Goal: Information Seeking & Learning: Learn about a topic

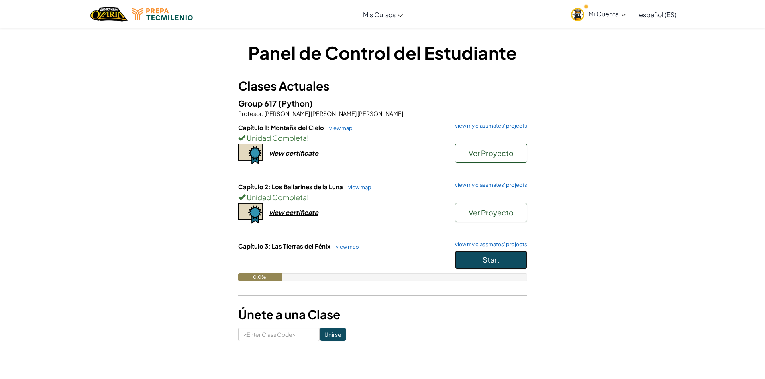
click at [485, 263] on span "Start" at bounding box center [491, 259] width 17 height 9
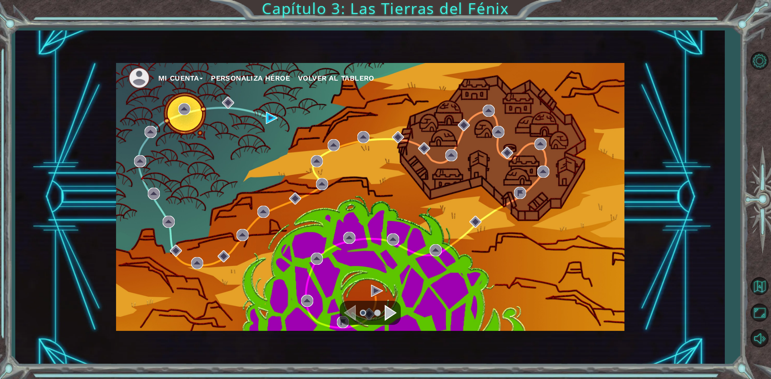
click at [390, 316] on div "Navigate to the next page" at bounding box center [391, 313] width 12 height 16
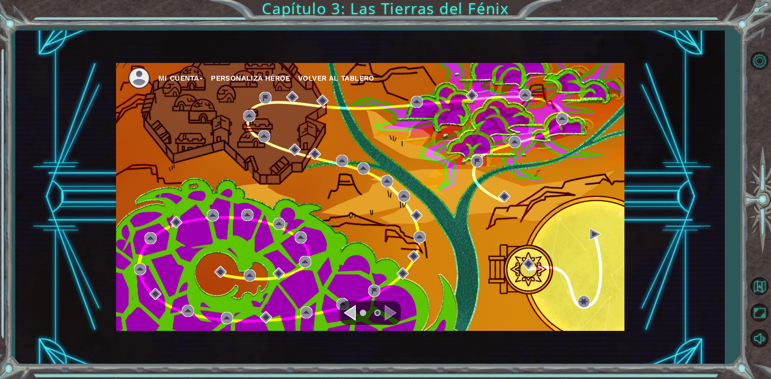
click at [355, 309] on div "Navigate to the previous page" at bounding box center [350, 313] width 12 height 16
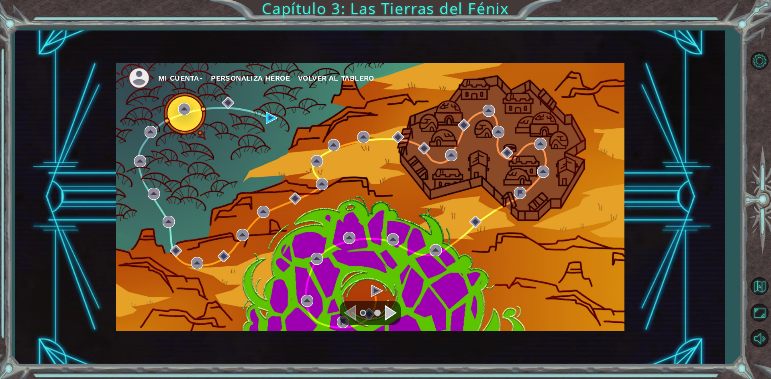
click at [395, 309] on div "Navigate to the next page" at bounding box center [391, 313] width 12 height 16
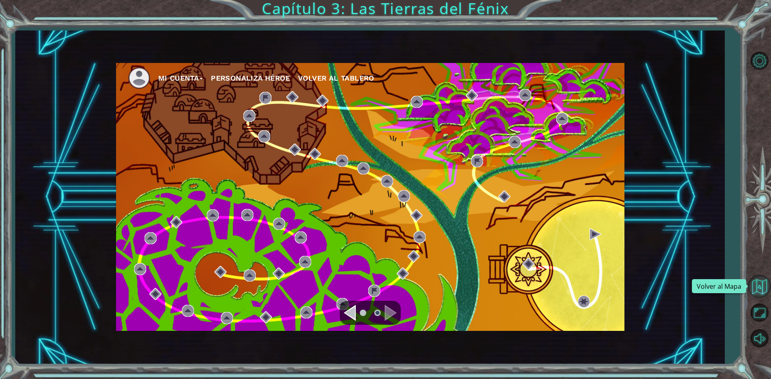
click at [757, 284] on button "Volver al Mapa" at bounding box center [759, 286] width 23 height 23
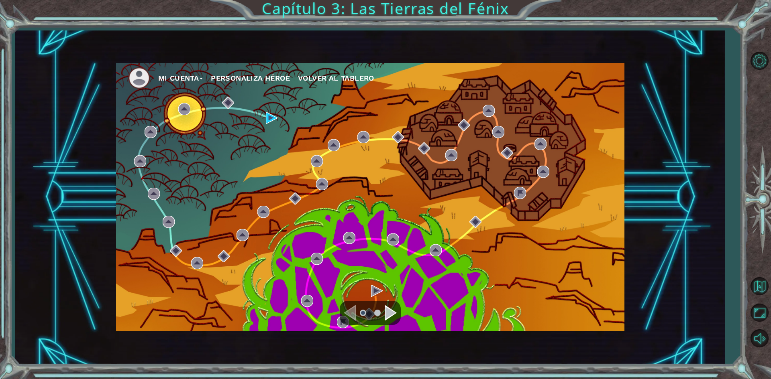
click at [322, 75] on span "Volver al Tablero" at bounding box center [336, 78] width 76 height 8
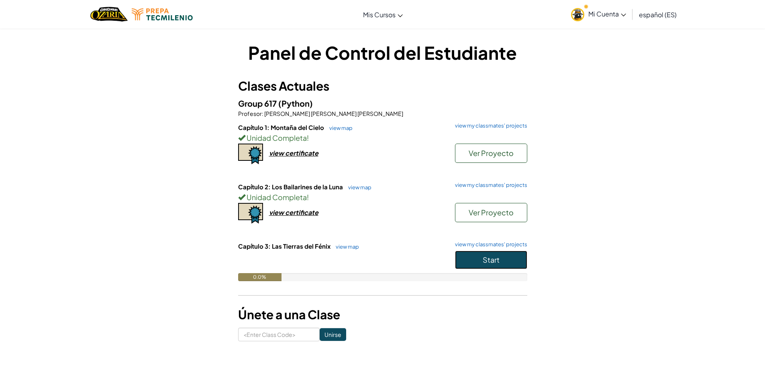
click at [474, 260] on button "Start" at bounding box center [491, 260] width 72 height 18
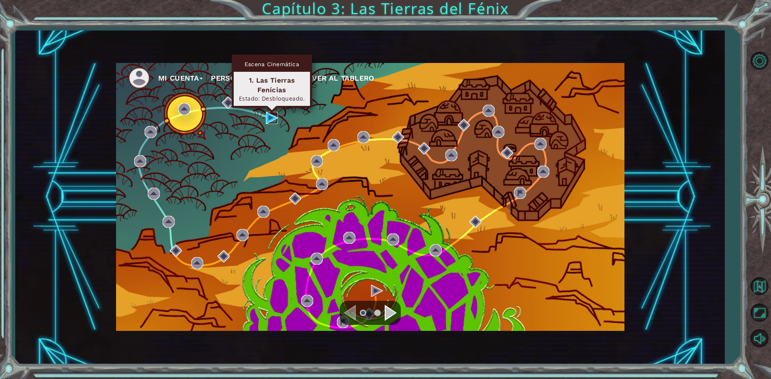
click at [267, 118] on img at bounding box center [272, 118] width 12 height 12
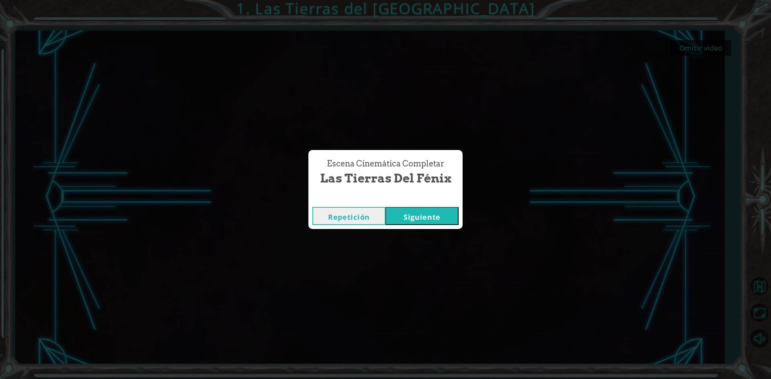
click at [420, 218] on button "Siguiente" at bounding box center [421, 216] width 73 height 18
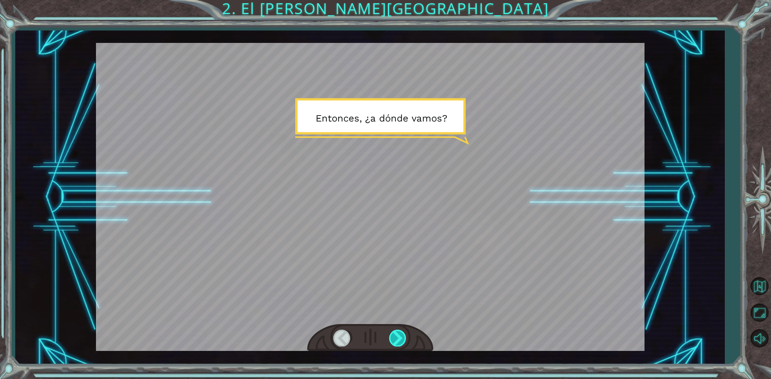
click at [400, 336] on div at bounding box center [398, 338] width 18 height 16
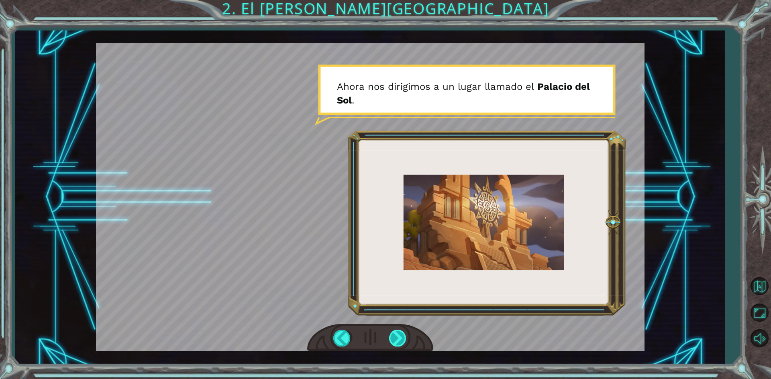
click at [401, 336] on div at bounding box center [398, 338] width 18 height 16
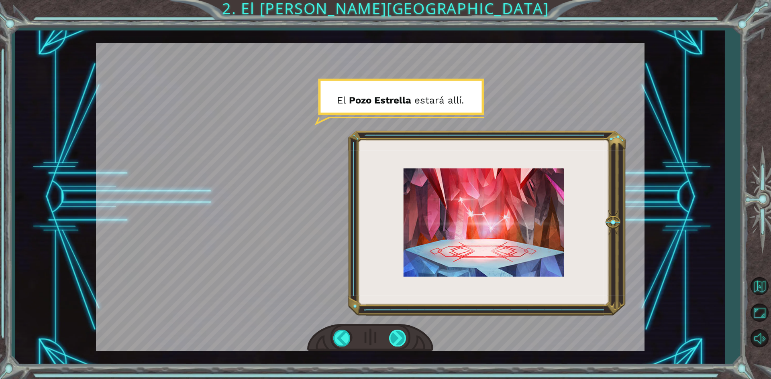
click at [401, 336] on div at bounding box center [398, 338] width 18 height 16
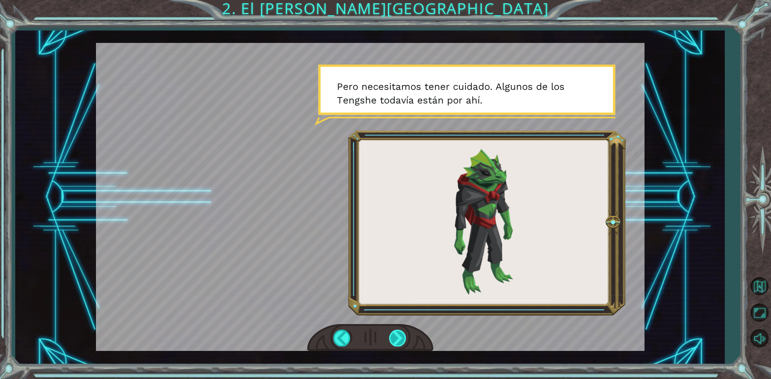
click at [402, 336] on div at bounding box center [398, 338] width 18 height 16
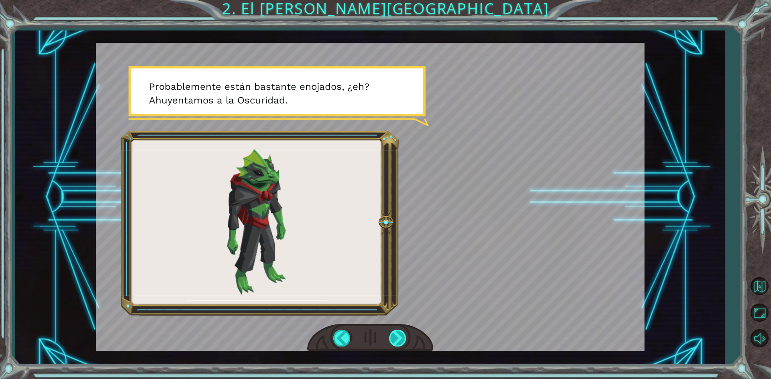
click at [402, 336] on div at bounding box center [398, 338] width 18 height 16
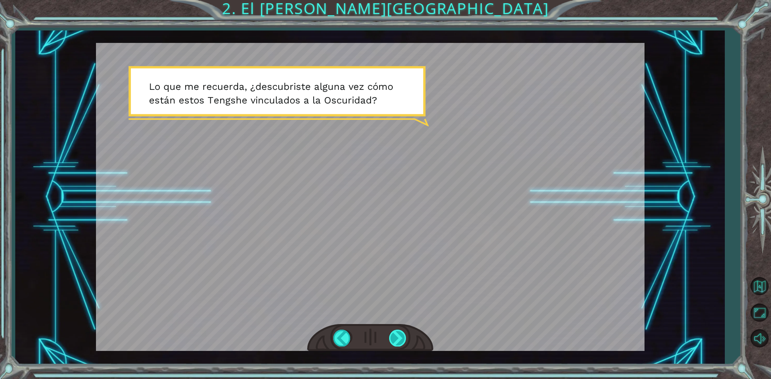
click at [402, 335] on div at bounding box center [398, 338] width 18 height 16
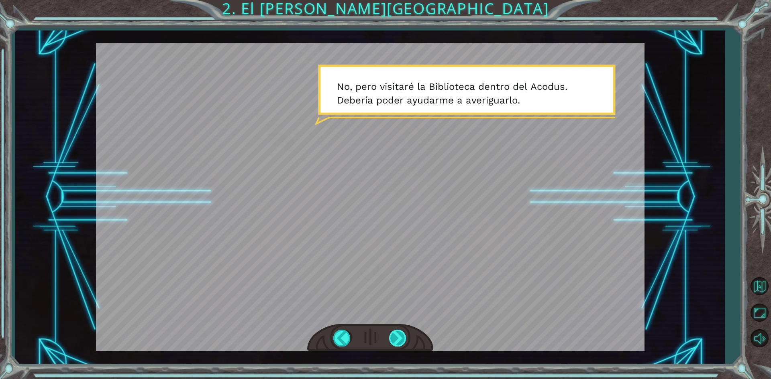
click at [402, 335] on div at bounding box center [398, 338] width 18 height 16
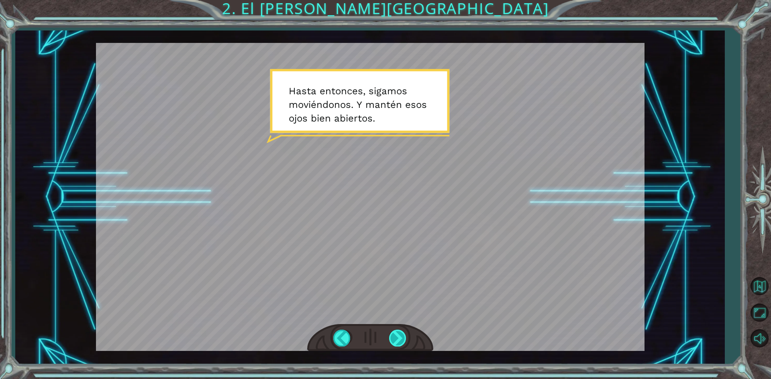
click at [402, 335] on div at bounding box center [398, 338] width 18 height 16
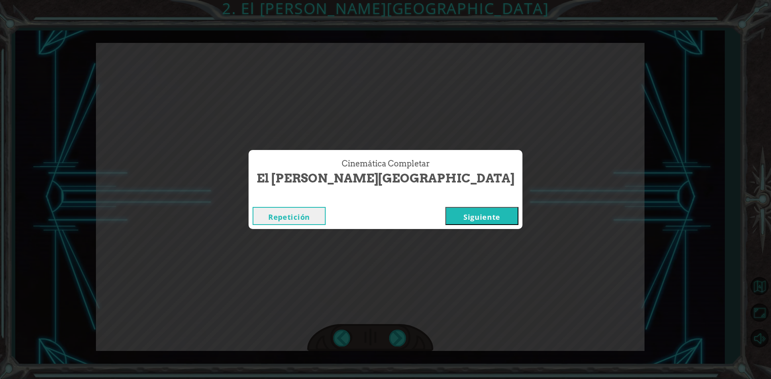
click at [445, 221] on button "Siguiente" at bounding box center [481, 216] width 73 height 18
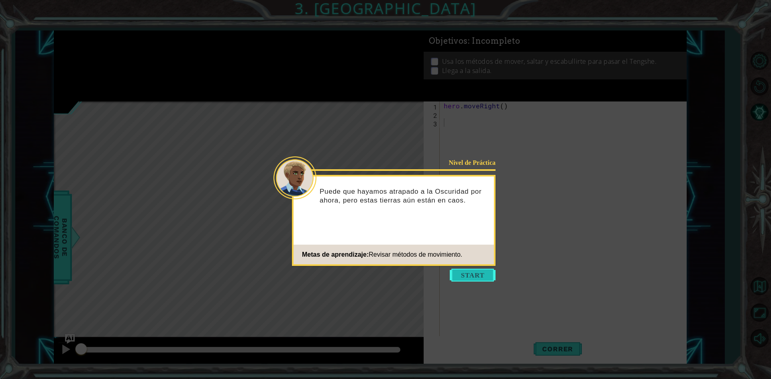
click at [467, 277] on button "Start" at bounding box center [473, 275] width 46 height 13
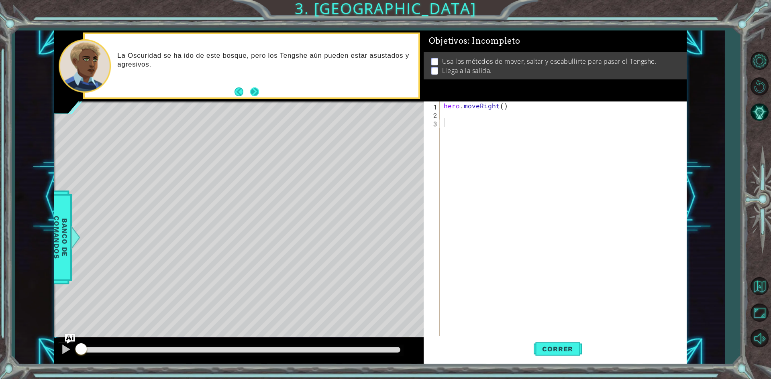
click at [255, 88] on button "Next" at bounding box center [255, 92] width 10 height 10
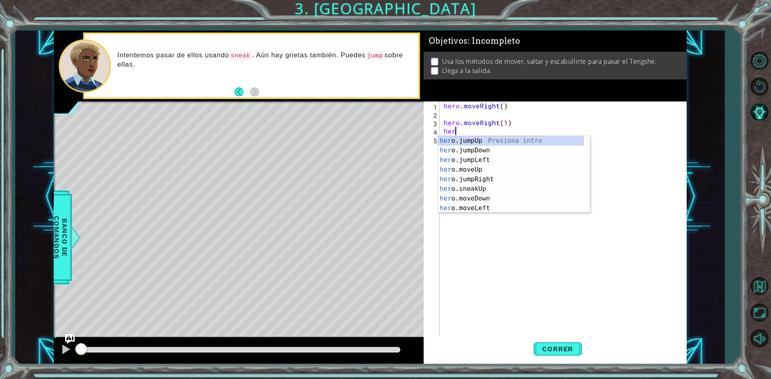
type textarea "hero"
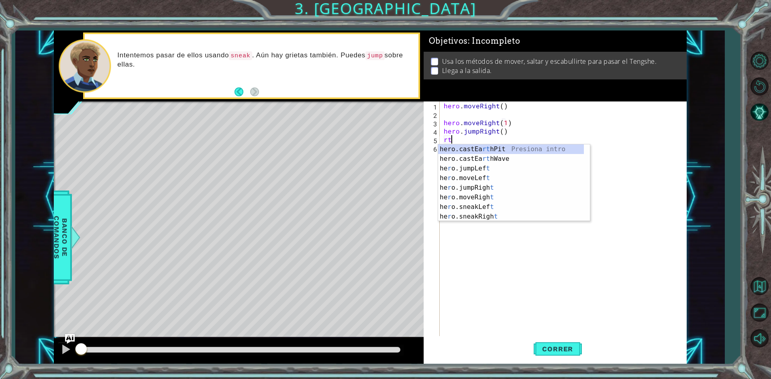
type textarea "r"
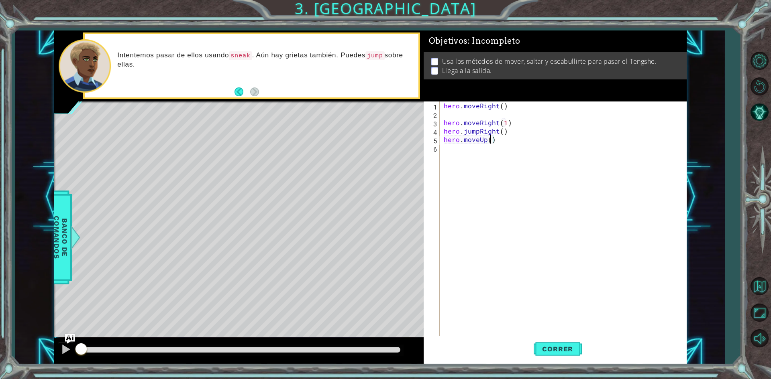
type textarea "hero.moveUp(1)"
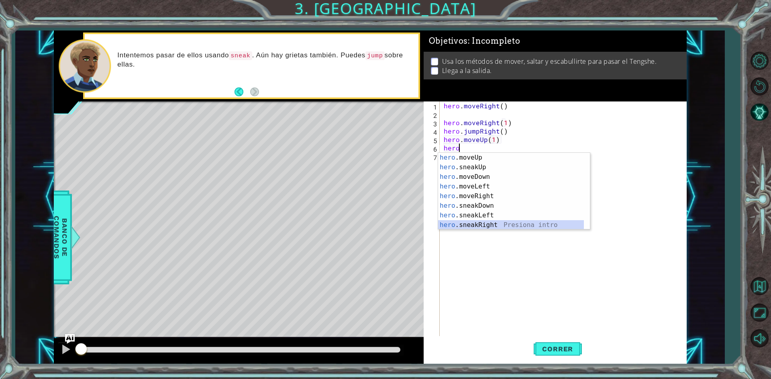
scroll to position [58, 0]
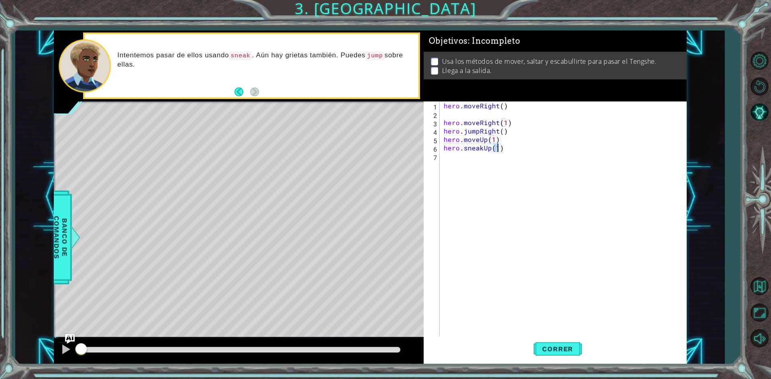
type textarea "hero.sneakUp(4)"
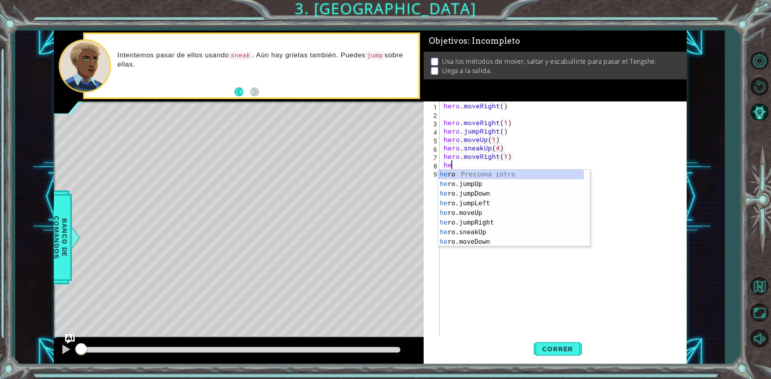
scroll to position [0, 4]
type textarea "hero"
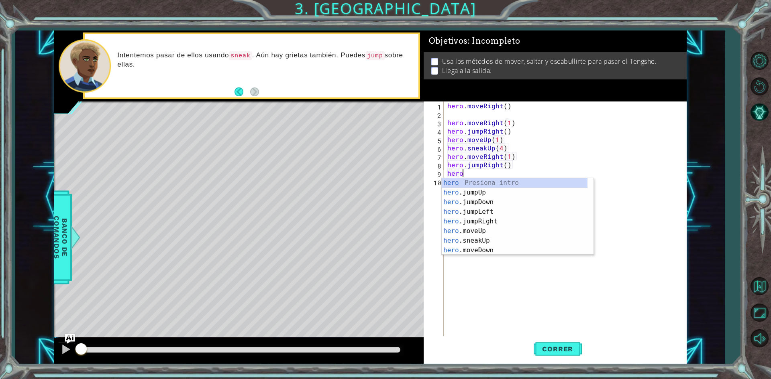
scroll to position [0, 0]
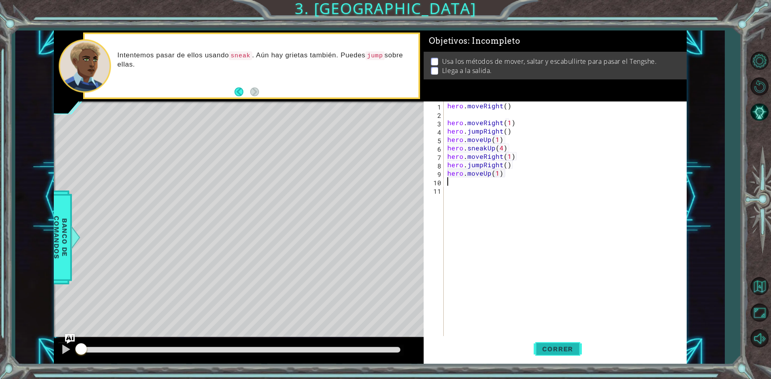
type textarea "hero.moveUp(1)"
click at [549, 353] on span "Correr" at bounding box center [557, 349] width 47 height 8
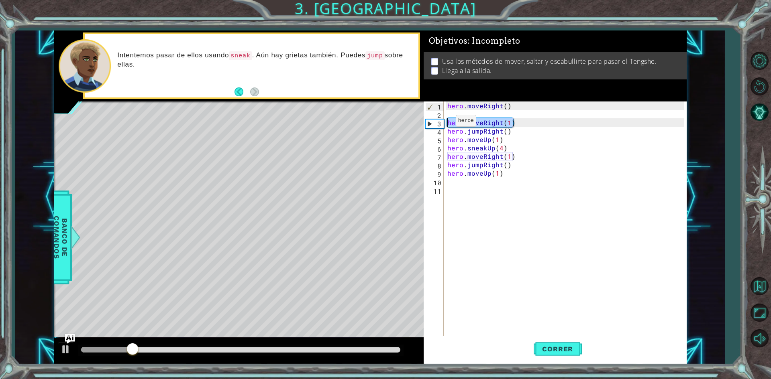
drag, startPoint x: 539, startPoint y: 126, endPoint x: 442, endPoint y: 123, distance: 96.8
click at [442, 123] on div "1 2 3 4 5 6 7 8 9 10 11 hero . moveRight ( ) hero . moveRight ( 1 ) hero . jump…" at bounding box center [554, 220] width 260 height 236
type textarea "hero.moveRight(1)"
click at [564, 348] on span "Correr" at bounding box center [557, 349] width 47 height 8
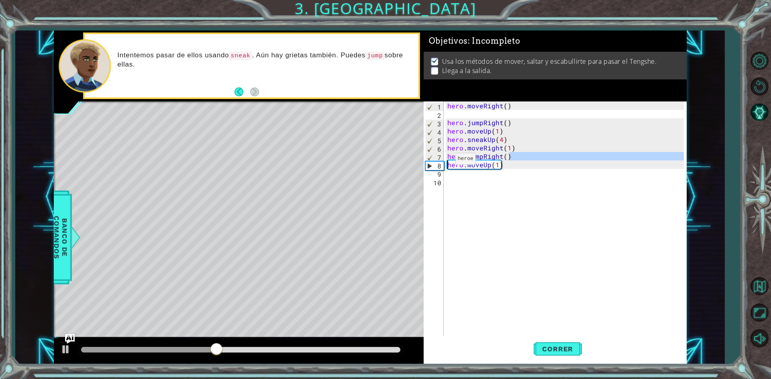
drag, startPoint x: 511, startPoint y: 154, endPoint x: 445, endPoint y: 161, distance: 65.8
click at [446, 161] on div "hero . moveRight ( ) hero . jumpRight ( ) hero . moveUp ( 1 ) hero . sneakUp ( …" at bounding box center [565, 220] width 238 height 236
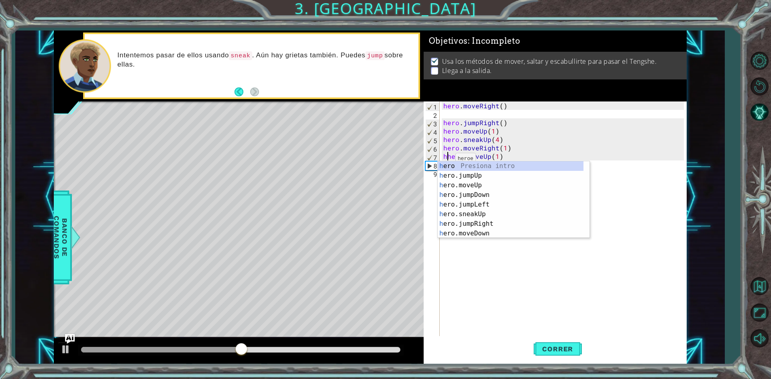
type textarea "hero.moveUp(1)"
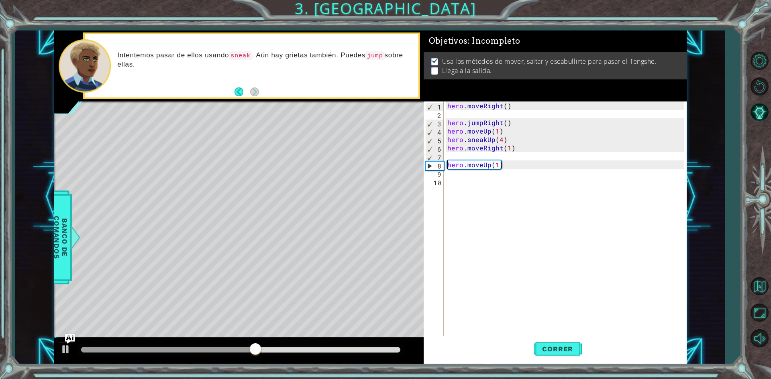
click at [451, 157] on div "hero . moveRight ( ) hero . jumpRight ( ) hero . moveUp ( 1 ) hero . sneakUp ( …" at bounding box center [567, 228] width 242 height 253
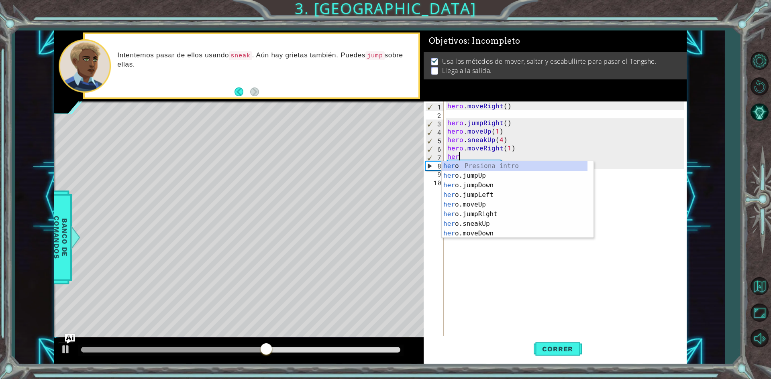
scroll to position [0, 0]
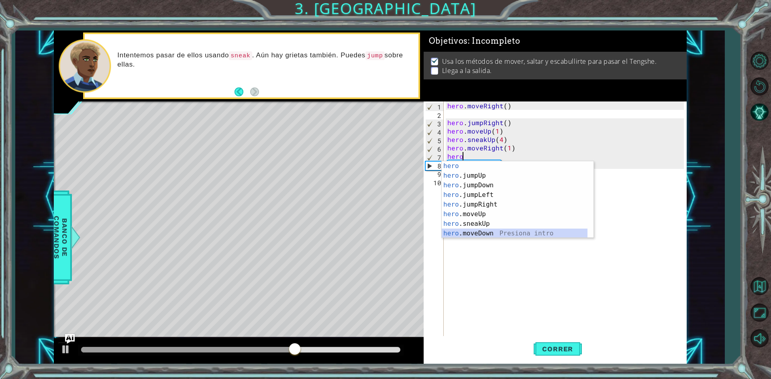
type textarea "hero.moveDown(1)"
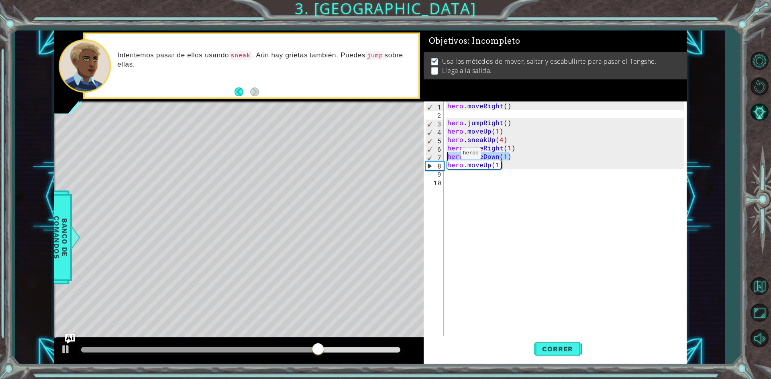
drag, startPoint x: 516, startPoint y: 155, endPoint x: 439, endPoint y: 158, distance: 77.1
click at [439, 158] on div "hero.moveDown(1) 1 2 3 4 5 6 7 8 9 10 hero . moveRight ( ) hero . jumpRight ( )…" at bounding box center [554, 220] width 260 height 236
type textarea "hero.moveRight(1)"
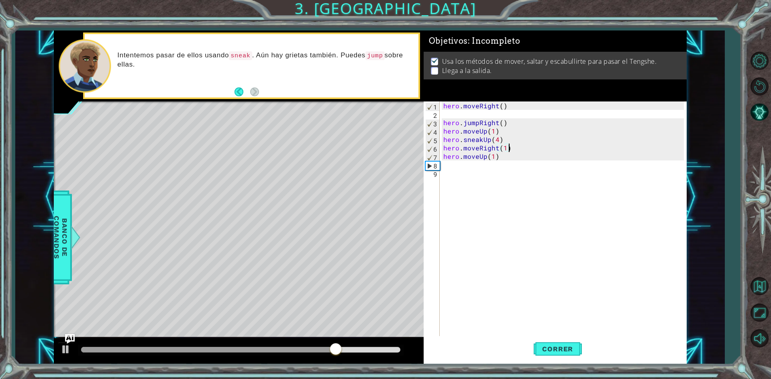
click at [456, 166] on div "hero . moveRight ( ) hero . jumpRight ( ) hero . moveUp ( 1 ) hero . sneakUp ( …" at bounding box center [565, 228] width 246 height 253
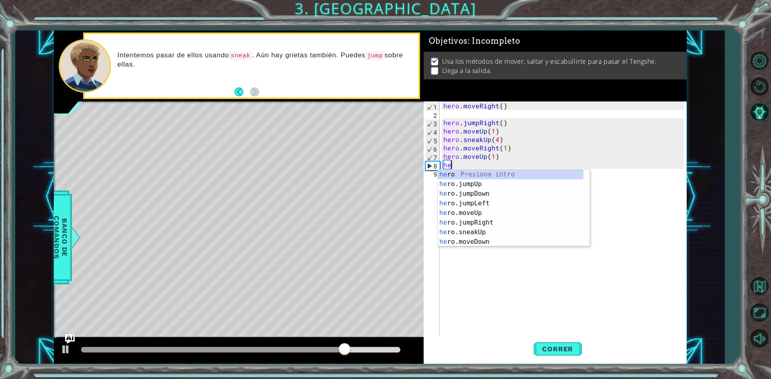
type textarea "hero"
click at [493, 214] on div "hero Presiona intro hero .jumpUp Presiona intro hero .jumpDown Presiona intro h…" at bounding box center [511, 218] width 146 height 96
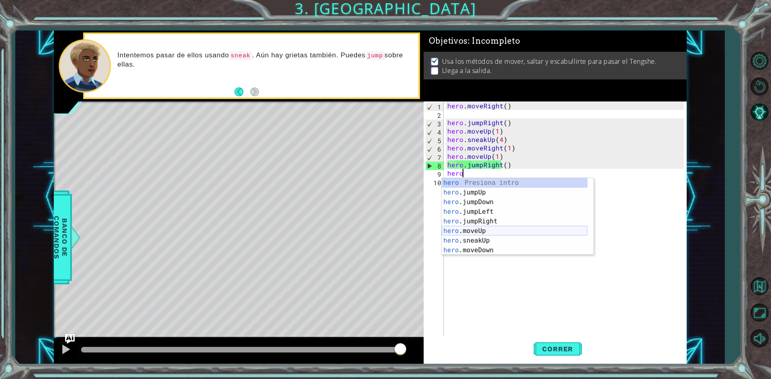
click at [485, 233] on div "hero Presiona intro hero .jumpUp Presiona intro hero .jumpDown Presiona intro h…" at bounding box center [515, 226] width 146 height 96
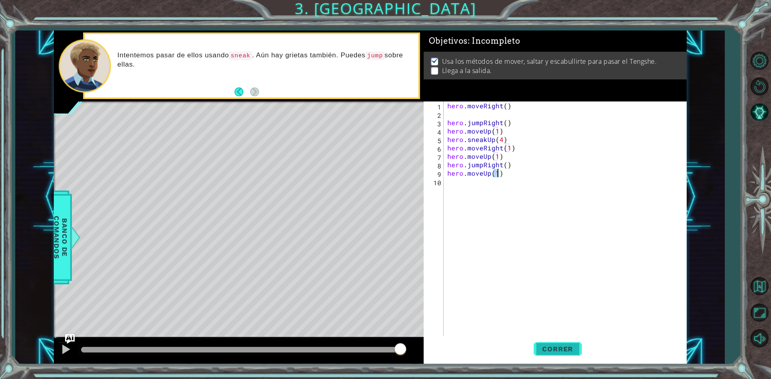
click at [541, 354] on button "Correr" at bounding box center [558, 349] width 48 height 26
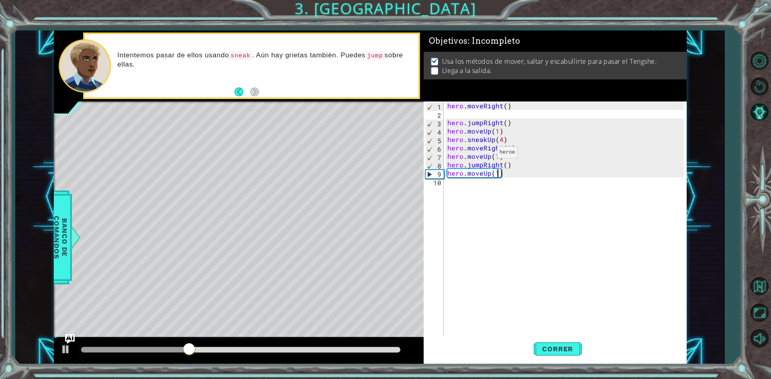
click at [487, 155] on div "hero . moveRight ( ) hero . jumpRight ( ) hero . moveUp ( 1 ) hero . sneakUp ( …" at bounding box center [567, 228] width 242 height 253
click at [488, 158] on div "hero . moveRight ( ) hero . jumpRight ( ) hero . moveUp ( 1 ) hero . sneakUp ( …" at bounding box center [567, 228] width 242 height 253
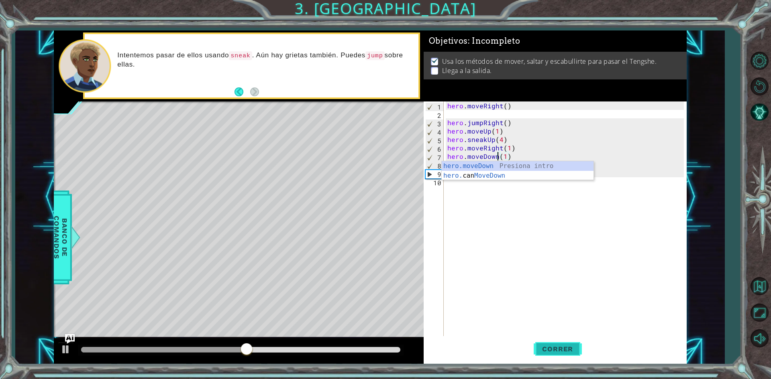
type textarea "hero.moveDown(1)"
click at [559, 352] on span "Correr" at bounding box center [557, 349] width 47 height 8
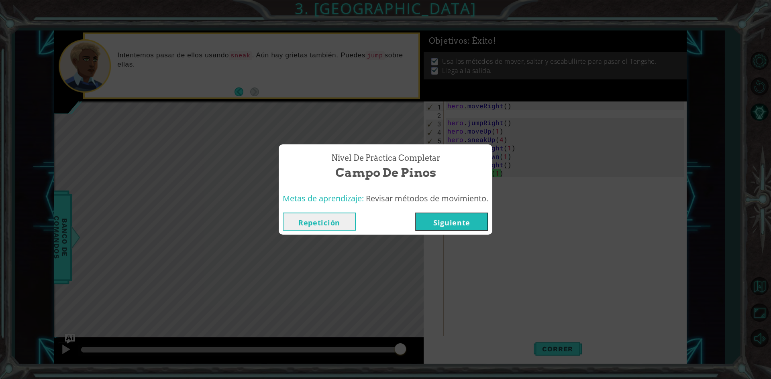
click at [437, 217] on button "Siguiente" at bounding box center [451, 222] width 73 height 18
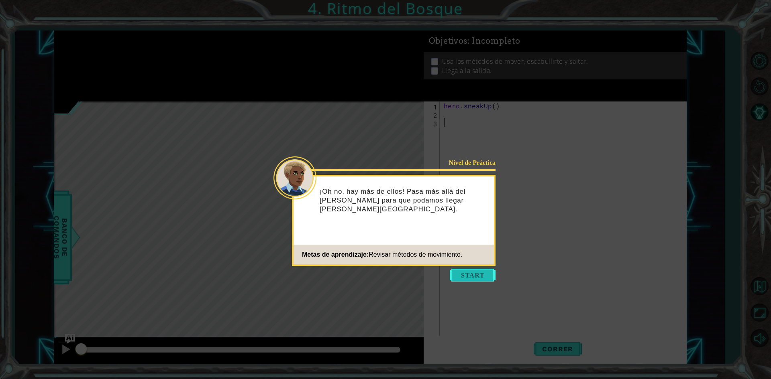
click at [458, 276] on button "Start" at bounding box center [473, 275] width 46 height 13
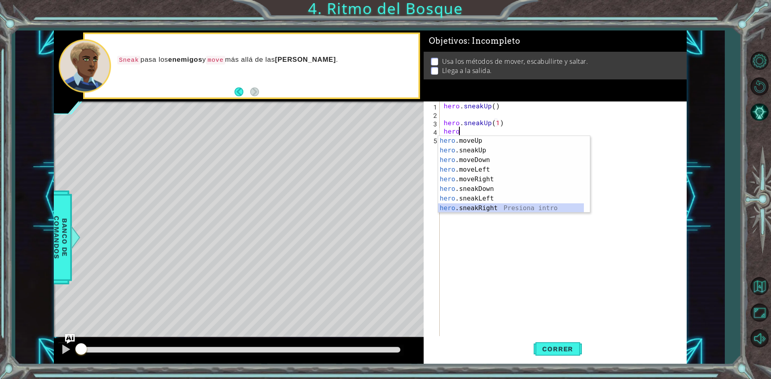
scroll to position [48, 0]
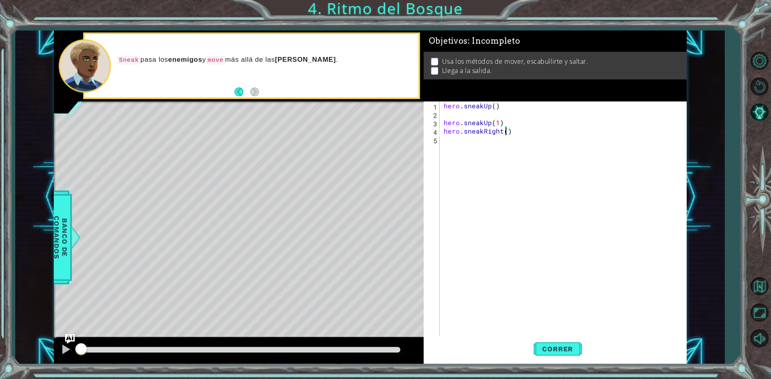
type textarea "hero.sneakRight(2)"
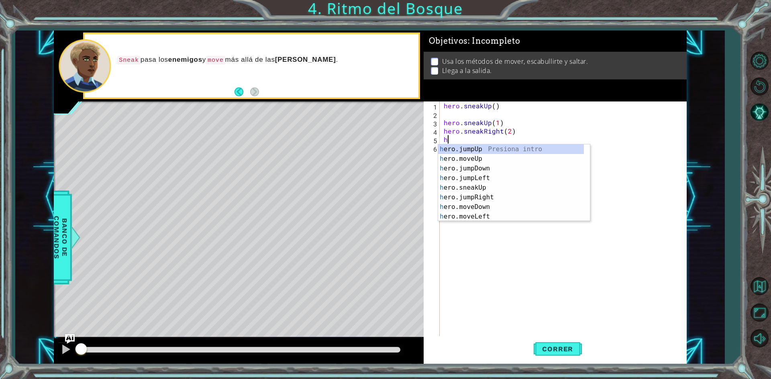
scroll to position [0, 0]
type textarea "hero"
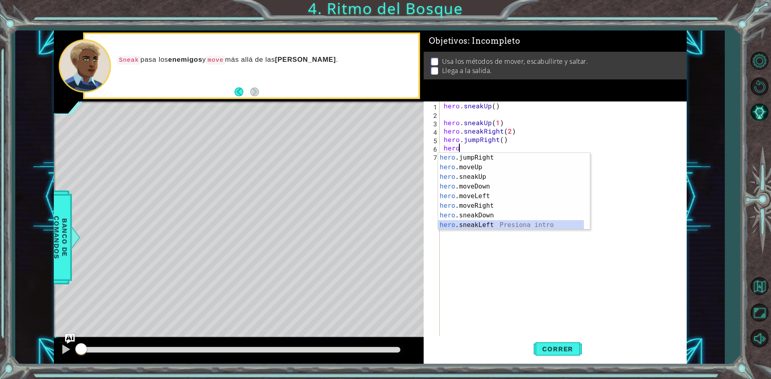
scroll to position [39, 0]
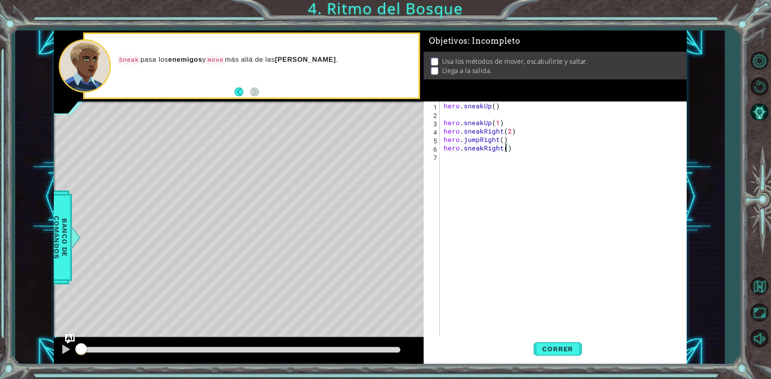
type textarea "hero.sneakRight(3)"
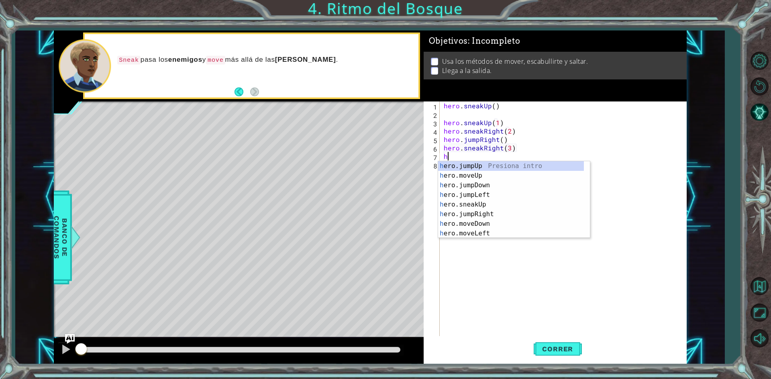
scroll to position [0, 0]
type textarea "hero"
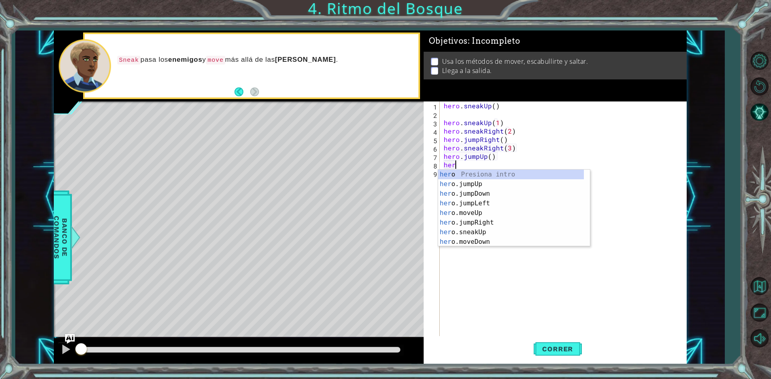
type textarea "h"
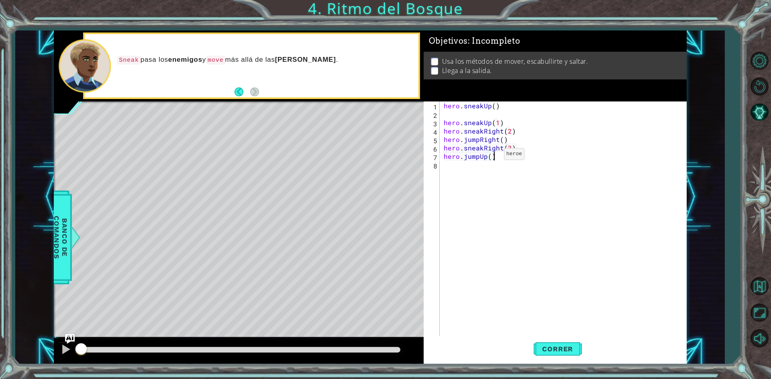
click at [490, 156] on div "hero . sneakUp ( ) hero . sneakUp ( 1 ) hero . sneakRight ( 2 ) hero . jumpRigh…" at bounding box center [565, 228] width 246 height 253
type textarea "hero.jumpUp(2)"
click at [493, 170] on div "hero . sneakUp ( ) hero . sneakUp ( 1 ) hero . sneakRight ( 2 ) hero . jumpRigh…" at bounding box center [565, 228] width 246 height 253
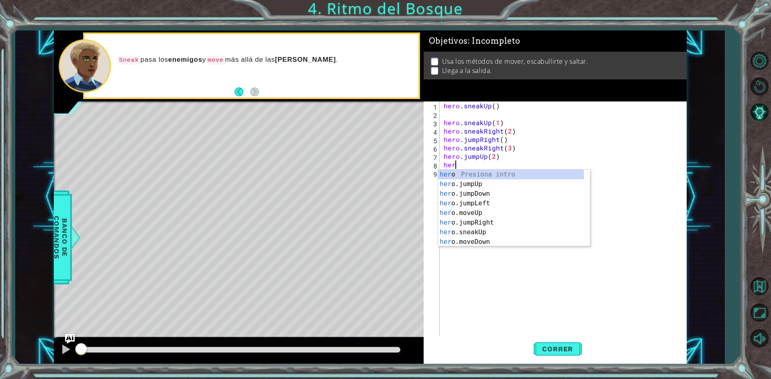
scroll to position [0, 0]
type textarea "hero"
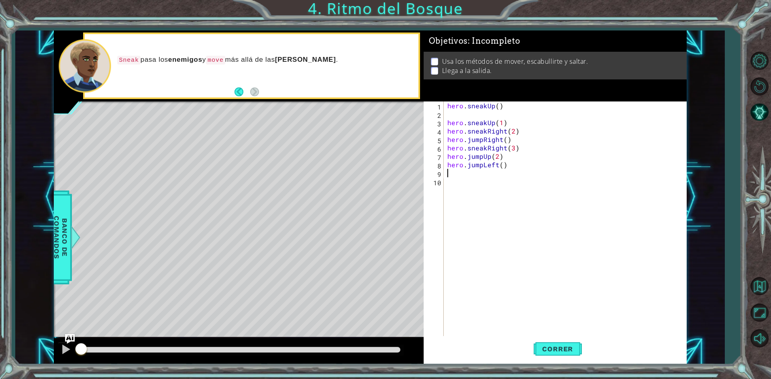
scroll to position [0, 0]
click at [500, 167] on div "hero . sneakUp ( ) hero . sneakUp ( 1 ) hero . sneakRight ( 2 ) hero . jumpRigh…" at bounding box center [567, 228] width 242 height 253
click at [500, 154] on div "hero . sneakUp ( ) hero . sneakUp ( 1 ) hero . sneakRight ( 2 ) hero . jumpRigh…" at bounding box center [567, 228] width 242 height 253
type textarea "hero.jumpUp(2)"
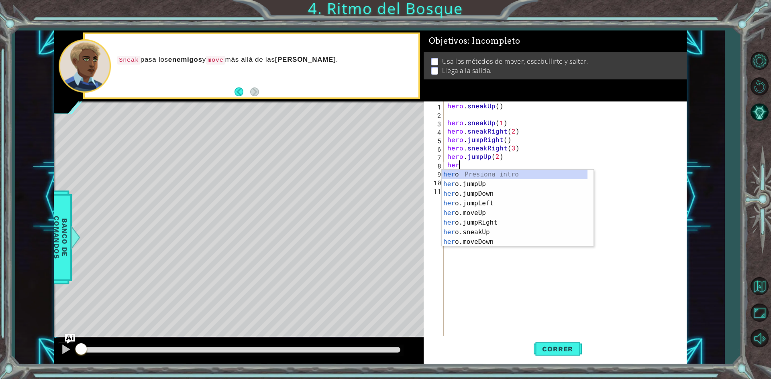
scroll to position [0, 0]
click at [488, 225] on div "hero Presiona intro hero .jumpUp Presiona intro hero .jumpDown Presiona intro h…" at bounding box center [515, 218] width 146 height 96
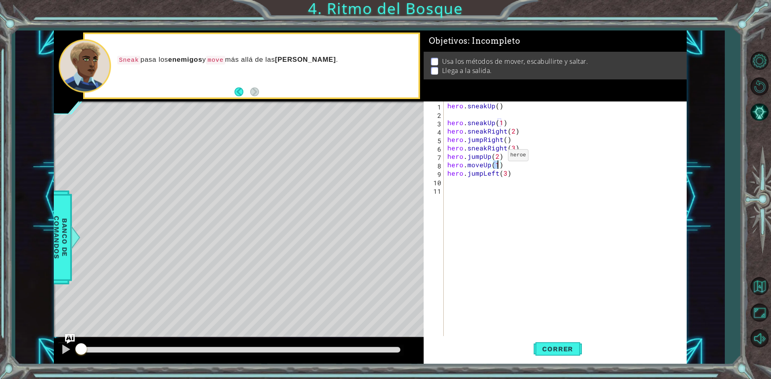
click at [497, 157] on div "hero . sneakUp ( ) hero . sneakUp ( 1 ) hero . sneakRight ( 2 ) hero . jumpRigh…" at bounding box center [567, 228] width 242 height 253
click at [513, 176] on div "hero . sneakUp ( ) hero . sneakUp ( 1 ) hero . sneakRight ( 2 ) hero . jumpRigh…" at bounding box center [567, 228] width 242 height 253
type textarea "hero.jumpLeft(3)"
click at [515, 181] on div "hero . sneakUp ( ) hero . sneakUp ( 1 ) hero . sneakRight ( 2 ) hero . jumpRigh…" at bounding box center [567, 228] width 242 height 253
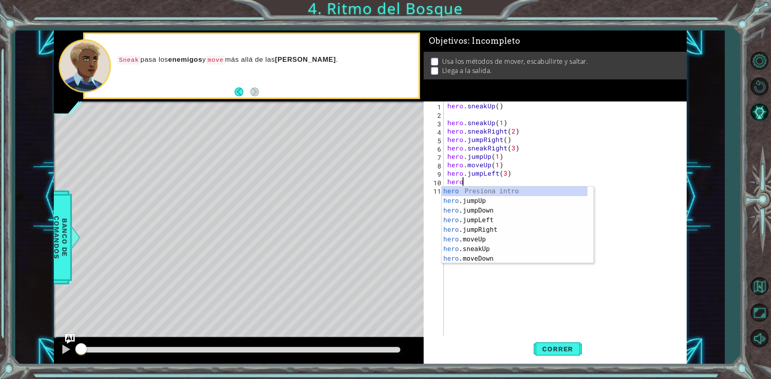
scroll to position [0, 0]
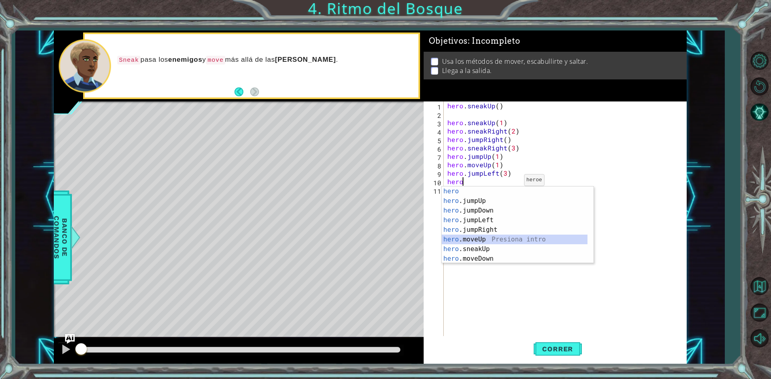
click at [483, 237] on div "hero Presiona intro hero .jumpUp Presiona intro hero .jumpDown Presiona intro h…" at bounding box center [515, 235] width 146 height 96
type textarea "hero.moveUp(1)"
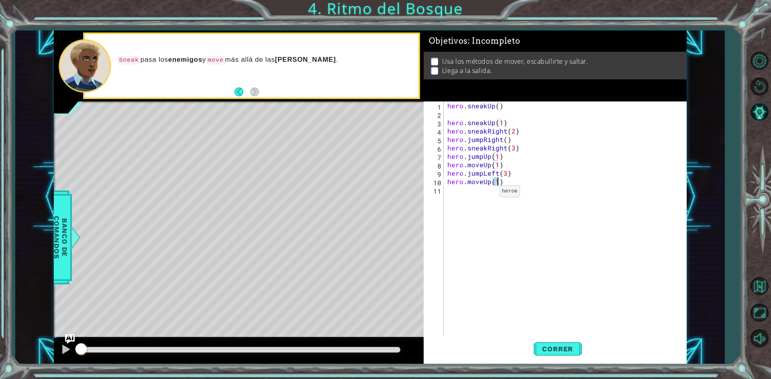
click at [489, 194] on div "hero . sneakUp ( ) hero . sneakUp ( 1 ) hero . sneakRight ( 2 ) hero . jumpRigh…" at bounding box center [567, 228] width 242 height 253
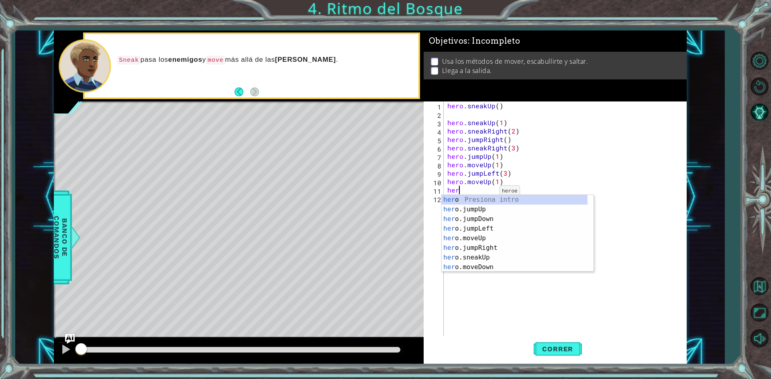
scroll to position [0, 0]
type textarea "h"
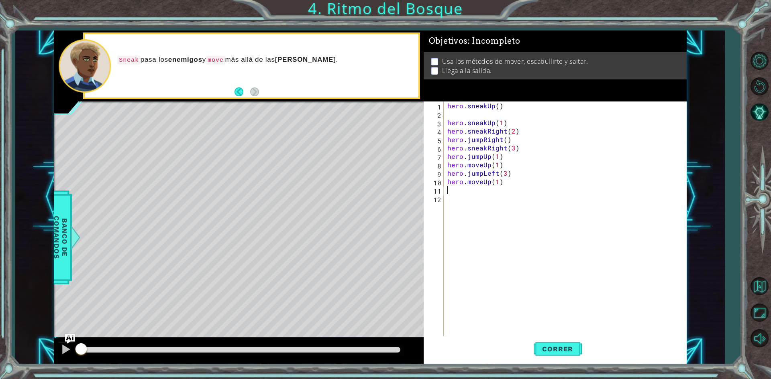
click at [584, 343] on div "Correr" at bounding box center [557, 349] width 263 height 26
click at [569, 349] on span "Correr" at bounding box center [557, 349] width 47 height 8
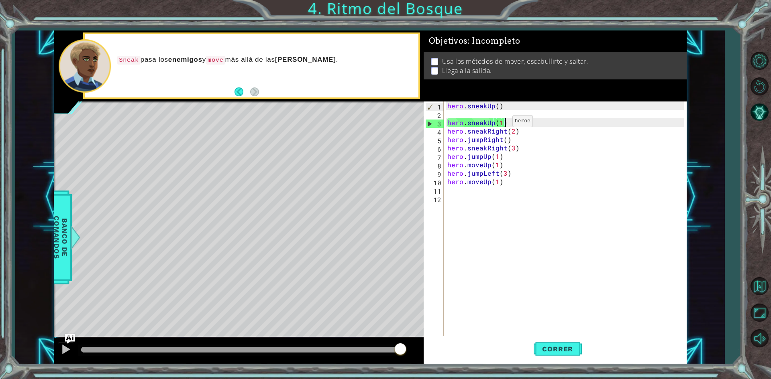
drag, startPoint x: 519, startPoint y: 119, endPoint x: 425, endPoint y: 106, distance: 94.8
click at [490, 124] on div "hero . sneakUp ( ) hero . sneakUp ( 1 ) hero . sneakRight ( 2 ) hero . jumpRigh…" at bounding box center [567, 228] width 242 height 253
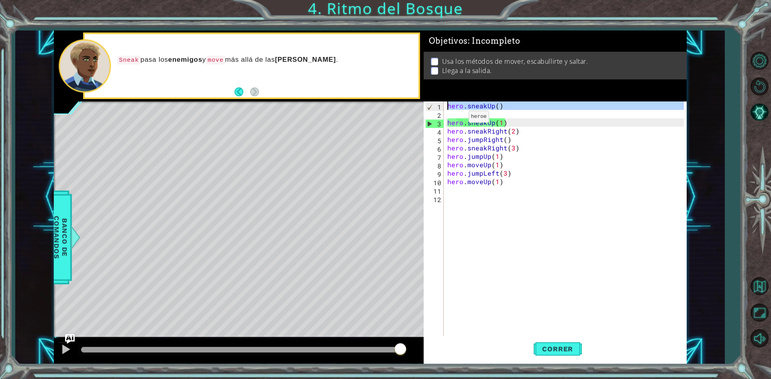
drag, startPoint x: 425, startPoint y: 106, endPoint x: 452, endPoint y: 116, distance: 28.4
click at [452, 108] on div "hero.sneakUp(1) 1 2 3 4 5 6 7 8 9 10 11 12 hero . sneakUp ( ) hero . sneakUp ( …" at bounding box center [554, 220] width 260 height 236
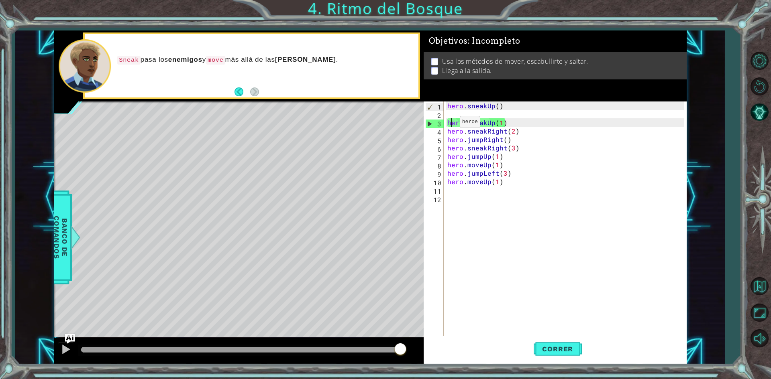
drag, startPoint x: 450, startPoint y: 124, endPoint x: 487, endPoint y: 114, distance: 38.7
click at [450, 124] on div "hero . sneakUp ( ) hero . sneakUp ( 1 ) hero . sneakRight ( 2 ) hero . jumpRigh…" at bounding box center [567, 228] width 242 height 253
type textarea "hero.sneakUp(1)"
drag, startPoint x: 509, startPoint y: 121, endPoint x: 446, endPoint y: 121, distance: 63.0
click at [446, 121] on div "hero . sneakUp ( ) hero . sneakUp ( 1 ) hero . sneakRight ( 2 ) hero . jumpRigh…" at bounding box center [567, 228] width 242 height 253
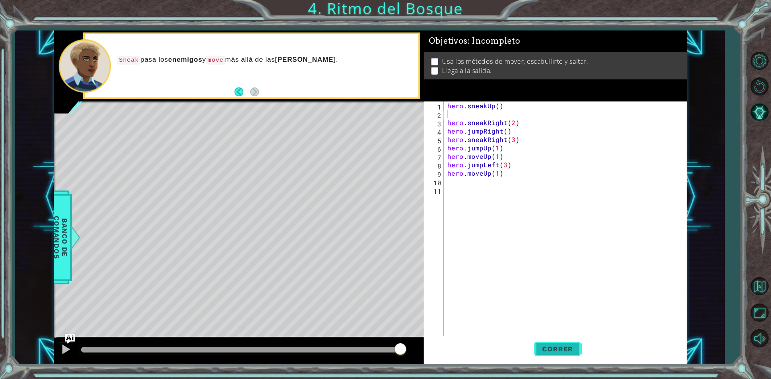
click at [556, 344] on button "Correr" at bounding box center [558, 349] width 48 height 26
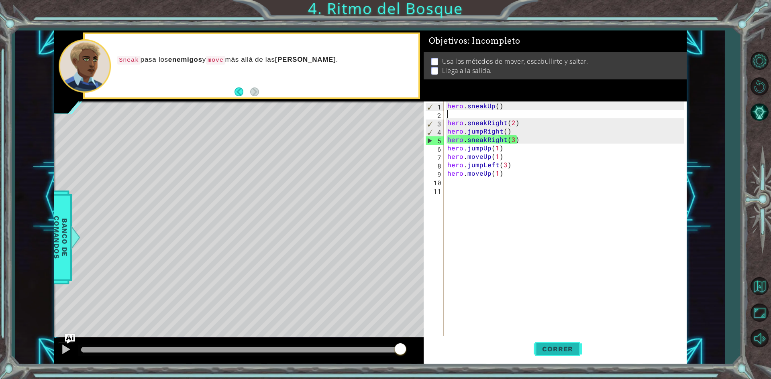
click at [546, 350] on span "Correr" at bounding box center [557, 349] width 47 height 8
click at [528, 139] on div "hero . sneakUp ( ) hero . sneakRight ( 2 ) hero . jumpRight ( ) hero . sneakRig…" at bounding box center [567, 228] width 242 height 253
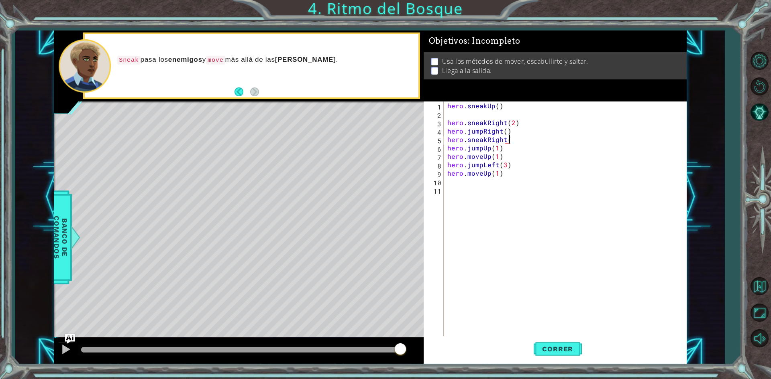
scroll to position [0, 4]
click at [567, 343] on button "Correr" at bounding box center [558, 349] width 48 height 26
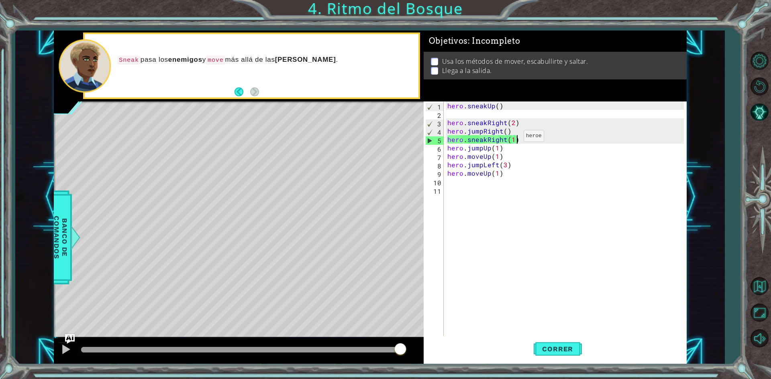
click at [513, 138] on div "hero . sneakUp ( ) hero . sneakRight ( 2 ) hero . jumpRight ( ) hero . sneakRig…" at bounding box center [567, 228] width 242 height 253
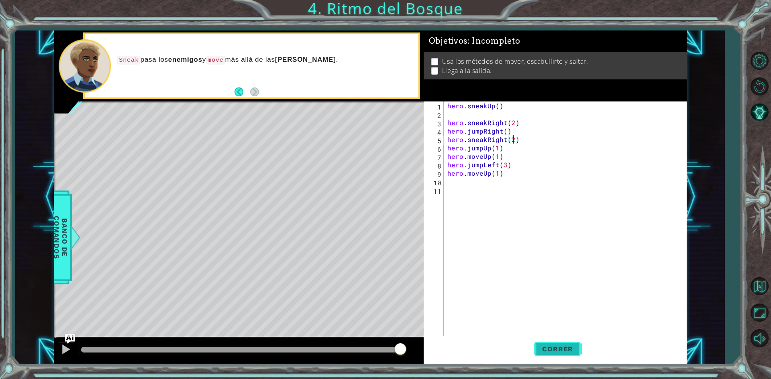
click at [548, 348] on span "Correr" at bounding box center [557, 349] width 47 height 8
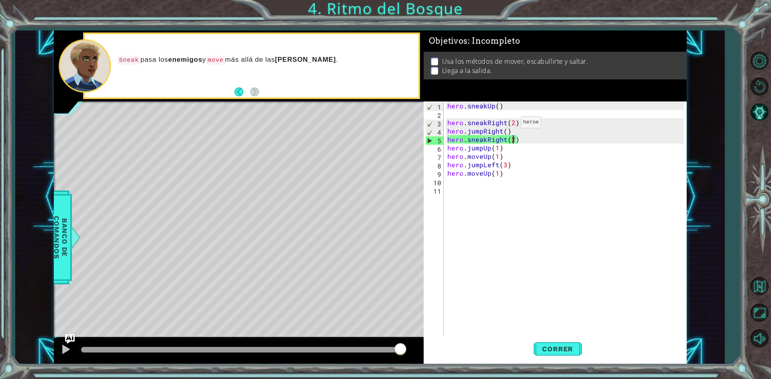
click at [511, 124] on div "hero . sneakUp ( ) hero . sneakRight ( 2 ) hero . jumpRight ( ) hero . sneakRig…" at bounding box center [567, 228] width 242 height 253
click at [513, 124] on div "hero . sneakUp ( ) hero . sneakRight ( 2 ) hero . jumpRight ( ) hero . sneakRig…" at bounding box center [567, 228] width 242 height 253
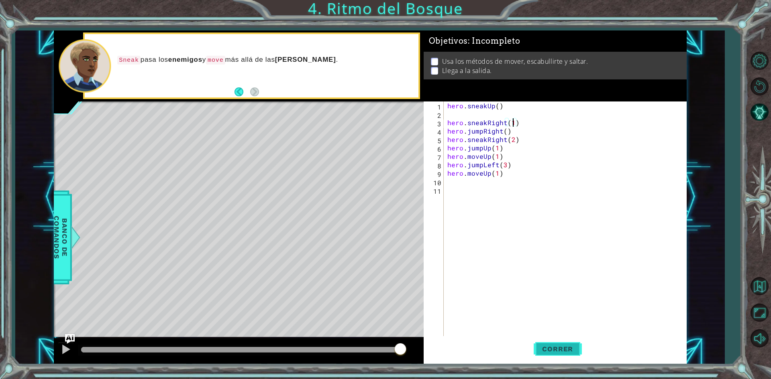
click at [576, 344] on button "Correr" at bounding box center [558, 349] width 48 height 26
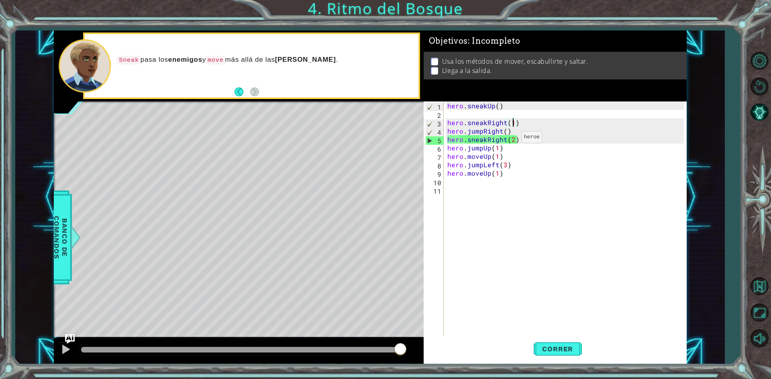
click at [511, 139] on div "hero . sneakUp ( ) hero . sneakRight ( 1 ) hero . jumpRight ( ) hero . sneakRig…" at bounding box center [567, 228] width 242 height 253
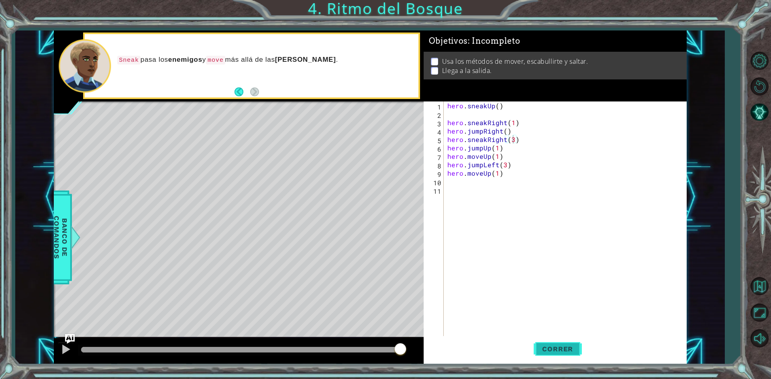
click at [551, 347] on span "Correr" at bounding box center [557, 349] width 47 height 8
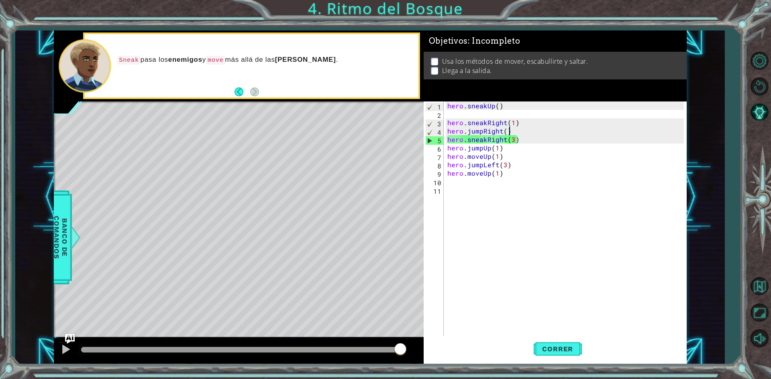
click at [516, 128] on div "hero . sneakUp ( ) hero . sneakRight ( 1 ) hero . jumpRight ( ) hero . sneakRig…" at bounding box center [567, 228] width 242 height 253
type textarea "hero.jumpRight()"
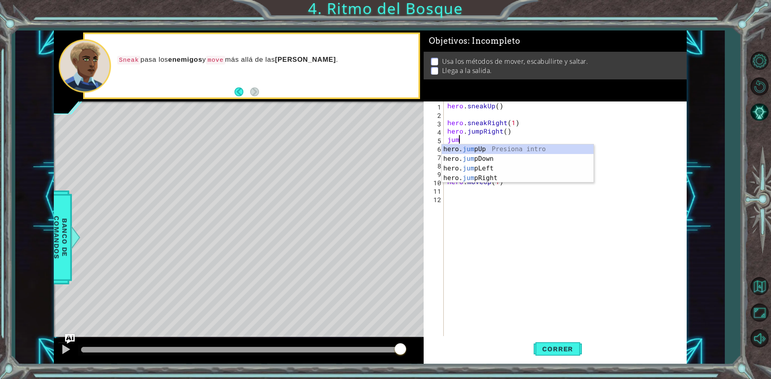
type textarea "jump"
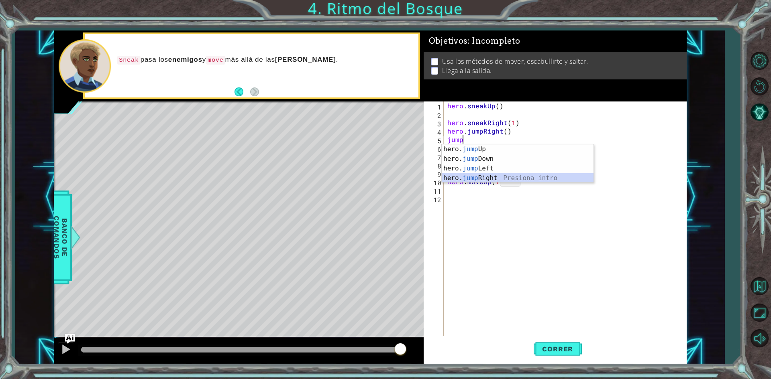
click at [495, 176] on div "hero. jump Up Presiona intro hero. jump Down Presiona intro hero. jump Left Pre…" at bounding box center [518, 174] width 152 height 58
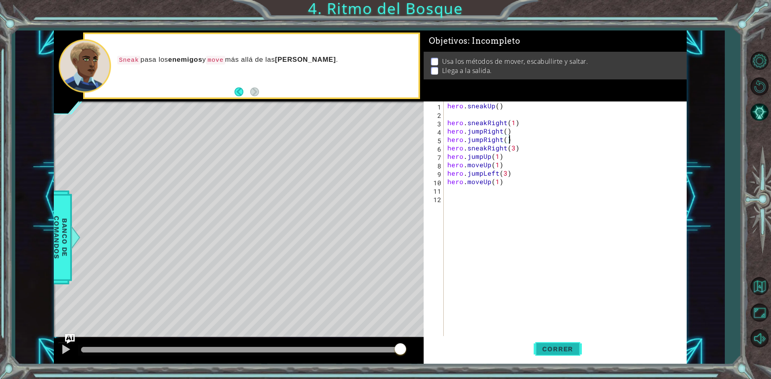
type textarea "hero.jumpRight()"
click at [564, 350] on span "Correr" at bounding box center [557, 349] width 47 height 8
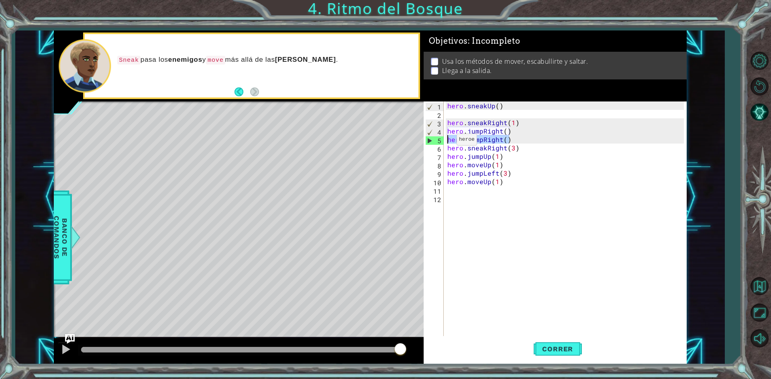
drag, startPoint x: 516, startPoint y: 139, endPoint x: 446, endPoint y: 142, distance: 69.9
click at [446, 142] on div "hero . sneakUp ( ) hero . sneakRight ( 1 ) hero . jumpRight ( ) hero . jumpRigh…" at bounding box center [567, 228] width 242 height 253
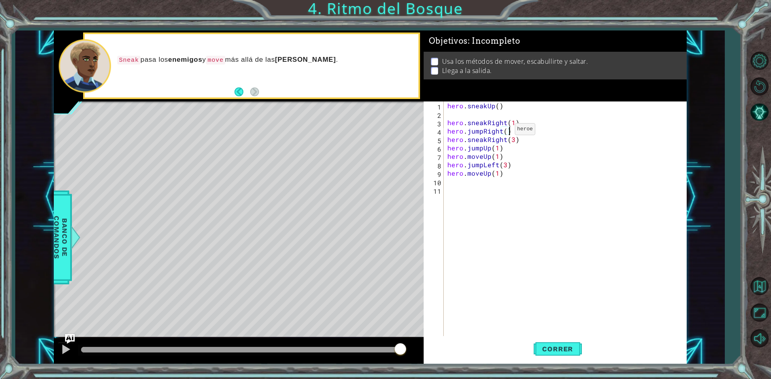
click at [505, 131] on div "hero . sneakUp ( ) hero . sneakRight ( 1 ) hero . jumpRight ( ) hero . sneakRig…" at bounding box center [567, 228] width 242 height 253
click at [551, 350] on span "Correr" at bounding box center [557, 349] width 47 height 8
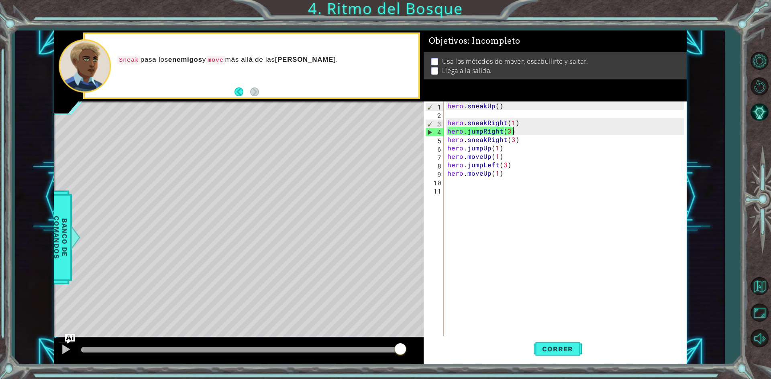
drag, startPoint x: 521, startPoint y: 129, endPoint x: 513, endPoint y: 130, distance: 7.8
click at [513, 130] on div "hero . sneakUp ( ) hero . sneakRight ( 1 ) hero . jumpRight ( 3 ) hero . sneakR…" at bounding box center [567, 228] width 242 height 253
click at [507, 132] on div "hero . sneakUp ( ) hero . sneakRight ( 1 ) hero . jumpRight ( 3 ) hero . sneakR…" at bounding box center [567, 228] width 242 height 253
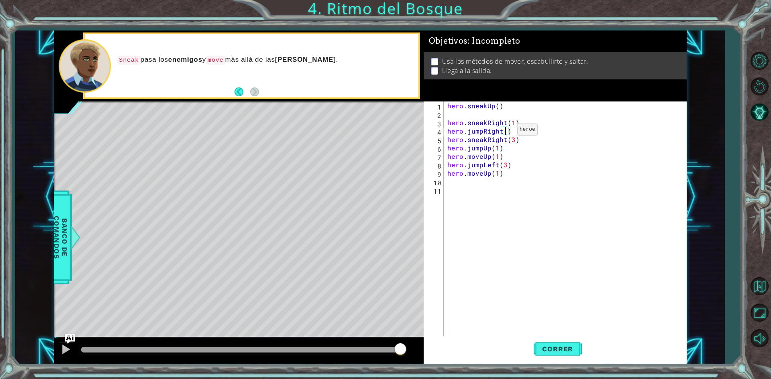
type textarea "hero.jumpRight(1)"
click at [528, 132] on div "hero . sneakUp ( ) hero . sneakRight ( 1 ) hero . jumpRight ( 1 ) hero . sneakR…" at bounding box center [567, 228] width 242 height 253
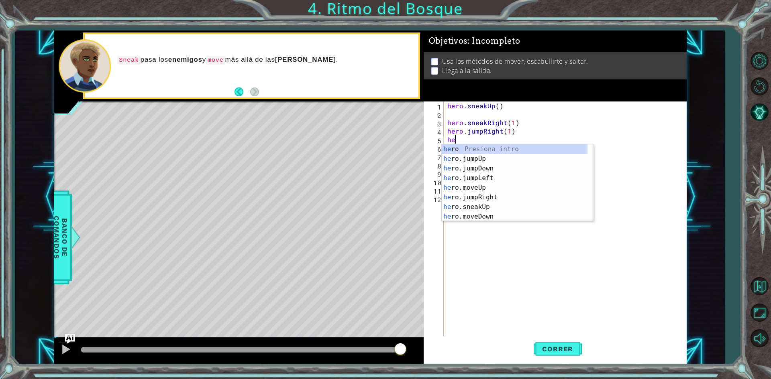
type textarea "her"
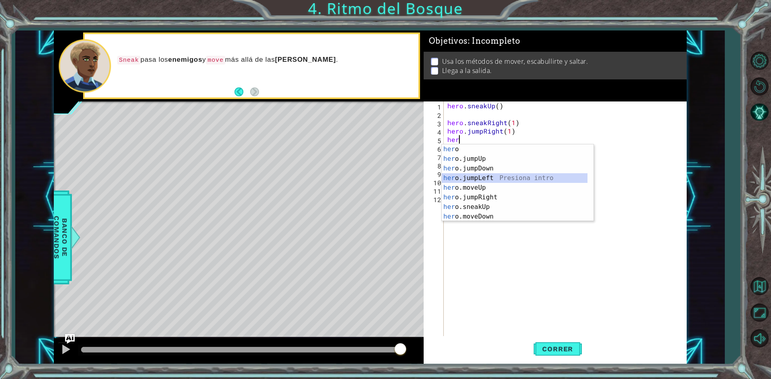
click at [520, 181] on div "her o Presiona intro her o.jumpUp Presiona intro her o.jumpDown Presiona intro …" at bounding box center [515, 193] width 146 height 96
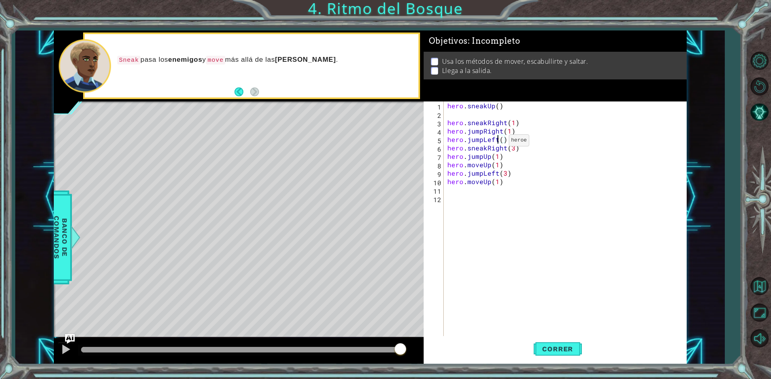
click at [499, 143] on div "hero . sneakUp ( ) hero . sneakRight ( 1 ) hero . jumpRight ( 1 ) hero . jumpLe…" at bounding box center [567, 228] width 242 height 253
click at [500, 140] on div "hero . sneakUp ( ) hero . sneakRight ( 1 ) hero . jumpRight ( 1 ) hero . jumpLe…" at bounding box center [567, 228] width 242 height 253
click at [558, 348] on span "Correr" at bounding box center [557, 349] width 47 height 8
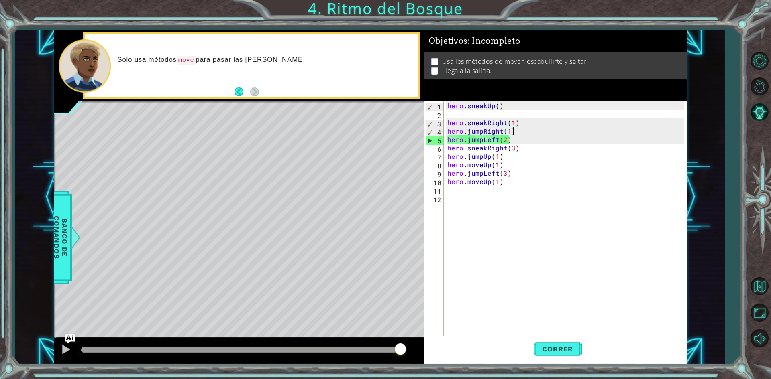
click at [518, 134] on div "hero . sneakUp ( ) hero . sneakRight ( 1 ) hero . jumpRight ( 1 ) hero . jumpLe…" at bounding box center [567, 228] width 242 height 253
type textarea "hero.jumpRight(1)"
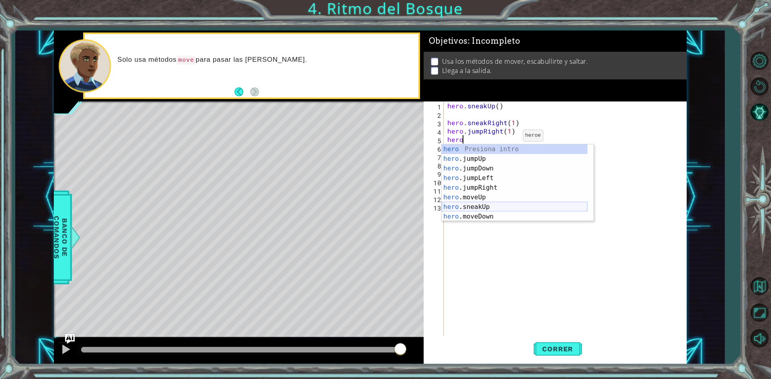
scroll to position [24, 0]
click at [489, 212] on div "hero .jumpDown Presiona intro hero .jumpLeft Presiona intro hero .jumpRight Pre…" at bounding box center [515, 188] width 146 height 96
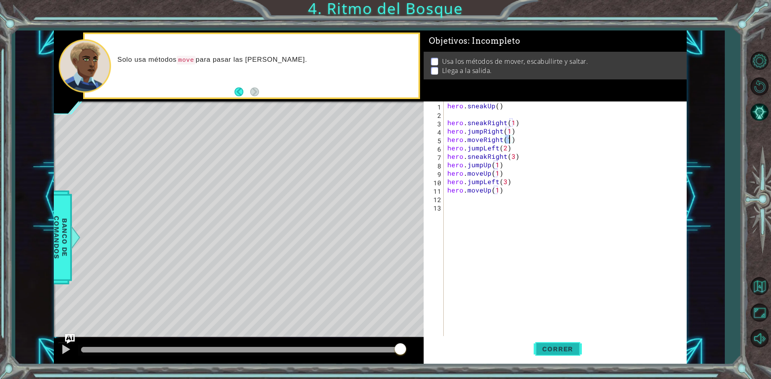
click at [562, 342] on button "Correr" at bounding box center [558, 349] width 48 height 26
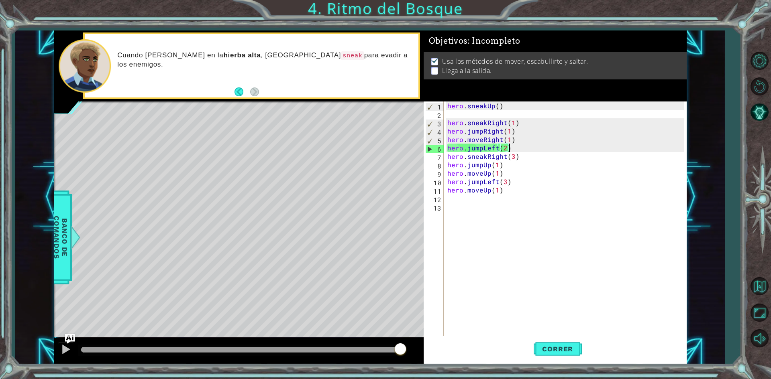
click at [515, 145] on div "hero . sneakUp ( ) hero . sneakRight ( 1 ) hero . jumpRight ( 1 ) hero . moveRi…" at bounding box center [567, 228] width 242 height 253
type textarea "hero.jumpLeft(2)"
drag, startPoint x: 515, startPoint y: 145, endPoint x: 446, endPoint y: 147, distance: 69.1
click at [446, 147] on div "hero . sneakUp ( ) hero . sneakRight ( 1 ) hero . jumpRight ( 1 ) hero . moveRi…" at bounding box center [567, 228] width 242 height 253
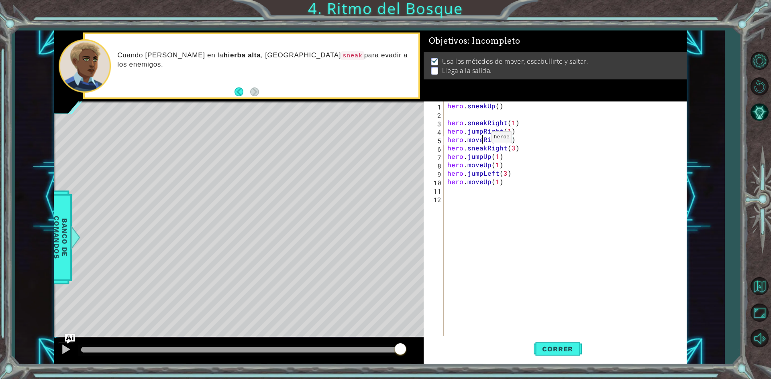
click at [481, 139] on div "hero . sneakUp ( ) hero . sneakRight ( 1 ) hero . jumpRight ( 1 ) hero . moveRi…" at bounding box center [567, 228] width 242 height 253
click at [558, 352] on span "Correr" at bounding box center [557, 349] width 47 height 8
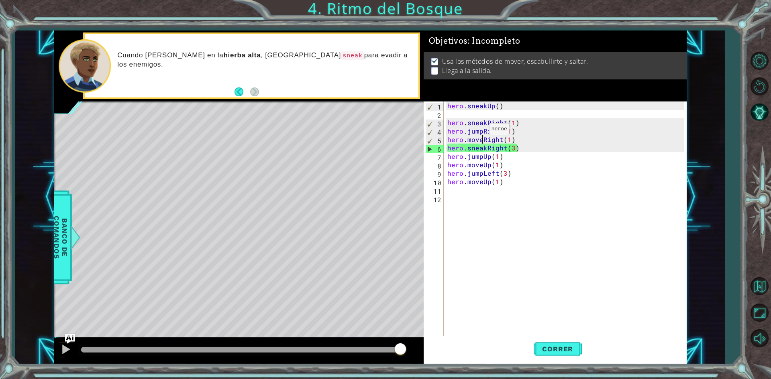
click at [479, 131] on div "hero . sneakUp ( ) hero . sneakRight ( 1 ) hero . jumpRight ( 1 ) hero . moveRi…" at bounding box center [567, 228] width 242 height 253
type textarea "hero.jumpRight(1)"
click at [482, 132] on div "hero . sneakUp ( ) hero . sneakRight ( 1 ) hero . jumpRight ( 1 ) hero . moveRi…" at bounding box center [567, 228] width 242 height 253
drag, startPoint x: 518, startPoint y: 132, endPoint x: 445, endPoint y: 131, distance: 73.5
click at [445, 131] on div "hero.jumpRight(1) 1 2 3 4 5 6 7 8 9 10 11 12 hero . sneakUp ( ) hero . sneakRig…" at bounding box center [554, 220] width 260 height 236
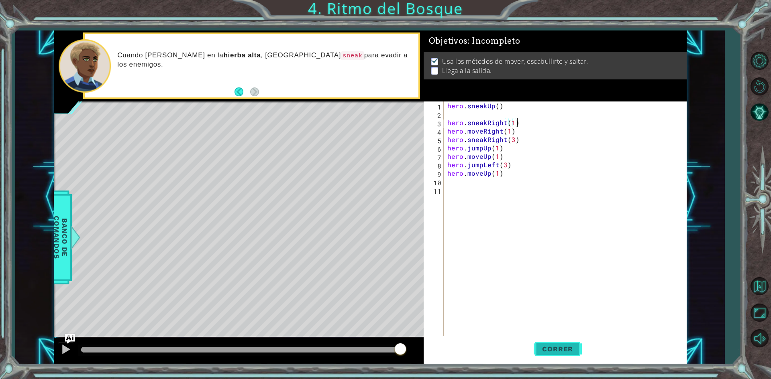
click at [549, 347] on span "Correr" at bounding box center [557, 349] width 47 height 8
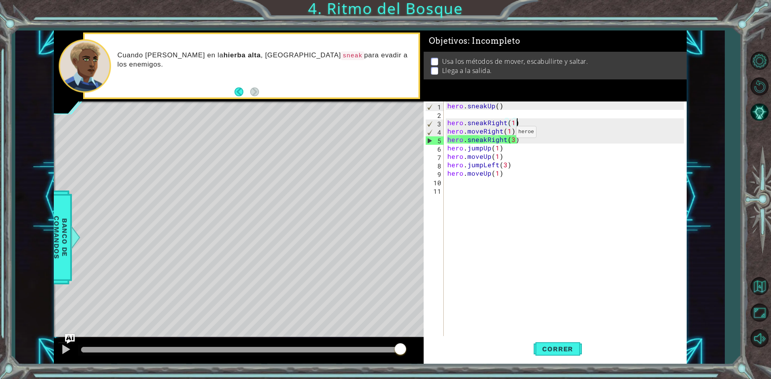
click at [506, 134] on div "hero . sneakUp ( ) hero . sneakRight ( 1 ) hero . moveRight ( 1 ) hero . sneakR…" at bounding box center [567, 228] width 242 height 253
click at [509, 132] on div "hero . sneakUp ( ) hero . sneakRight ( 1 ) hero . moveRight ( 1 ) hero . sneakR…" at bounding box center [567, 228] width 242 height 253
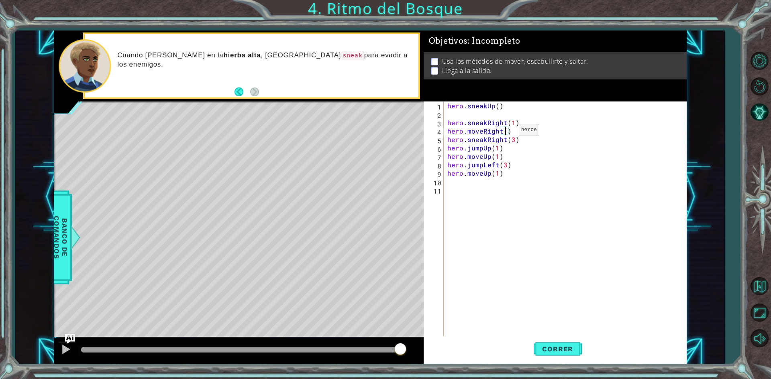
scroll to position [0, 4]
click at [570, 350] on span "Correr" at bounding box center [557, 349] width 47 height 8
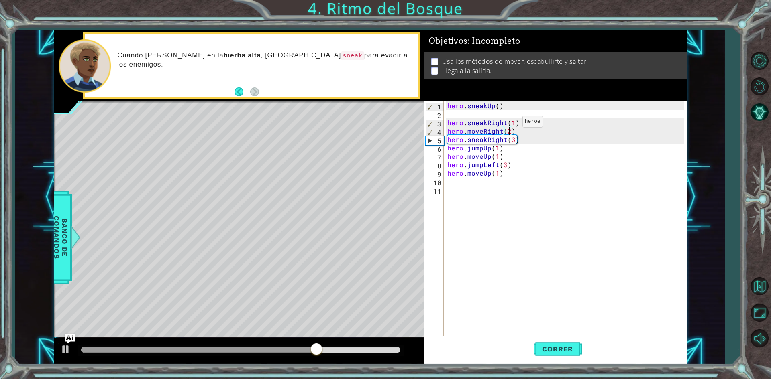
click at [512, 124] on div "hero . sneakUp ( ) hero . sneakRight ( 1 ) hero . moveRight ( 2 ) hero . sneakR…" at bounding box center [567, 228] width 242 height 253
click at [507, 131] on div "hero . sneakUp ( ) hero . sneakRight ( 2 ) hero . moveRight ( 2 ) hero . sneakR…" at bounding box center [567, 228] width 242 height 253
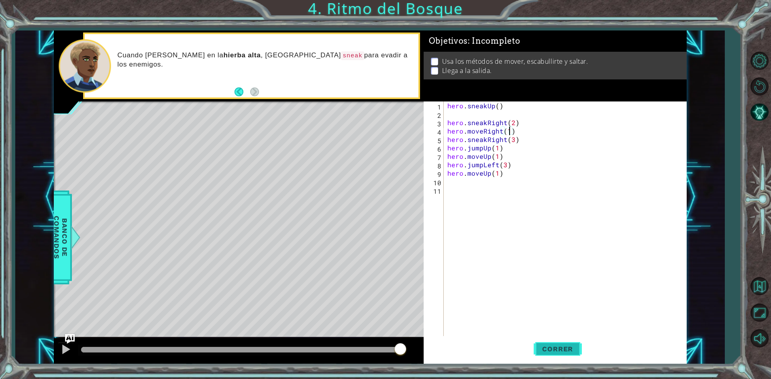
click at [572, 346] on span "Correr" at bounding box center [557, 349] width 47 height 8
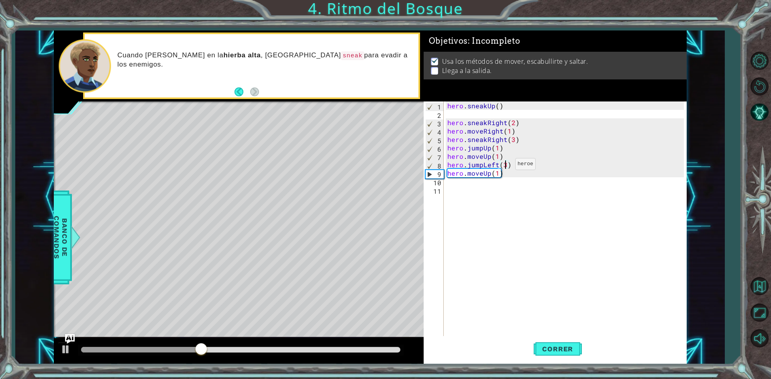
click at [505, 166] on div "hero . sneakUp ( ) hero . sneakRight ( 2 ) hero . moveRight ( 1 ) hero . sneakR…" at bounding box center [567, 228] width 242 height 253
click at [565, 340] on button "Correr" at bounding box center [558, 349] width 48 height 26
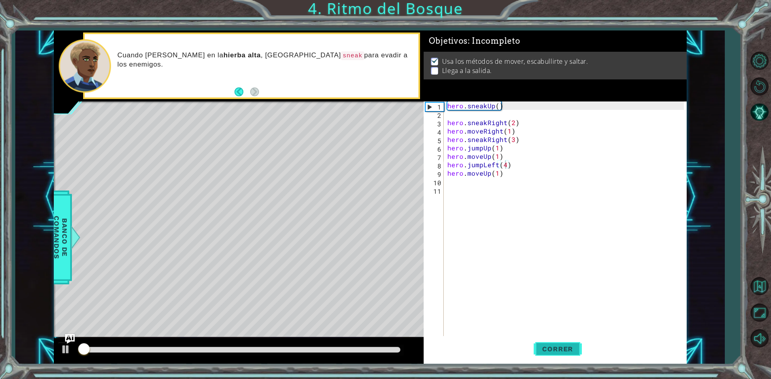
click at [568, 352] on span "Correr" at bounding box center [557, 349] width 47 height 8
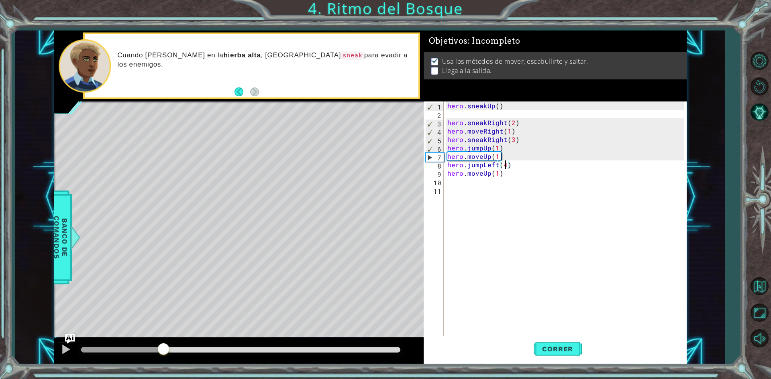
click at [163, 336] on div "methods hero use(thing) moveUp(steps) moveDown(steps) moveLeft(steps) moveRight…" at bounding box center [370, 198] width 633 height 334
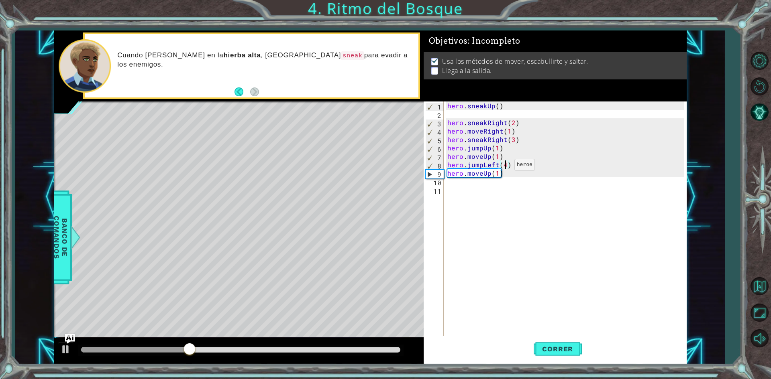
click at [504, 167] on div "hero . sneakUp ( ) hero . sneakRight ( 2 ) hero . moveRight ( 1 ) hero . sneakR…" at bounding box center [567, 228] width 242 height 253
click at [572, 342] on button "Correr" at bounding box center [558, 349] width 48 height 26
click at [479, 165] on div "hero . sneakUp ( ) hero . sneakRight ( 2 ) hero . moveRight ( 1 ) hero . sneakR…" at bounding box center [567, 228] width 242 height 253
click at [482, 165] on div "hero . sneakUp ( ) hero . sneakRight ( 2 ) hero . moveRight ( 1 ) hero . sneakR…" at bounding box center [567, 228] width 242 height 253
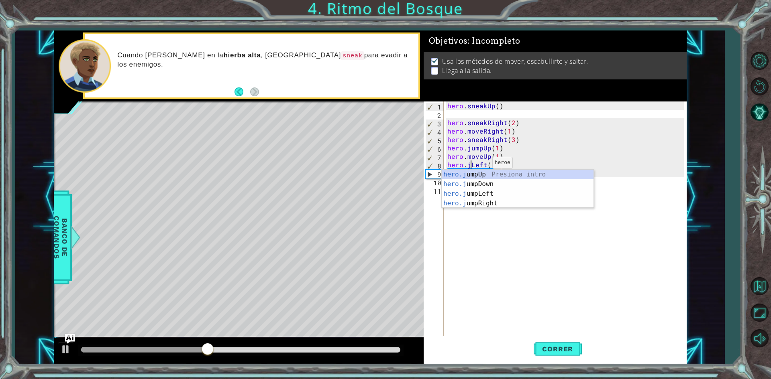
scroll to position [0, 0]
type textarea "hero.moveLeft(2)"
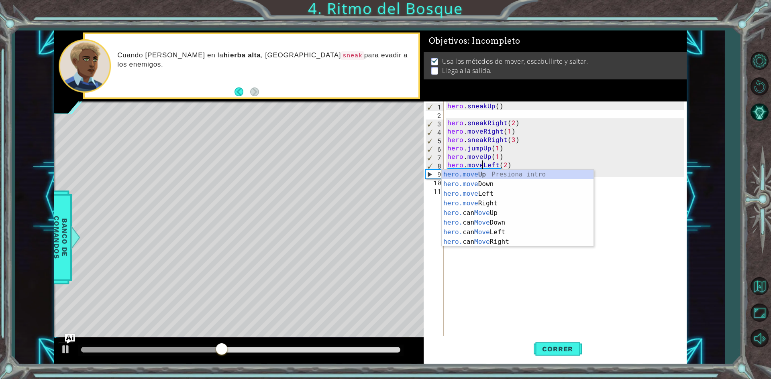
click at [593, 299] on div "hero . sneakUp ( ) hero . sneakRight ( 2 ) hero . moveRight ( 1 ) hero . sneakR…" at bounding box center [567, 228] width 242 height 253
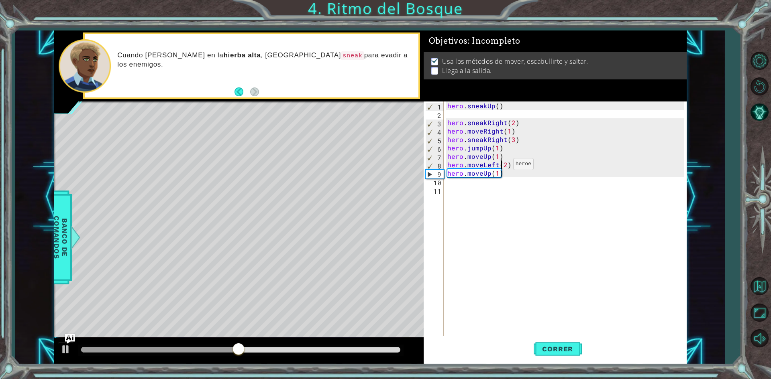
click at [503, 166] on div "hero . sneakUp ( ) hero . sneakRight ( 2 ) hero . moveRight ( 1 ) hero . sneakR…" at bounding box center [567, 228] width 242 height 253
click at [505, 166] on div "hero . sneakUp ( ) hero . sneakRight ( 2 ) hero . moveRight ( 1 ) hero . sneakR…" at bounding box center [567, 228] width 242 height 253
type textarea "hero.moveLeft(3)"
click at [562, 348] on span "Correr" at bounding box center [557, 349] width 47 height 8
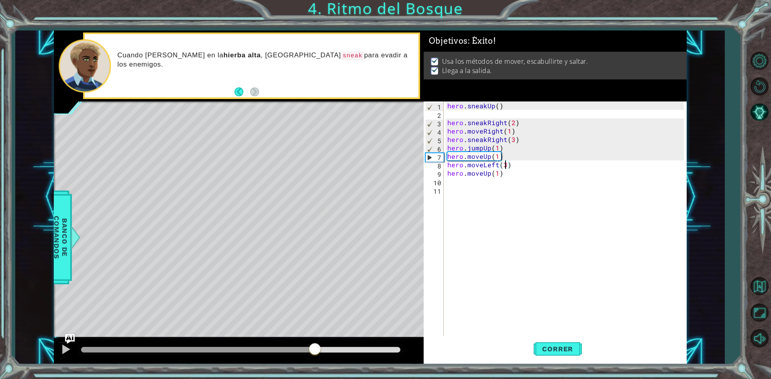
drag, startPoint x: 175, startPoint y: 339, endPoint x: 315, endPoint y: 359, distance: 140.8
click at [315, 359] on div at bounding box center [239, 351] width 370 height 26
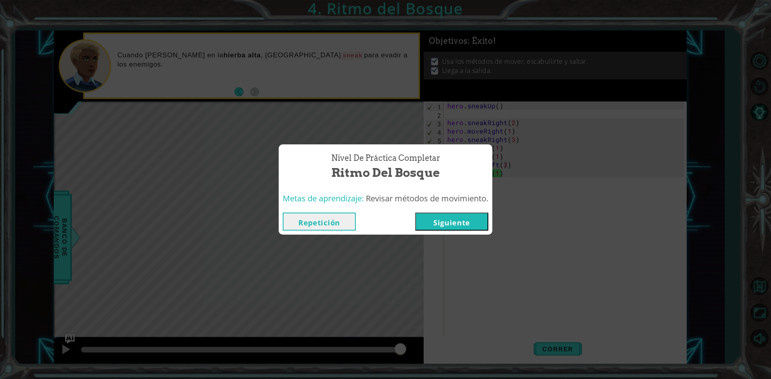
click at [475, 230] on button "Siguiente" at bounding box center [451, 222] width 73 height 18
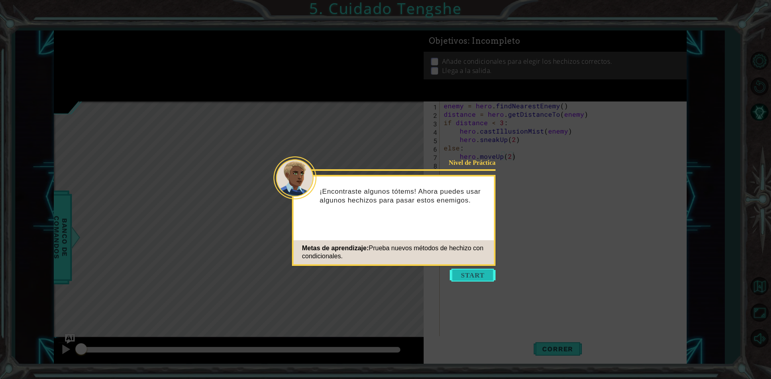
click at [484, 274] on button "Start" at bounding box center [473, 275] width 46 height 13
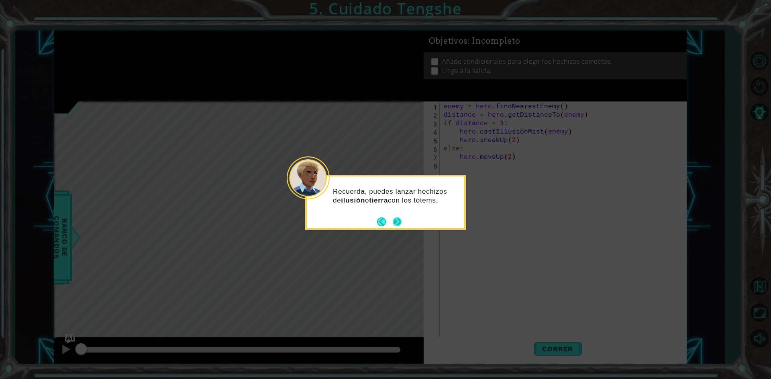
click at [398, 219] on button "Next" at bounding box center [397, 221] width 9 height 9
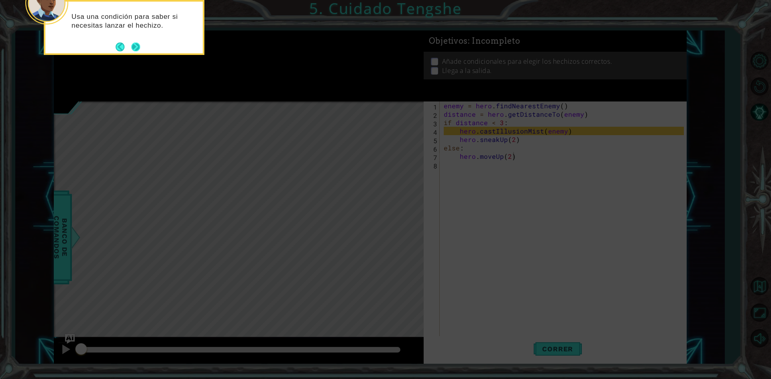
click at [136, 47] on button "Next" at bounding box center [135, 46] width 9 height 9
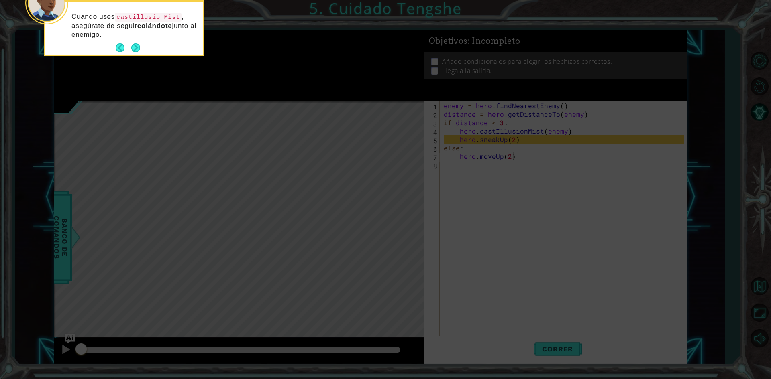
click at [136, 47] on button "Next" at bounding box center [136, 48] width 10 height 10
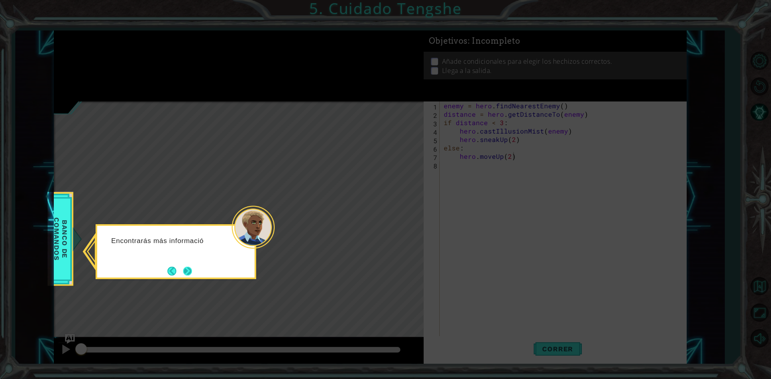
click at [193, 269] on button "Next" at bounding box center [187, 271] width 12 height 12
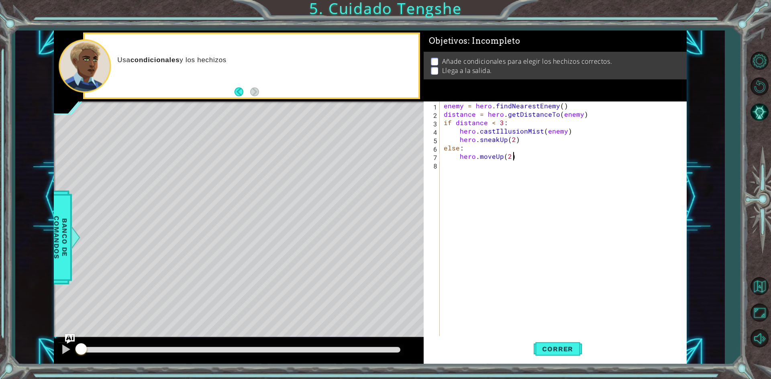
click at [512, 176] on div "enemy = hero . findNearestEnemy ( ) distance = hero . getDistanceTo ( enemy ) i…" at bounding box center [565, 228] width 246 height 253
click at [547, 349] on span "Correr" at bounding box center [557, 349] width 47 height 8
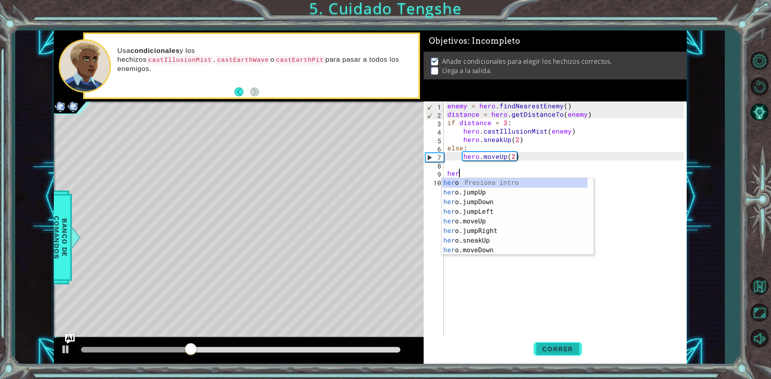
scroll to position [0, 0]
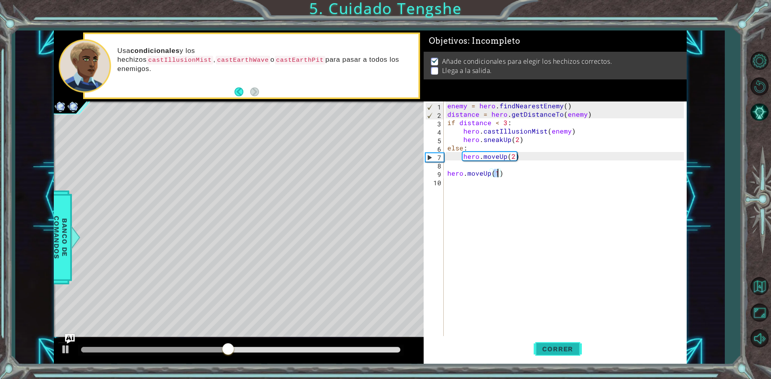
type textarea "hero.moveUp(3)"
click at [568, 349] on span "Correr" at bounding box center [557, 349] width 47 height 8
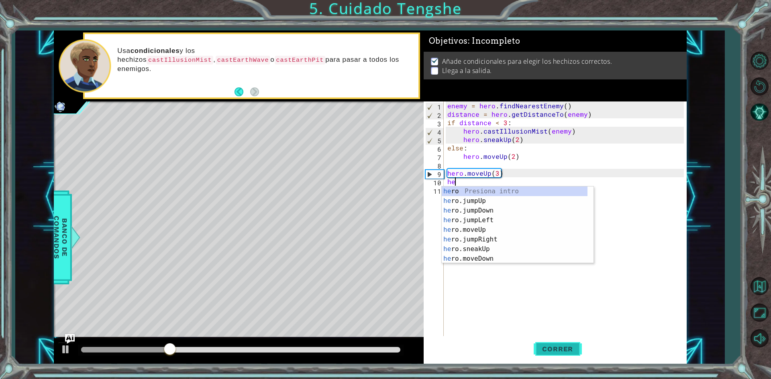
type textarea "hero"
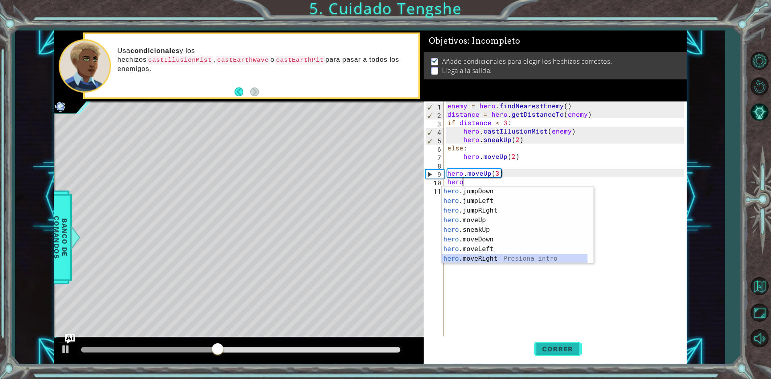
scroll to position [19, 0]
type textarea "hero.moveRight(1)"
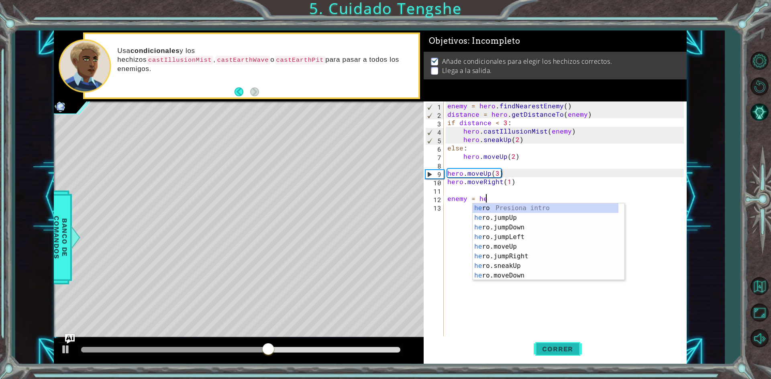
scroll to position [0, 2]
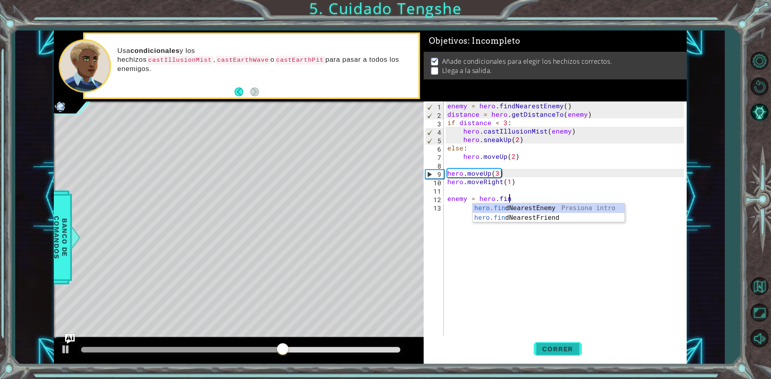
type textarea "enemy = hero.find"
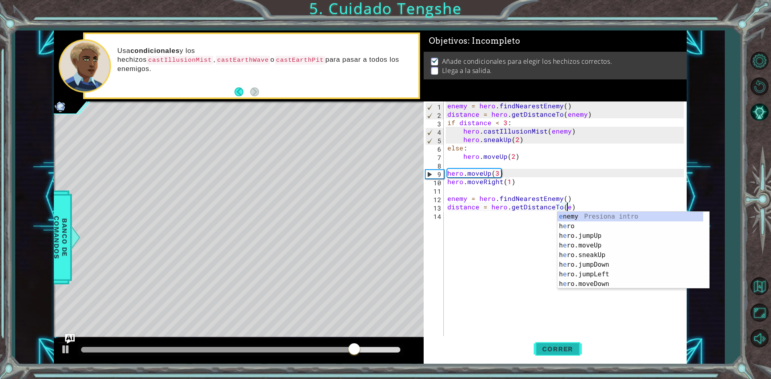
scroll to position [0, 8]
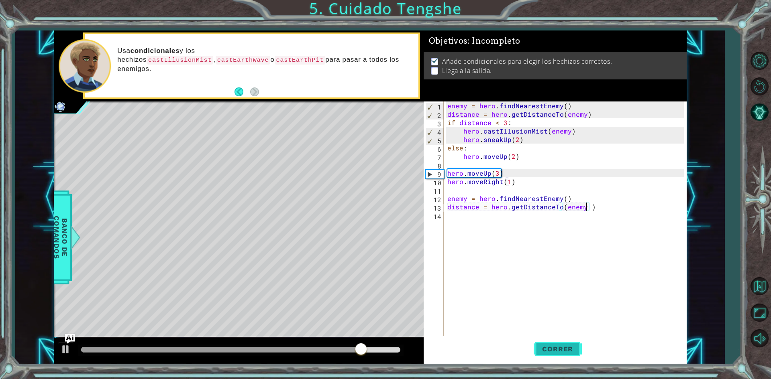
type textarea "distance = hero.getDistanceTo(enemy)"
click at [503, 221] on div "enemy = hero . findNearestEnemy ( ) distance = hero . getDistanceTo ( enemy ) i…" at bounding box center [567, 228] width 242 height 253
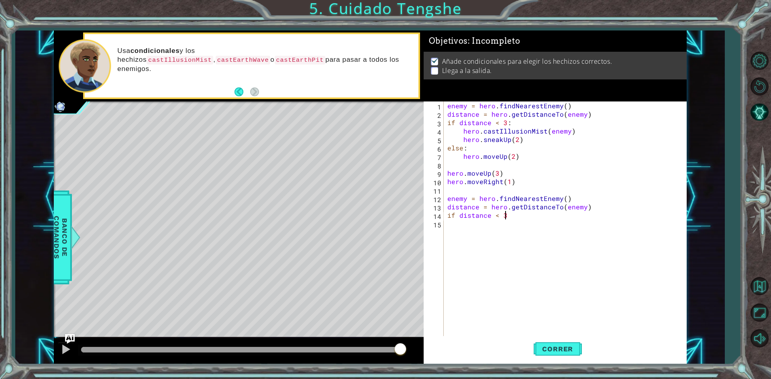
scroll to position [0, 3]
type textarea "if distance < 3:"
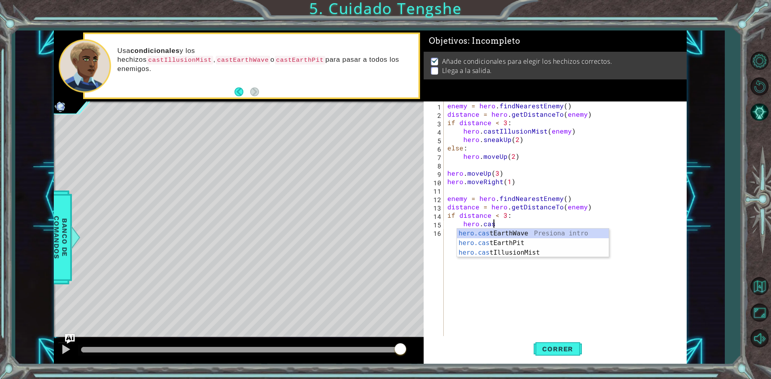
scroll to position [0, 2]
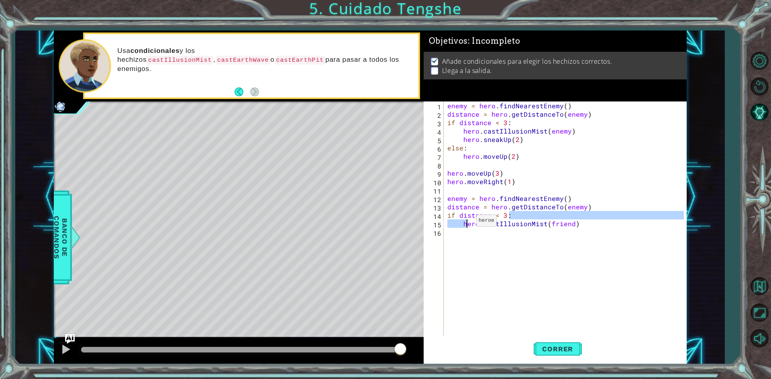
drag, startPoint x: 571, startPoint y: 220, endPoint x: 466, endPoint y: 223, distance: 105.2
click at [466, 223] on div "enemy = hero . findNearestEnemy ( ) distance = hero . getDistanceTo ( enemy ) i…" at bounding box center [567, 228] width 242 height 253
type textarea "if distance < 3:"
drag, startPoint x: 597, startPoint y: 246, endPoint x: 592, endPoint y: 232, distance: 14.2
click at [595, 245] on div "enemy = hero . findNearestEnemy ( ) distance = hero . getDistanceTo ( enemy ) i…" at bounding box center [567, 228] width 242 height 253
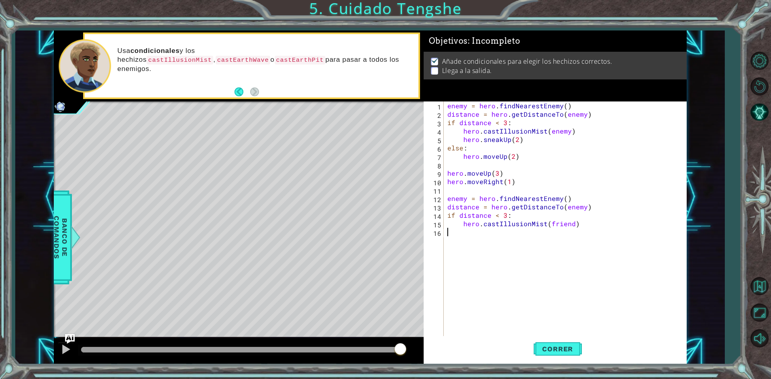
scroll to position [0, 0]
drag, startPoint x: 581, startPoint y: 226, endPoint x: 462, endPoint y: 224, distance: 118.0
click at [462, 224] on div "enemy = hero . findNearestEnemy ( ) distance = hero . getDistanceTo ( enemy ) i…" at bounding box center [567, 228] width 242 height 253
type textarea "hero.castIllusionMist(friend)"
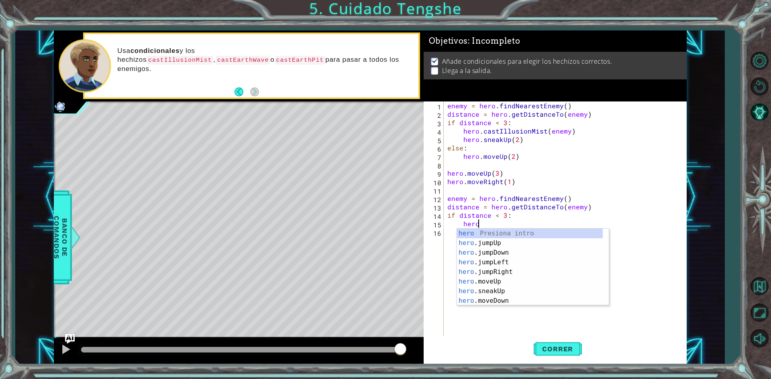
scroll to position [0, 2]
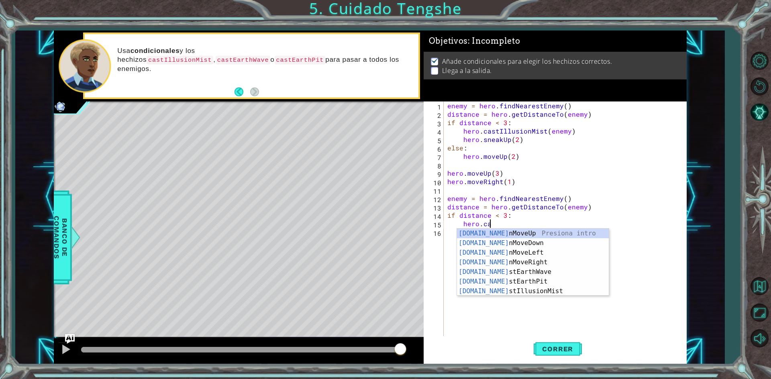
type textarea "hero.cast"
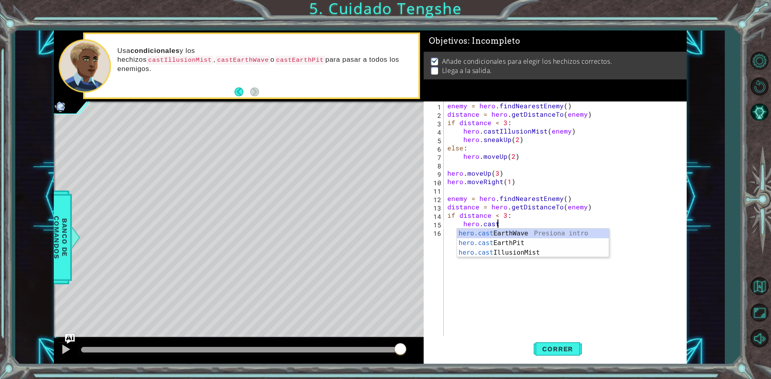
scroll to position [0, 0]
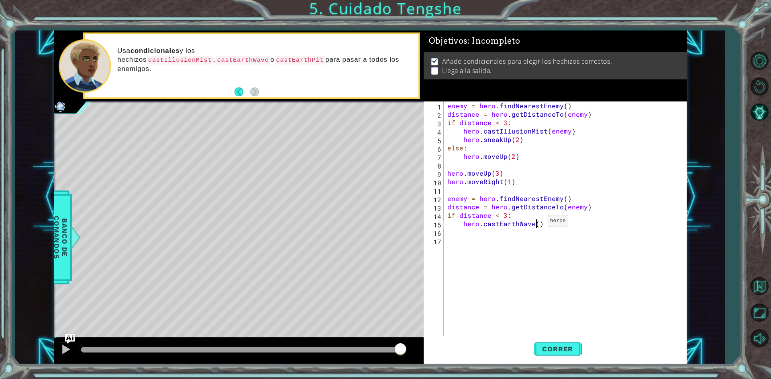
click at [537, 223] on div "enemy = hero . findNearestEnemy ( ) distance = hero . getDistanceTo ( enemy ) i…" at bounding box center [567, 228] width 242 height 253
type textarea "hero.castEarthWave(enemy)"
click at [536, 230] on div "enemy = hero . findNearestEnemy ( ) distance = hero . getDistanceTo ( enemy ) i…" at bounding box center [567, 228] width 242 height 253
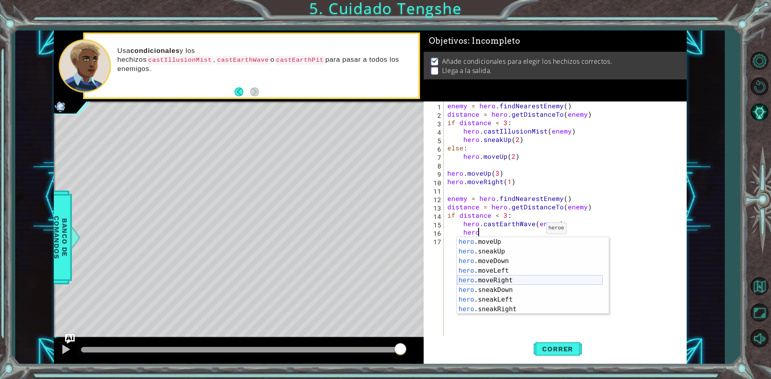
scroll to position [72, 0]
click at [515, 288] on div "hero .moveDown Presiona intro hero .moveLeft Presiona intro hero .moveRight Pre…" at bounding box center [530, 280] width 146 height 96
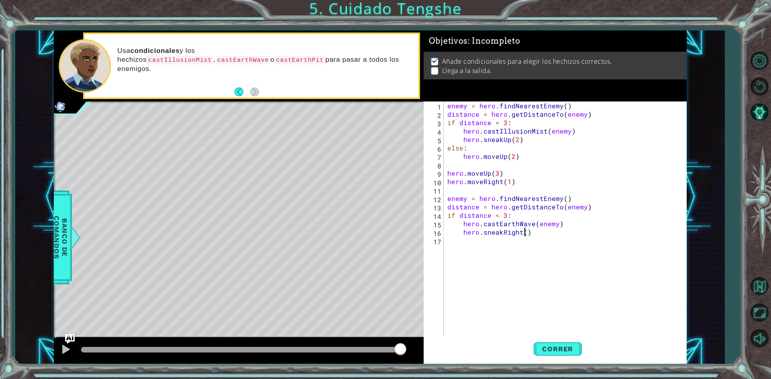
scroll to position [0, 5]
type textarea "hero.sneakRight(2)"
click at [556, 347] on span "Correr" at bounding box center [557, 349] width 47 height 8
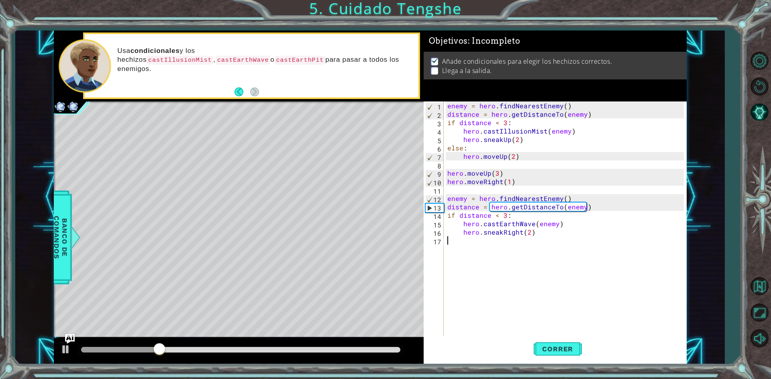
click at [503, 246] on div "enemy = hero . findNearestEnemy ( ) distance = hero . getDistanceTo ( enemy ) i…" at bounding box center [567, 228] width 242 height 253
type textarea "else:"
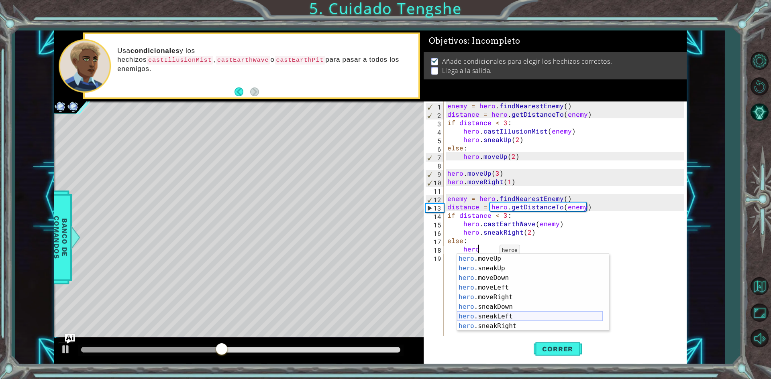
scroll to position [48, 0]
click at [500, 295] on div "hero .moveUp Presiona intro hero .sneakUp Presiona intro hero .moveDown Presion…" at bounding box center [530, 302] width 146 height 96
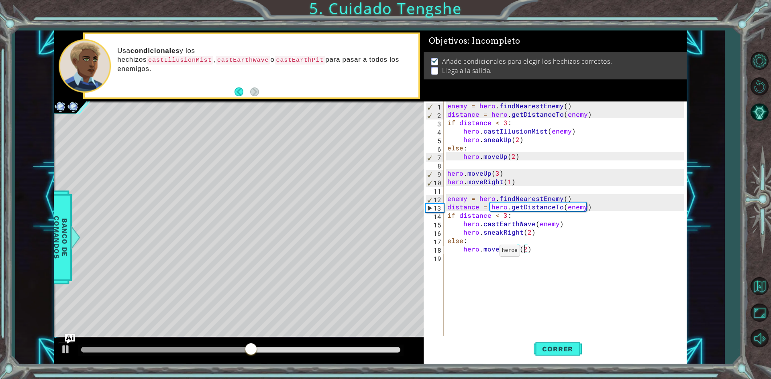
scroll to position [0, 4]
type textarea "hero.moveRight(4)"
click at [558, 351] on span "Correr" at bounding box center [557, 349] width 47 height 8
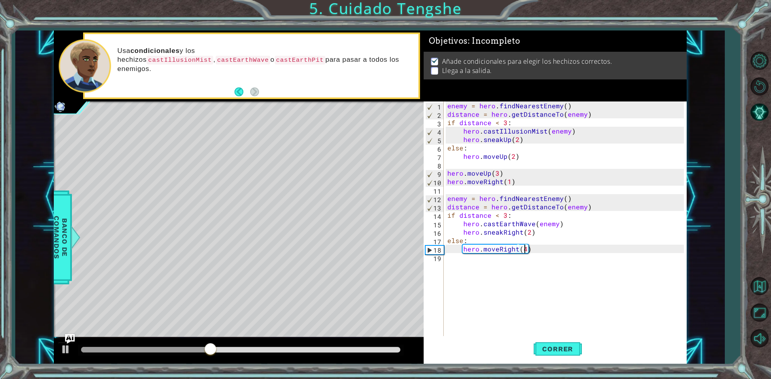
click at [472, 267] on div "enemy = hero . findNearestEnemy ( ) distance = hero . getDistanceTo ( enemy ) i…" at bounding box center [567, 228] width 242 height 253
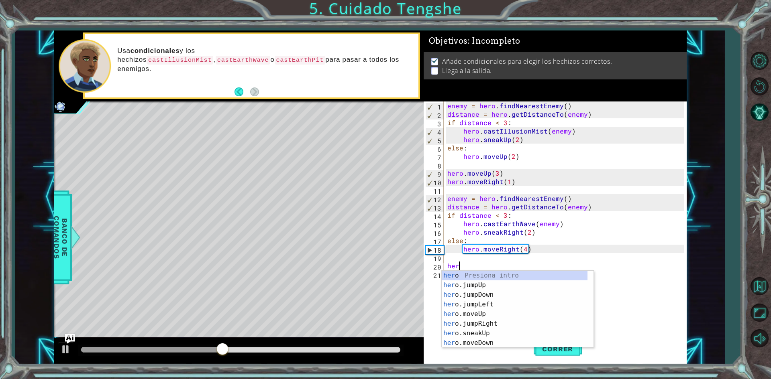
scroll to position [0, 0]
click at [489, 343] on div "hero Presiona intro hero .jumpUp Presiona intro hero .jumpDown Presiona intro h…" at bounding box center [515, 319] width 146 height 96
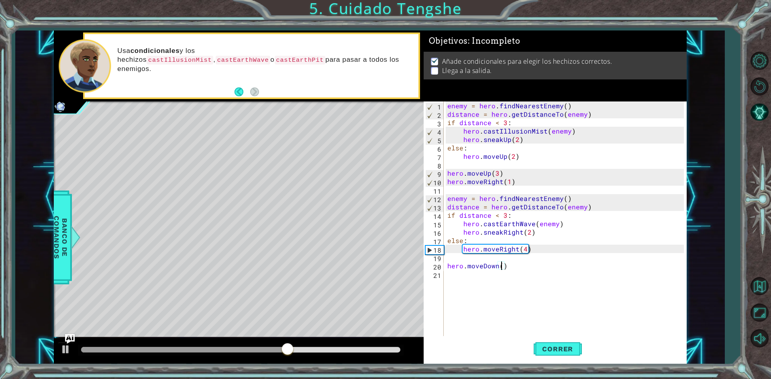
type textarea "hero.moveDown(2)"
click at [479, 279] on div "enemy = hero . findNearestEnemy ( ) distance = hero . getDistanceTo ( enemy ) i…" at bounding box center [567, 228] width 242 height 253
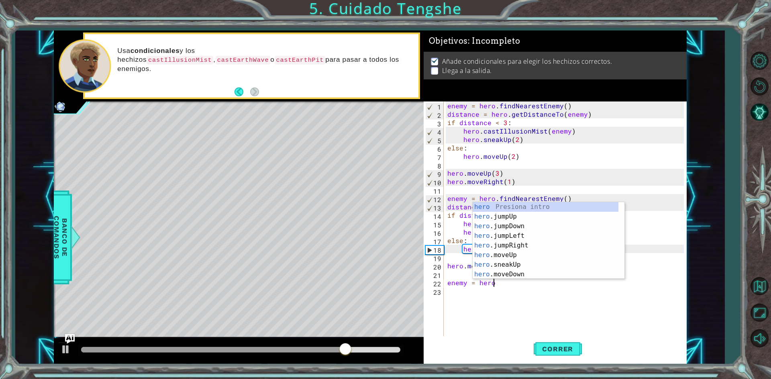
scroll to position [0, 2]
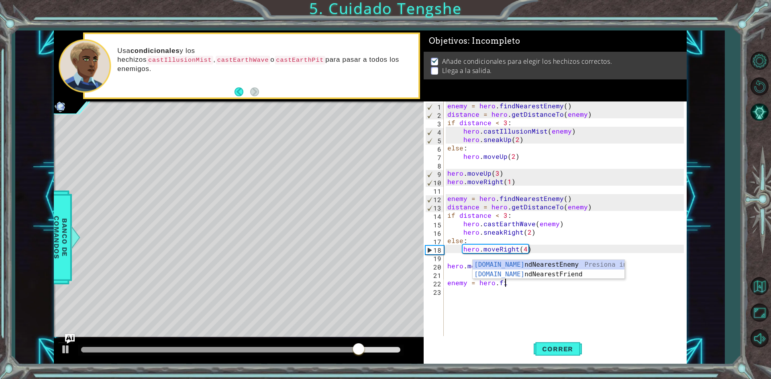
type textarea "enemy = hero.find"
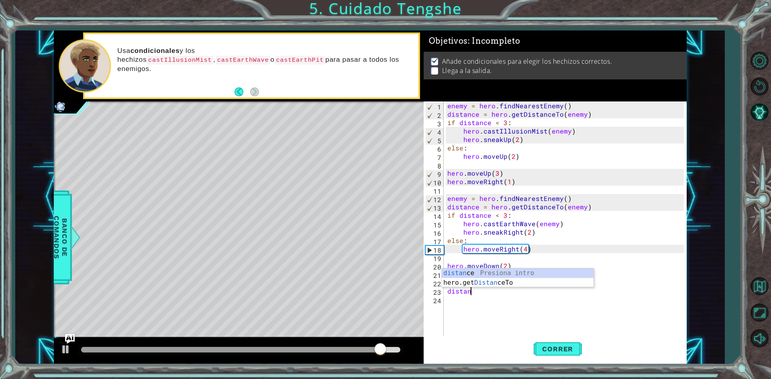
scroll to position [0, 1]
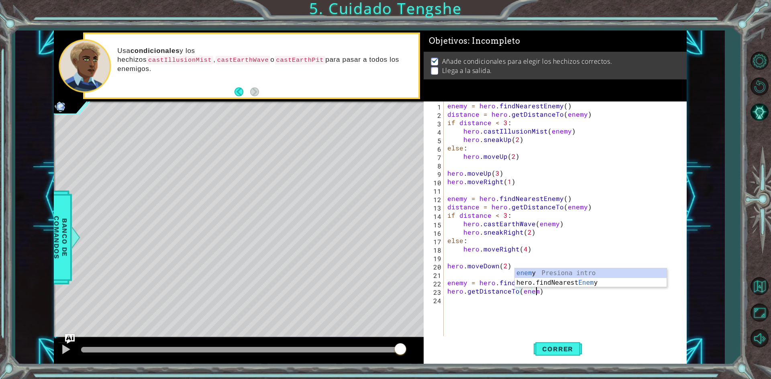
type textarea "hero.getDistanceTo(enemy)"
click at [474, 298] on div "enemy = hero . findNearestEnemy ( ) distance = hero . getDistanceTo ( enemy ) i…" at bounding box center [567, 228] width 242 height 253
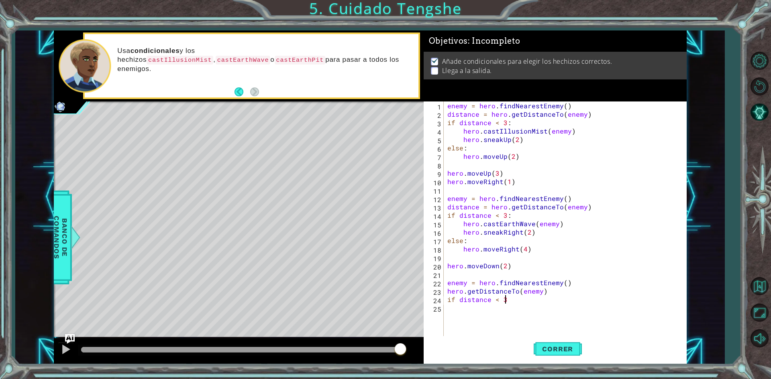
scroll to position [0, 3]
type textarea "if distance < 3:"
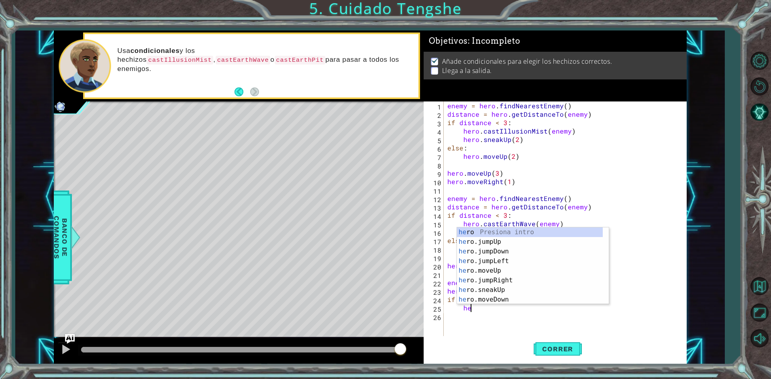
scroll to position [0, 1]
click at [490, 303] on div "hero Presiona intro hero .jumpUp Presiona intro hero .jumpDown Presiona intro h…" at bounding box center [530, 276] width 146 height 96
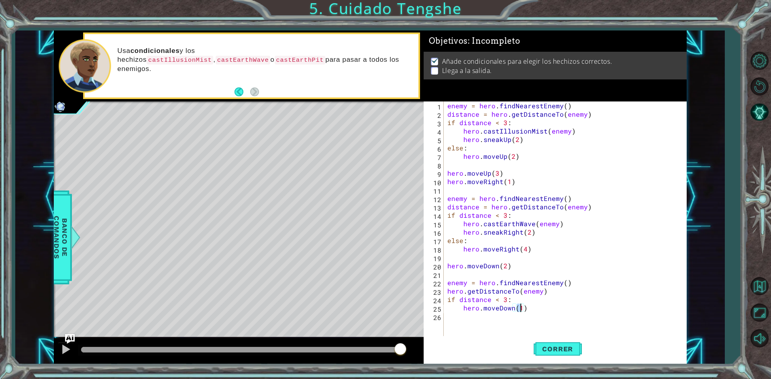
type textarea "hero.moveDown(3)"
click at [540, 318] on div "enemy = hero . findNearestEnemy ( ) distance = hero . getDistanceTo ( enemy ) i…" at bounding box center [567, 228] width 242 height 253
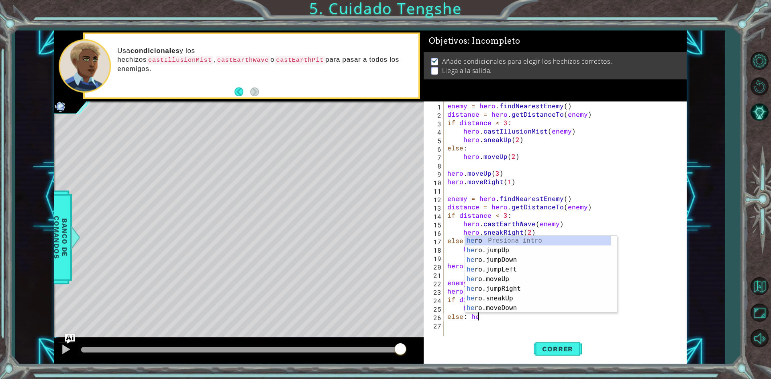
scroll to position [0, 2]
click at [524, 306] on div "hero Presiona intro hero .jumpUp Presiona intro hero .jumpDown Presiona intro h…" at bounding box center [538, 284] width 146 height 96
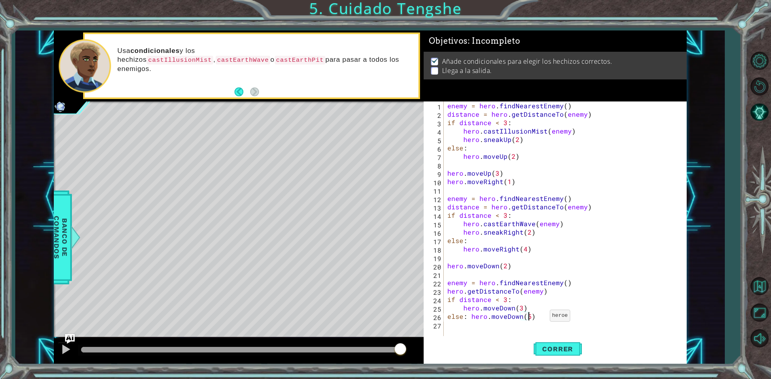
scroll to position [0, 5]
type textarea "else: hero.moveDown(5)"
click at [546, 343] on button "Correr" at bounding box center [558, 349] width 48 height 26
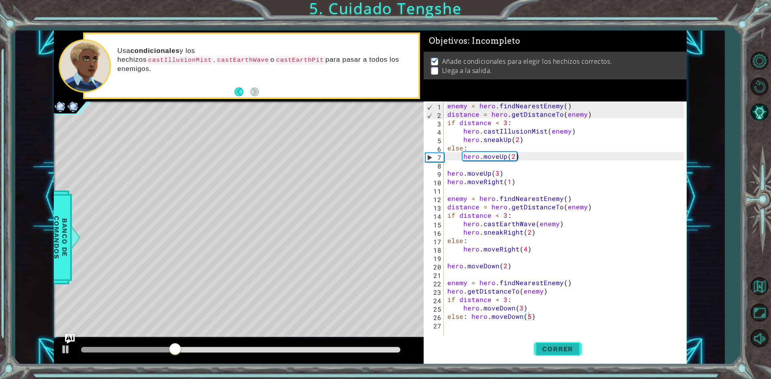
click at [546, 343] on button "Correr" at bounding box center [558, 349] width 48 height 26
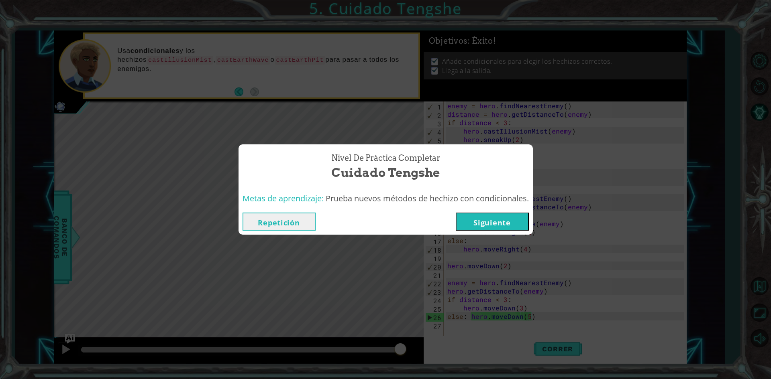
click at [489, 222] on button "Siguiente" at bounding box center [492, 222] width 73 height 18
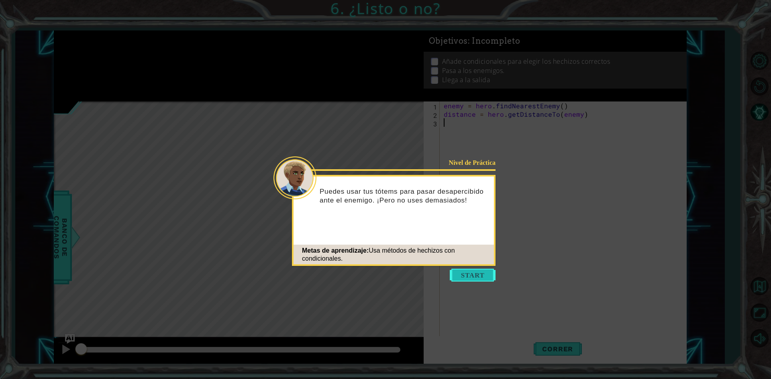
click at [468, 277] on button "Start" at bounding box center [473, 275] width 46 height 13
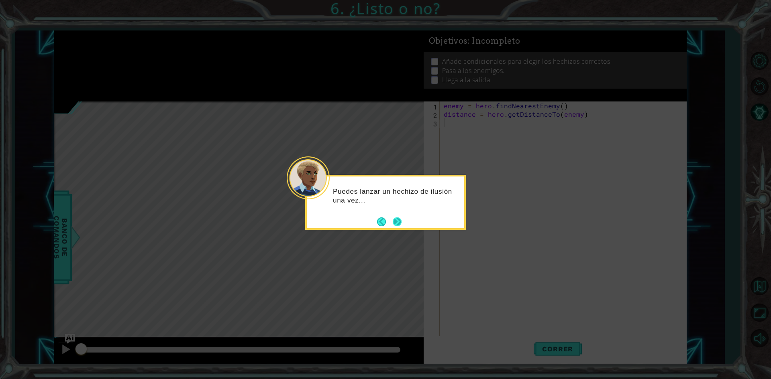
click at [395, 222] on button "Next" at bounding box center [397, 221] width 11 height 11
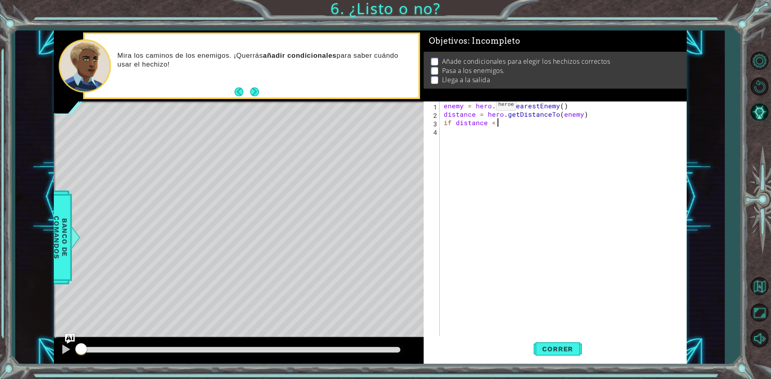
scroll to position [0, 3]
type textarea "if distance < 3:"
drag, startPoint x: 536, startPoint y: 112, endPoint x: 511, endPoint y: 141, distance: 37.9
click at [520, 131] on div "enemy = hero . findNearestEnemy ( ) distance = hero . getDistanceTo ( enemy ) i…" at bounding box center [565, 228] width 246 height 253
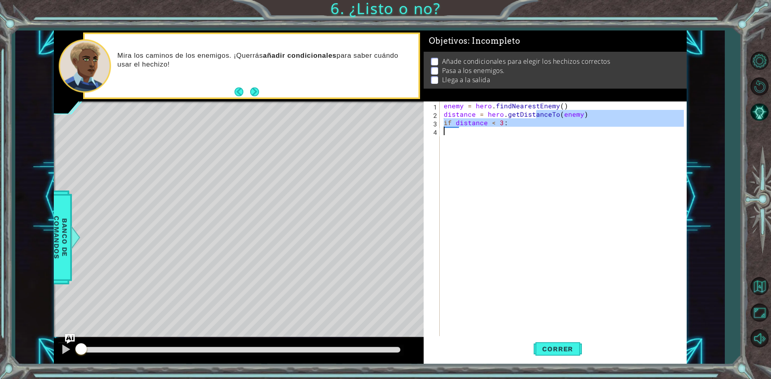
type textarea "if distance < 3:"
click at [511, 134] on div "enemy = hero . findNearestEnemy ( ) distance = hero . getDistanceTo ( enemy ) i…" at bounding box center [563, 220] width 242 height 236
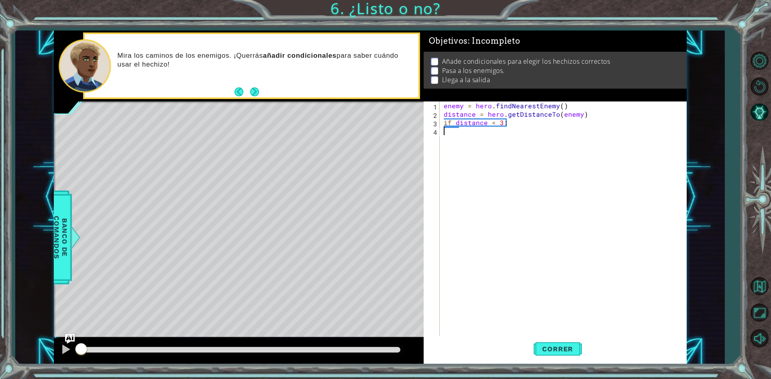
click at [483, 134] on div "enemy = hero . findNearestEnemy ( ) distance = hero . getDistanceTo ( enemy ) i…" at bounding box center [565, 228] width 246 height 253
click at [521, 130] on div "enemy = hero . findNearestEnemy ( ) distance = hero . getDistanceTo ( enemy ) i…" at bounding box center [565, 228] width 246 height 253
click at [511, 121] on div "enemy = hero . findNearestEnemy ( ) distance = hero . getDistanceTo ( enemy ) i…" at bounding box center [565, 228] width 246 height 253
type textarea "if distance < 3:"
click at [764, 116] on button "Pista AI" at bounding box center [759, 112] width 23 height 23
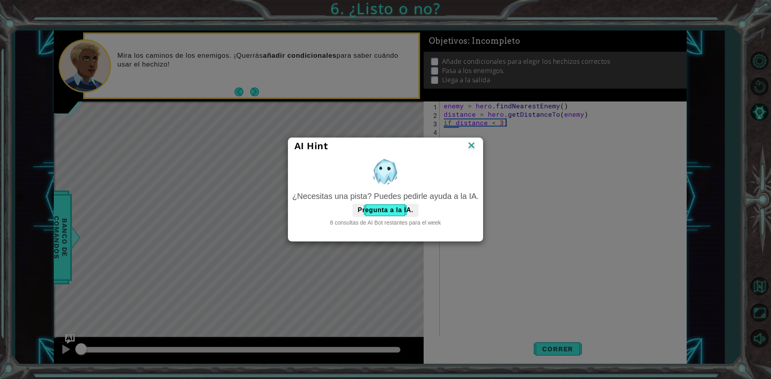
click at [471, 147] on img at bounding box center [471, 146] width 10 height 12
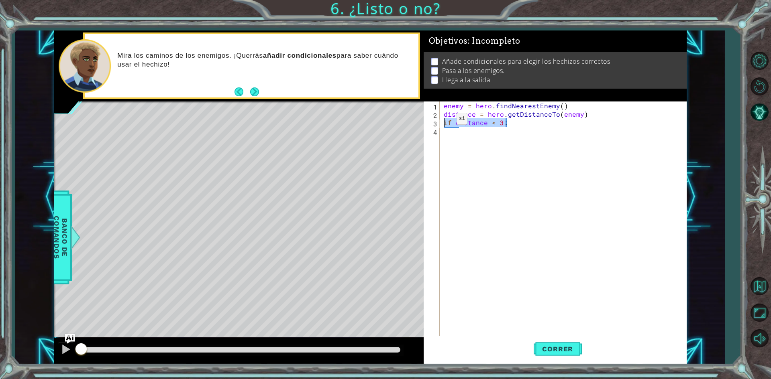
drag, startPoint x: 510, startPoint y: 123, endPoint x: 443, endPoint y: 121, distance: 67.5
click at [443, 121] on div "enemy = hero . findNearestEnemy ( ) distance = hero . getDistanceTo ( enemy ) i…" at bounding box center [565, 228] width 246 height 253
type textarea "if distance < 3:"
click at [511, 136] on div "enemy = hero . findNearestEnemy ( ) distance = hero . getDistanceTo ( enemy ) i…" at bounding box center [565, 228] width 246 height 253
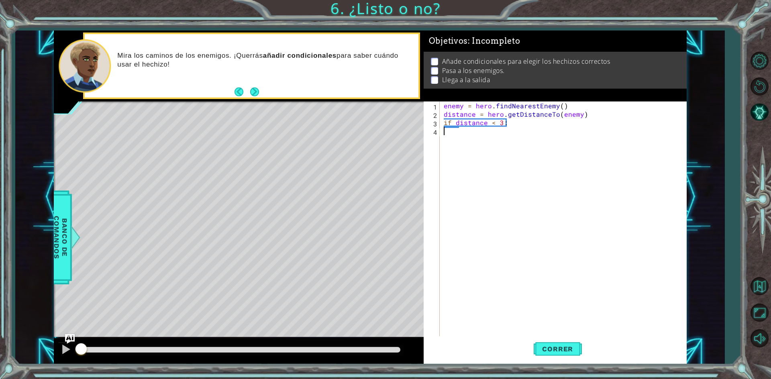
scroll to position [0, 0]
click at [541, 122] on div "enemy = hero . findNearestEnemy ( ) distance = hero . getDistanceTo ( enemy ) i…" at bounding box center [565, 228] width 246 height 253
type textarea "if distance < 3:"
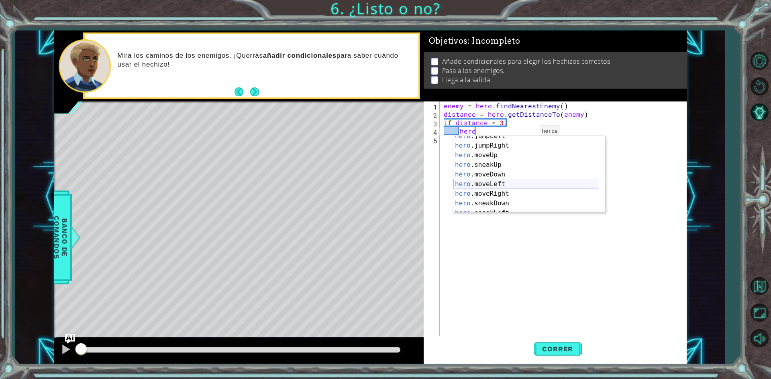
scroll to position [24, 0]
click at [497, 157] on div "hero .jumpLeft Presiona intro hero .jumpRight Presiona intro hero .moveUp Presi…" at bounding box center [526, 179] width 146 height 96
type textarea "hero.moveUp(1)"
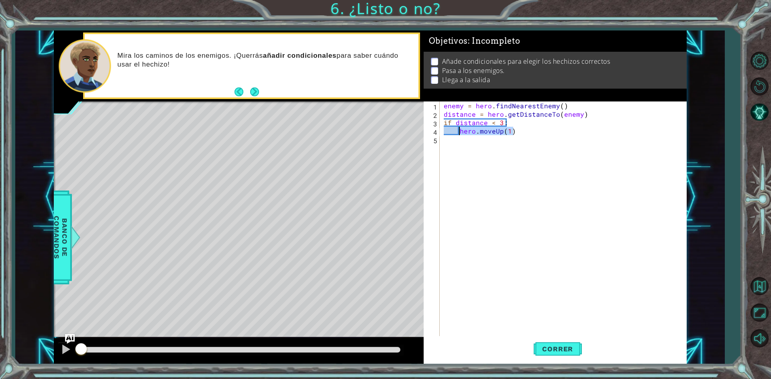
drag, startPoint x: 518, startPoint y: 132, endPoint x: 460, endPoint y: 130, distance: 58.2
click at [460, 130] on div "enemy = hero . findNearestEnemy ( ) distance = hero . getDistanceTo ( enemy ) i…" at bounding box center [565, 228] width 246 height 253
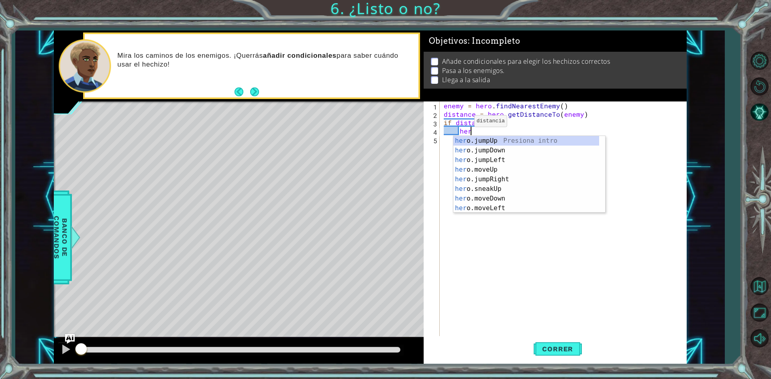
scroll to position [0, 1]
type textarea "hero"
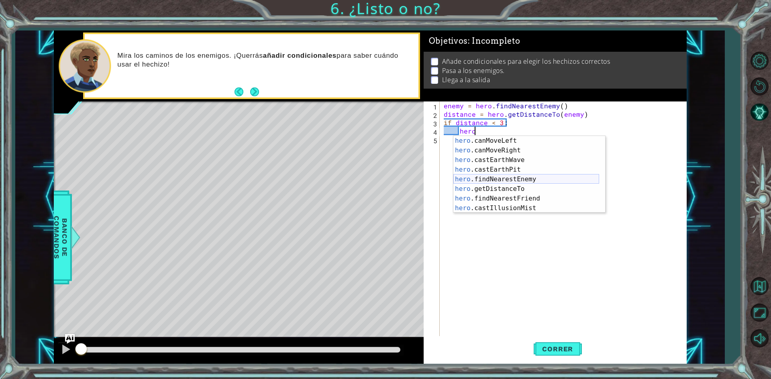
scroll to position [154, 0]
click at [515, 159] on div "hero .canMoveLeft Presiona intro hero .canMoveRight Presiona intro hero .castEa…" at bounding box center [526, 184] width 146 height 96
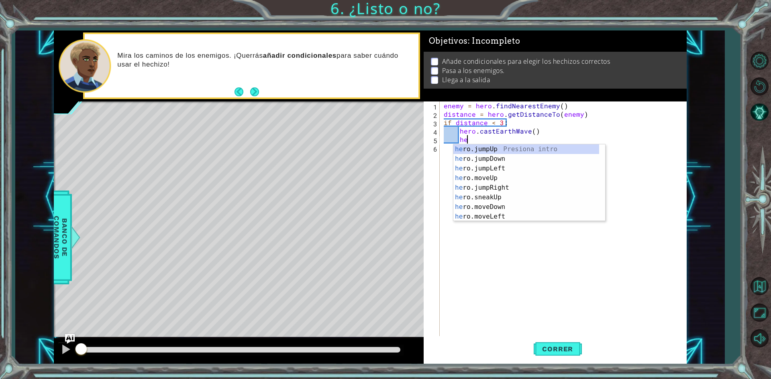
scroll to position [0, 1]
click at [499, 183] on div "hero .jumpUp Presiona intro hero .jumpDown Presiona intro hero .jumpLeft Presio…" at bounding box center [526, 193] width 146 height 96
type textarea "hero.moveUp(1)"
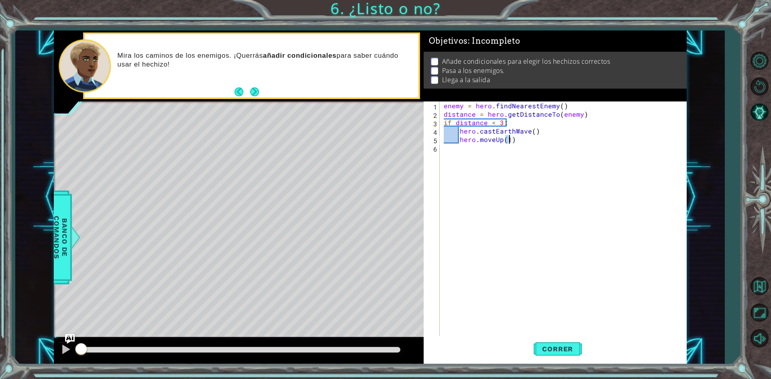
click at [499, 161] on div "enemy = hero . findNearestEnemy ( ) distance = hero . getDistanceTo ( enemy ) i…" at bounding box center [565, 228] width 246 height 253
type textarea "else:"
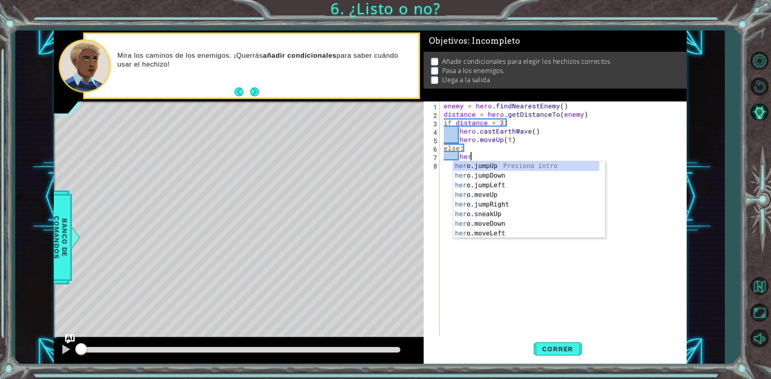
scroll to position [0, 1]
click at [483, 213] on div "hero Presiona intro hero .jumpUp Presiona intro hero .jumpDown Presiona intro h…" at bounding box center [526, 209] width 146 height 96
type textarea "hero.moveUp(1)"
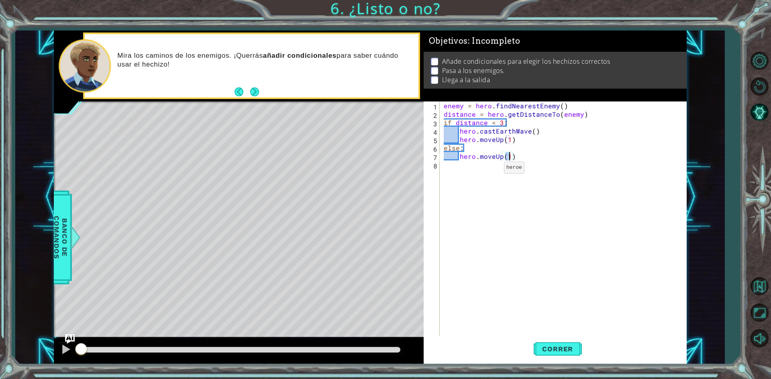
click at [490, 170] on div "enemy = hero . findNearestEnemy ( ) distance = hero . getDistanceTo ( enemy ) i…" at bounding box center [565, 228] width 246 height 253
click at [523, 155] on div "enemy = hero . findNearestEnemy ( ) distance = hero . getDistanceTo ( enemy ) i…" at bounding box center [565, 228] width 246 height 253
type textarea "hero.moveUp(1)"
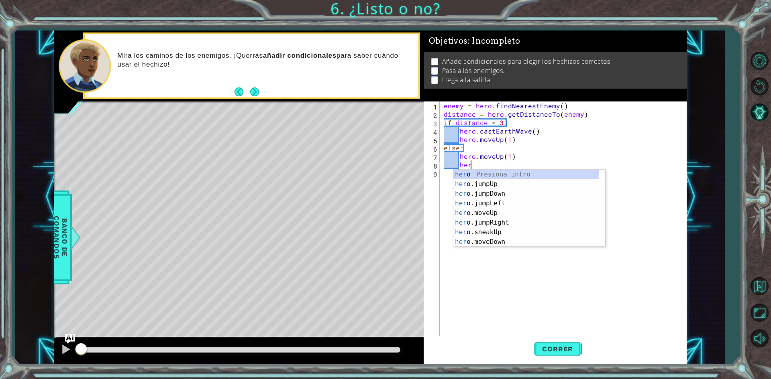
type textarea "hero"
click at [529, 181] on div "hero Presiona intro hero .jumpUp Presiona intro hero .jumpDown Presiona intro h…" at bounding box center [526, 218] width 146 height 96
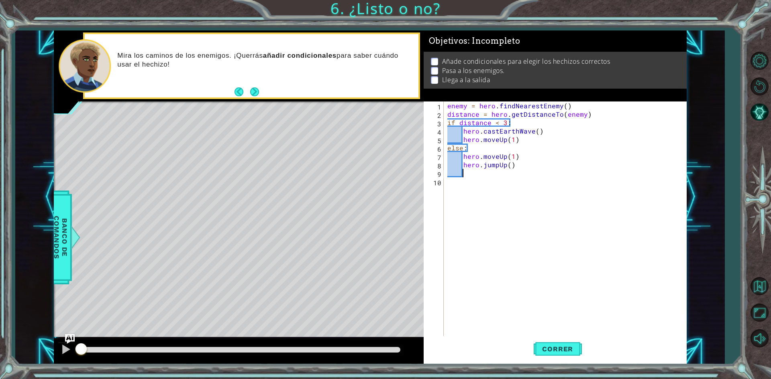
scroll to position [0, 0]
click at [562, 350] on span "Correr" at bounding box center [557, 349] width 47 height 8
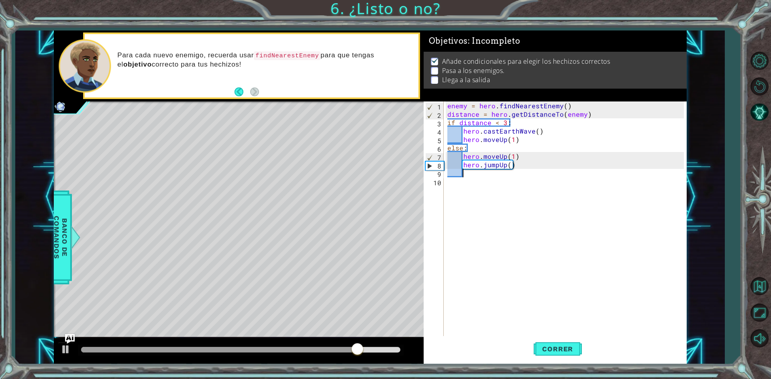
click at [513, 155] on div "enemy = hero . findNearestEnemy ( ) distance = hero . getDistanceTo ( enemy ) i…" at bounding box center [567, 228] width 242 height 253
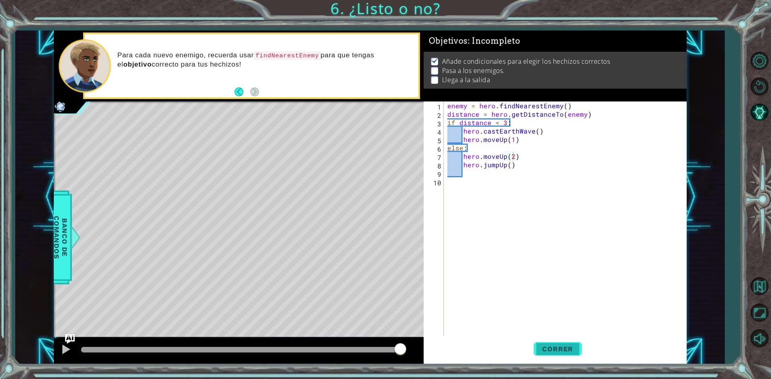
click at [548, 341] on button "Correr" at bounding box center [558, 349] width 48 height 26
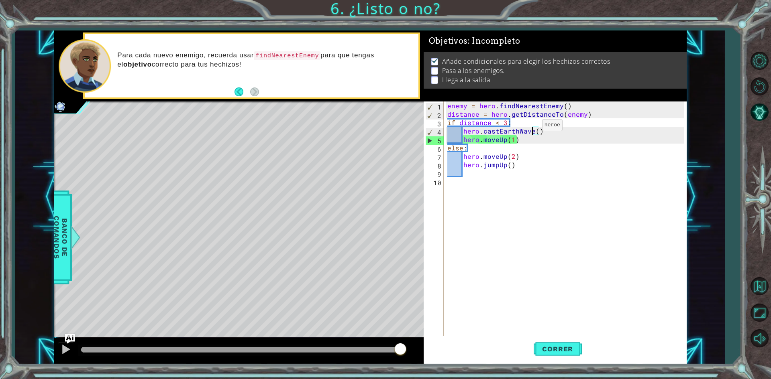
click at [532, 127] on div "enemy = hero . findNearestEnemy ( ) distance = hero . getDistanceTo ( enemy ) i…" at bounding box center [567, 228] width 242 height 253
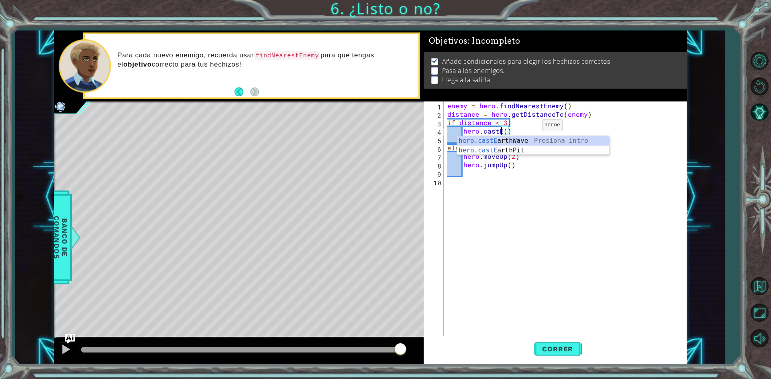
scroll to position [0, 3]
click at [531, 158] on div "hero.cast EarthWave Presiona intro hero.cast EarthPit Presiona intro hero.cast …" at bounding box center [533, 160] width 152 height 48
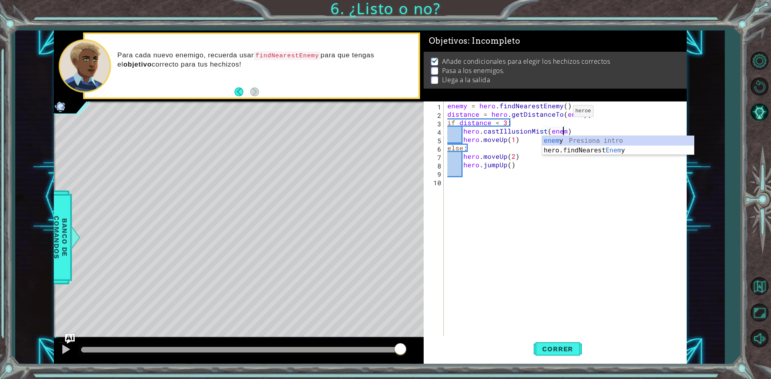
scroll to position [0, 7]
type textarea "hero.castIllusionMist(enemy)"
click at [568, 351] on span "Correr" at bounding box center [557, 349] width 47 height 8
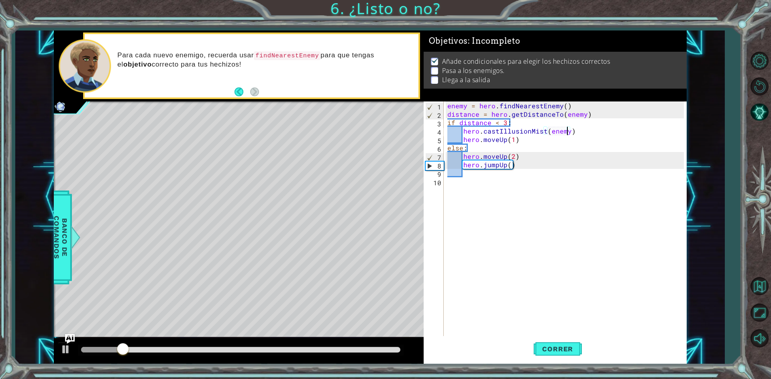
click at [468, 182] on div "enemy = hero . findNearestEnemy ( ) distance = hero . getDistanceTo ( enemy ) i…" at bounding box center [567, 228] width 242 height 253
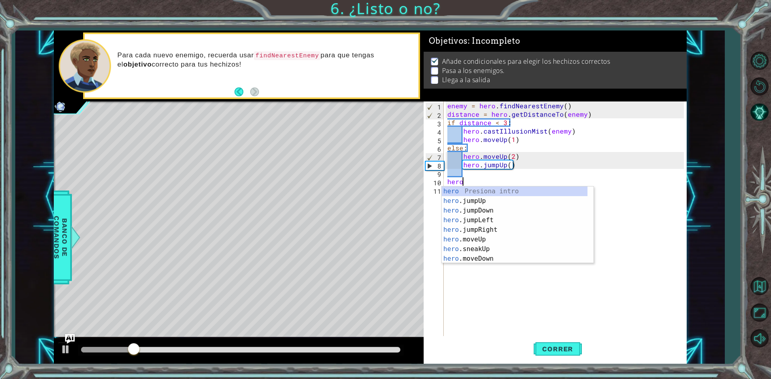
scroll to position [0, 0]
click at [495, 240] on div "hero Presiona intro hero .jumpUp Presiona intro hero .jumpDown Presiona intro h…" at bounding box center [515, 235] width 146 height 96
type textarea "hero.moveUp(1)"
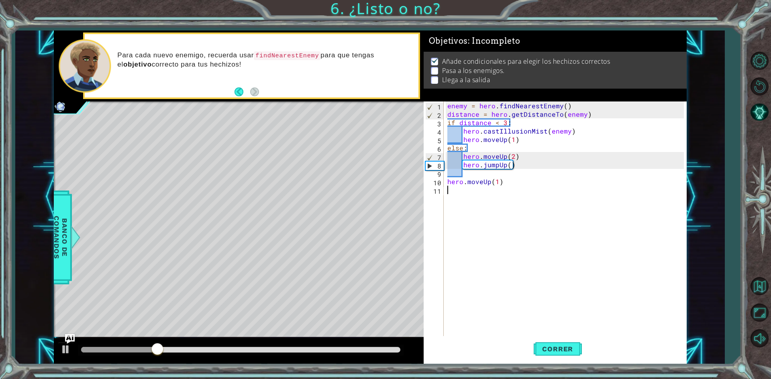
click at [501, 192] on div "enemy = hero . findNearestEnemy ( ) distance = hero . getDistanceTo ( enemy ) i…" at bounding box center [567, 228] width 242 height 253
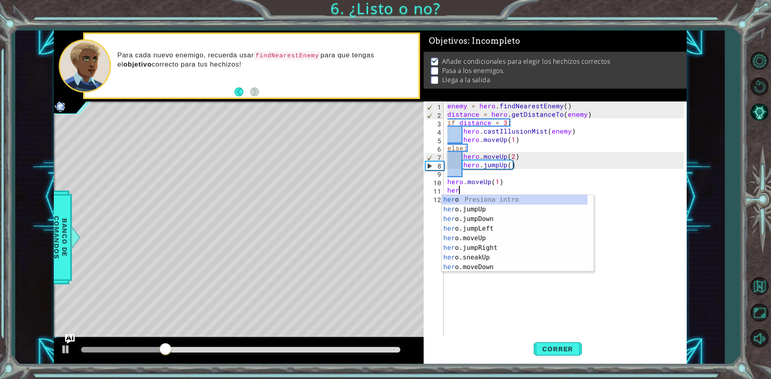
type textarea "hero"
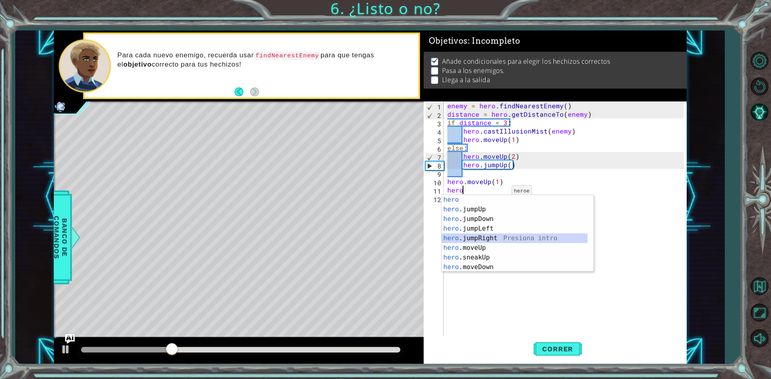
click at [505, 234] on div "hero Presiona intro hero .jumpUp Presiona intro hero .jumpDown Presiona intro h…" at bounding box center [515, 243] width 146 height 96
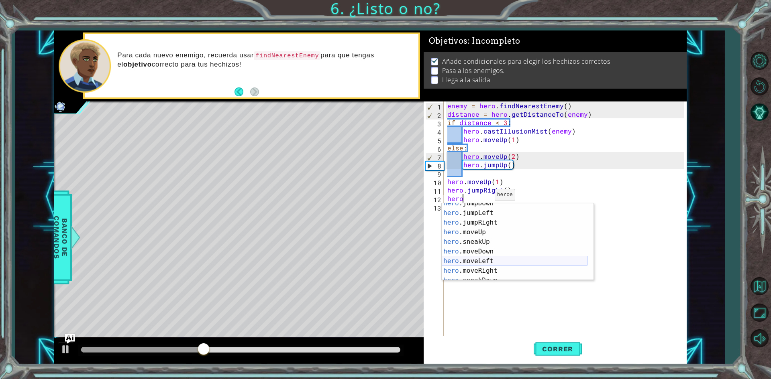
scroll to position [24, 0]
click at [493, 268] on div "hero .jumpDown Presiona intro hero .jumpLeft Presiona intro hero .jumpRight Pre…" at bounding box center [515, 247] width 146 height 96
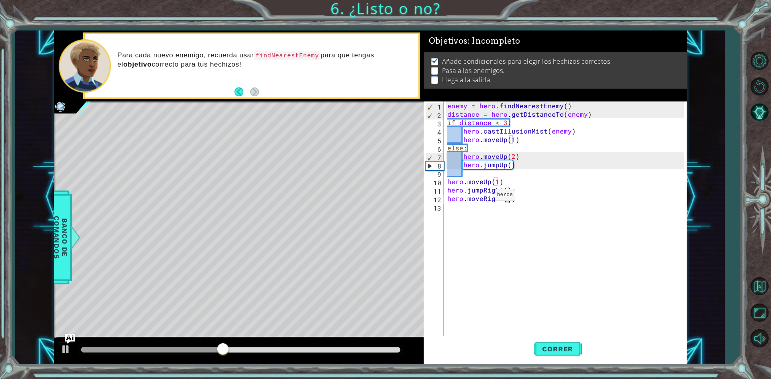
scroll to position [0, 4]
click at [555, 351] on span "Correr" at bounding box center [557, 349] width 47 height 8
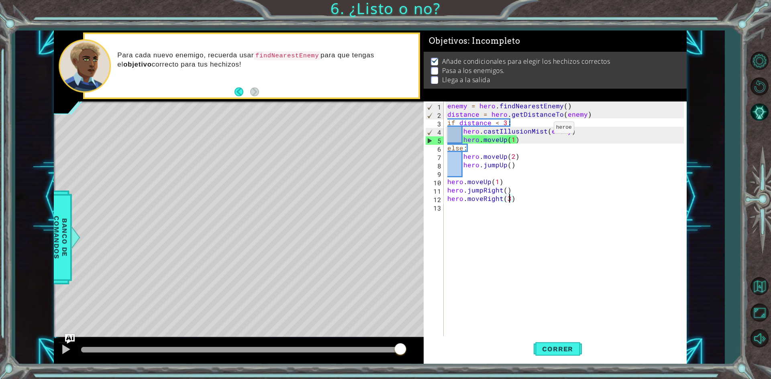
click at [543, 130] on div "enemy = hero . findNearestEnemy ( ) distance = hero . getDistanceTo ( enemy ) i…" at bounding box center [567, 228] width 242 height 253
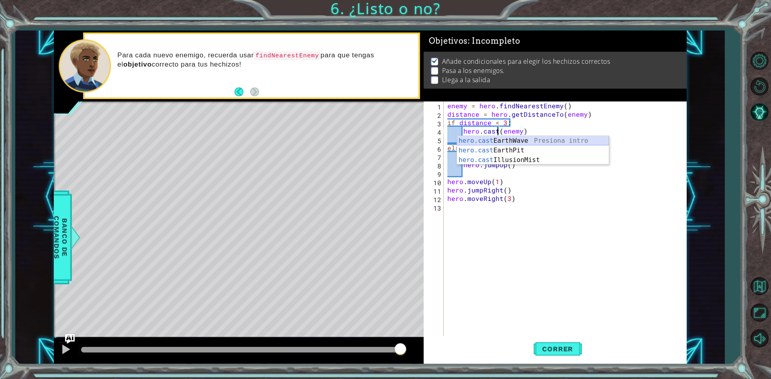
click at [535, 141] on div "hero.cast EarthWave Presiona intro hero.cast EarthPit Presiona intro hero.cast …" at bounding box center [533, 160] width 152 height 48
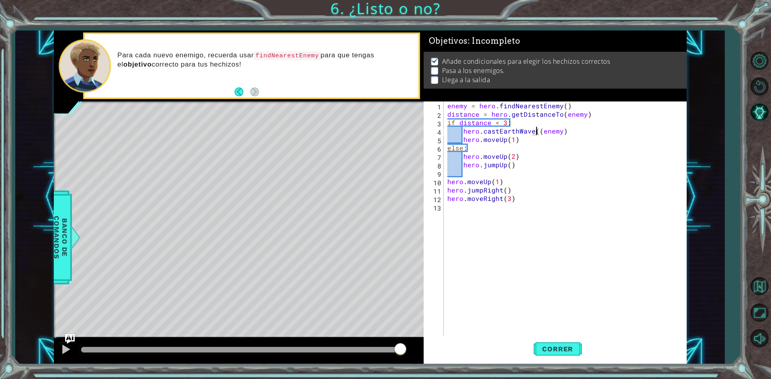
type textarea "hero.castEarthWave(enemy)"
click at [558, 355] on button "Correr" at bounding box center [558, 349] width 48 height 26
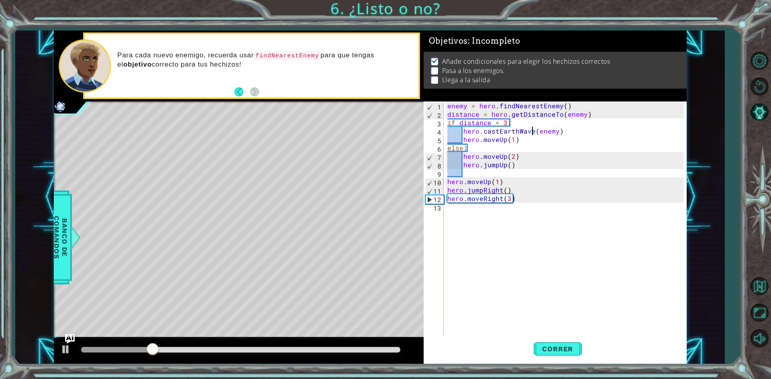
click at [491, 215] on div "enemy = hero . findNearestEnemy ( ) distance = hero . getDistanceTo ( enemy ) i…" at bounding box center [567, 228] width 242 height 253
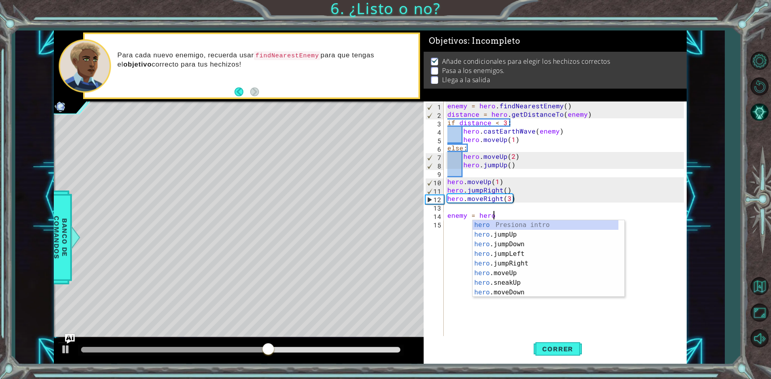
scroll to position [0, 2]
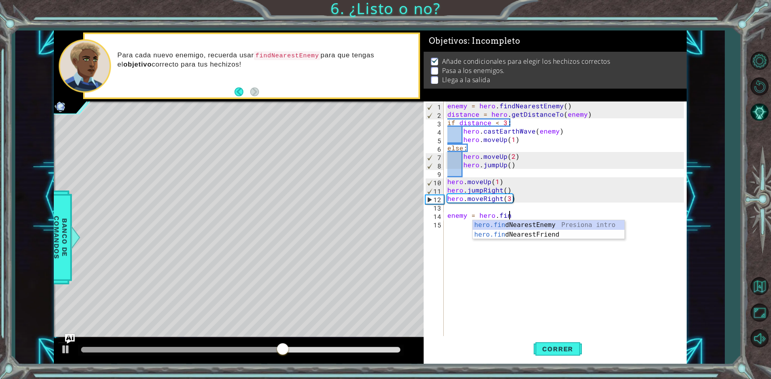
type textarea "enemy = hero.find"
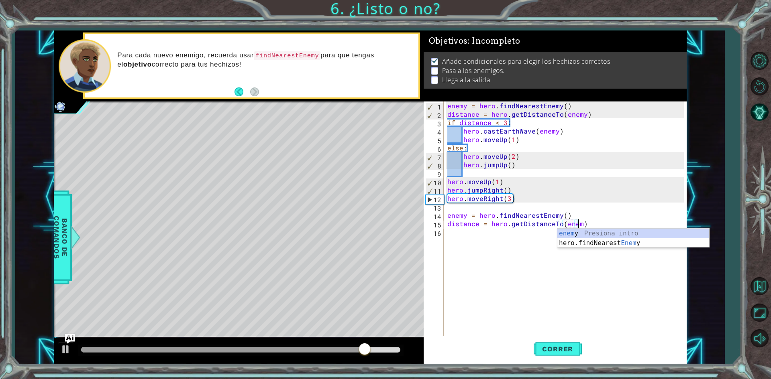
scroll to position [0, 8]
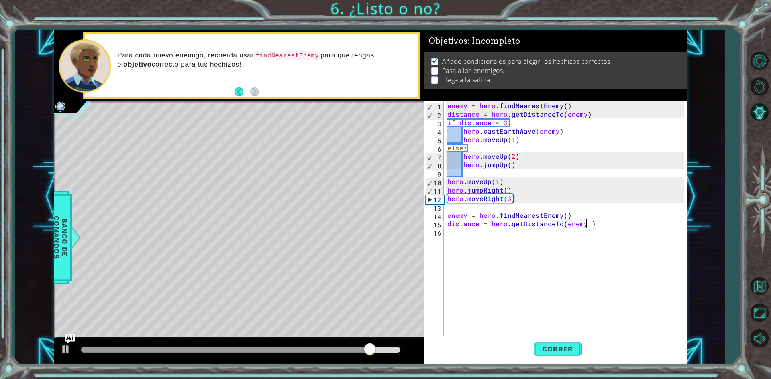
type textarea "distance = hero.getDistanceTo(enemy)"
click at [479, 237] on div "enemy = hero . findNearestEnemy ( ) distance = hero . getDistanceTo ( enemy ) i…" at bounding box center [567, 228] width 242 height 253
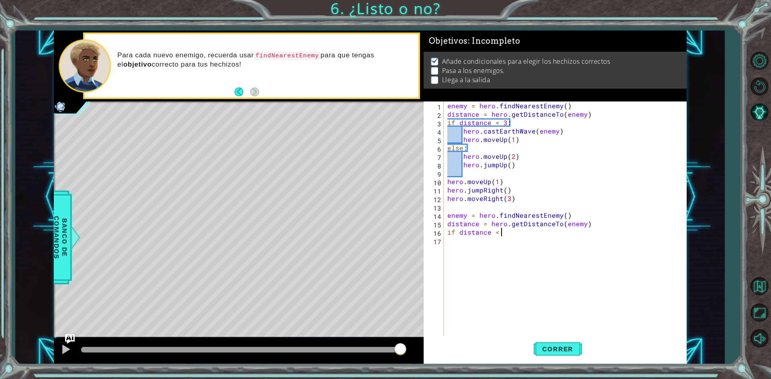
scroll to position [0, 3]
type textarea "if distance < 3:"
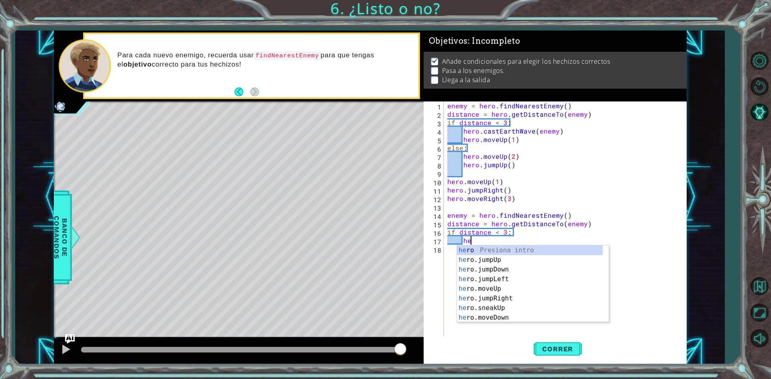
scroll to position [0, 1]
type textarea "hero"
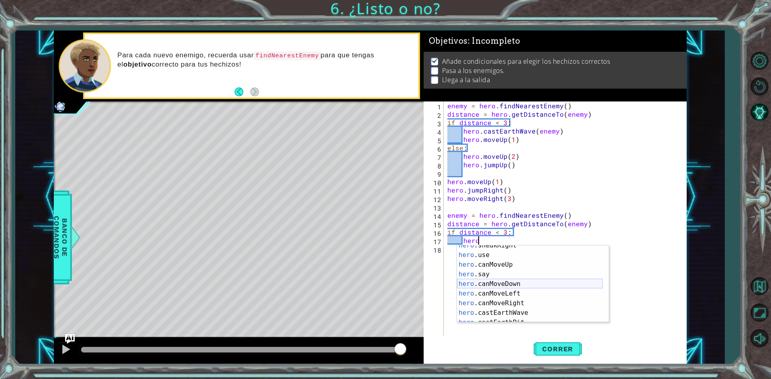
scroll to position [164, 0]
click at [524, 273] on div "hero .canMoveLeft Presiona intro hero .canMoveRight Presiona intro hero .castEa…" at bounding box center [530, 294] width 146 height 96
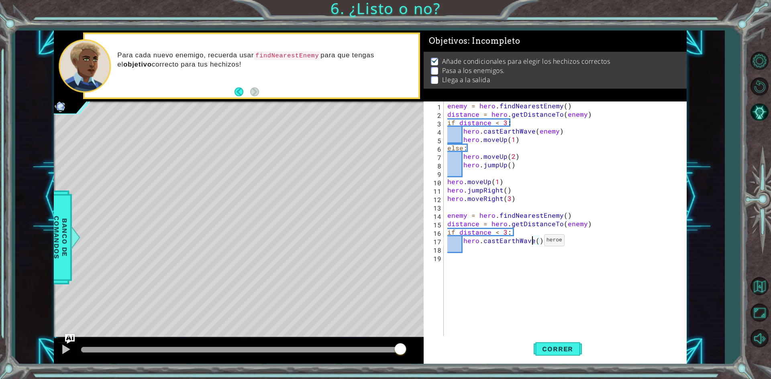
click at [534, 242] on div "enemy = hero . findNearestEnemy ( ) distance = hero . getDistanceTo ( enemy ) i…" at bounding box center [567, 228] width 242 height 253
click at [536, 242] on div "enemy = hero . findNearestEnemy ( ) distance = hero . getDistanceTo ( enemy ) i…" at bounding box center [567, 228] width 242 height 253
type textarea "hero.castEarthWave(enemy)"
click at [471, 251] on div "enemy = hero . findNearestEnemy ( ) distance = hero . getDistanceTo ( enemy ) i…" at bounding box center [567, 228] width 242 height 253
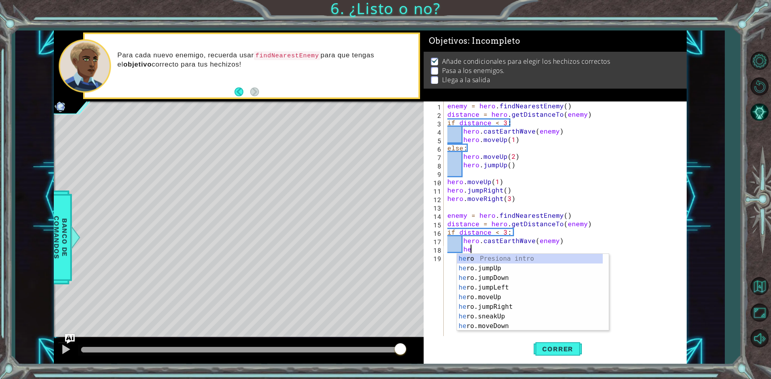
scroll to position [0, 1]
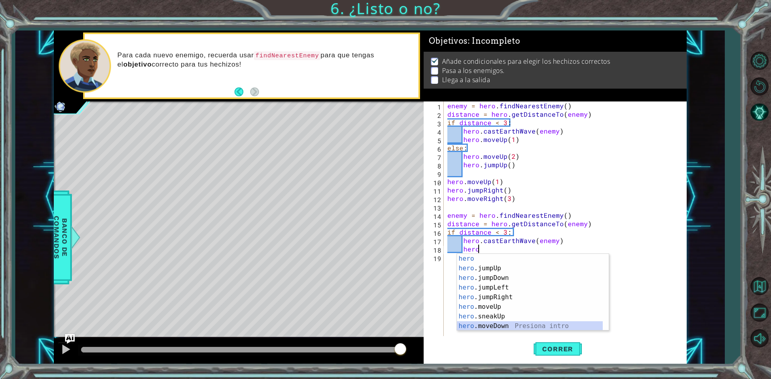
click at [507, 322] on div "hero Presiona intro hero .jumpUp Presiona intro hero .jumpDown Presiona intro h…" at bounding box center [530, 302] width 146 height 96
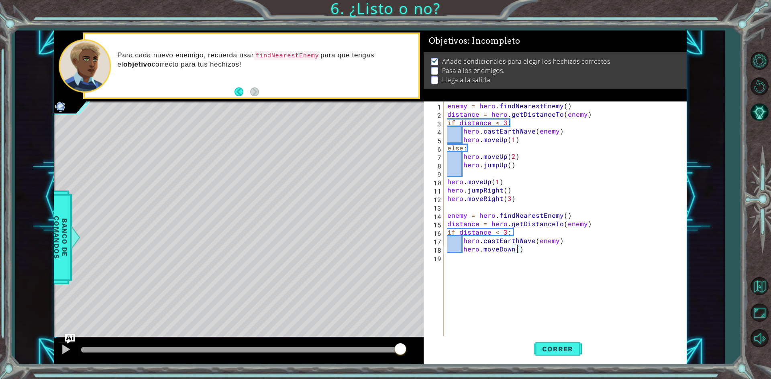
type textarea "hero.moveDown(3)"
click at [532, 271] on div "enemy = hero . findNearestEnemy ( ) distance = hero . getDistanceTo ( enemy ) i…" at bounding box center [567, 228] width 242 height 253
click at [541, 250] on div "enemy = hero . findNearestEnemy ( ) distance = hero . getDistanceTo ( enemy ) i…" at bounding box center [567, 228] width 242 height 253
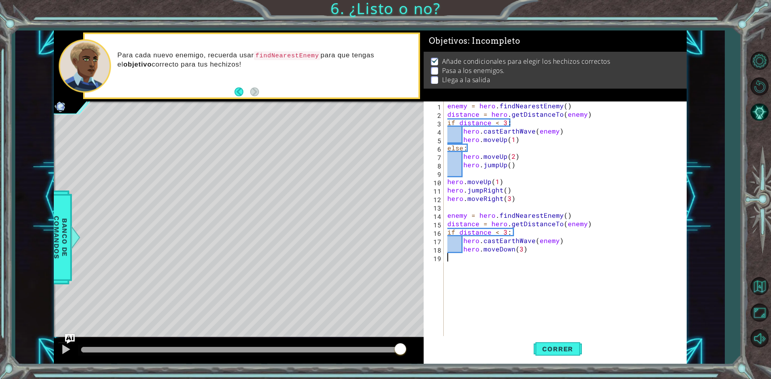
type textarea "hero.moveDown(3)"
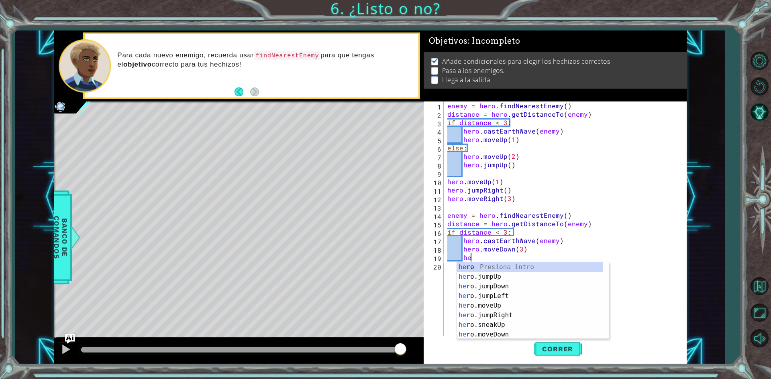
type textarea "hero"
click at [517, 285] on div "hero Presiona intro hero .jumpUp Presiona intro hero .jumpDown Presiona intro h…" at bounding box center [530, 311] width 146 height 96
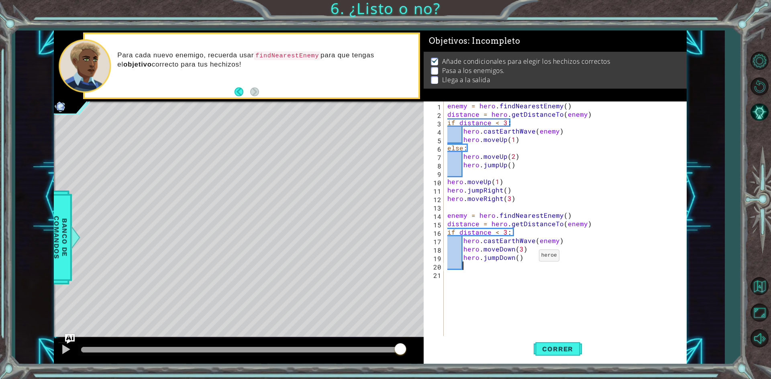
scroll to position [0, 0]
click at [538, 336] on button "Correr" at bounding box center [558, 349] width 48 height 26
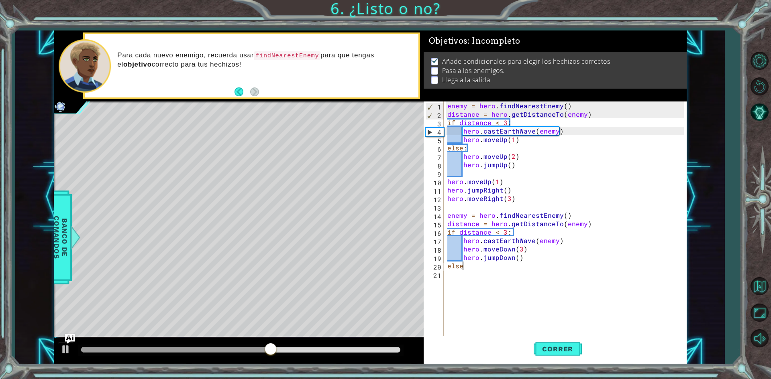
type textarea "else:"
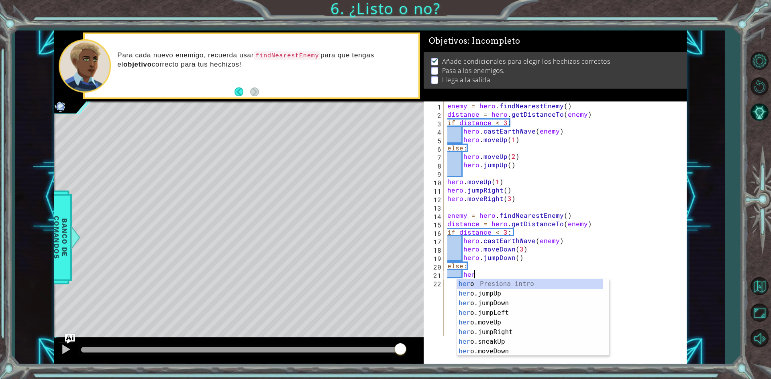
scroll to position [0, 1]
click at [513, 354] on div "hero Presiona intro hero .jumpUp Presiona intro hero .jumpDown Presiona intro h…" at bounding box center [530, 327] width 146 height 96
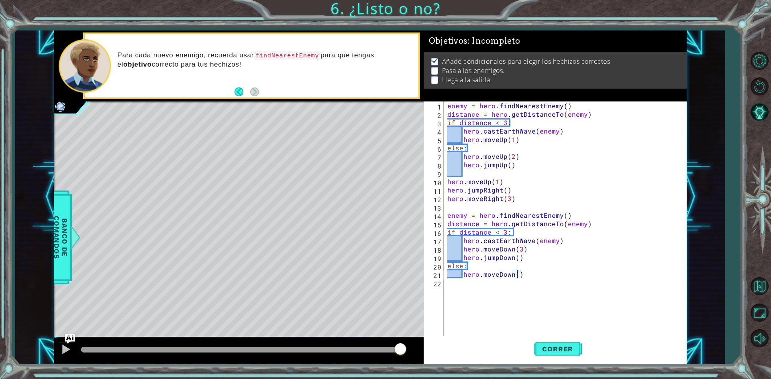
type textarea "hero.moveDown(3)"
click at [520, 293] on div "enemy = hero . findNearestEnemy ( ) distance = hero . getDistanceTo ( enemy ) i…" at bounding box center [567, 228] width 242 height 253
click at [530, 276] on div "enemy = hero . findNearestEnemy ( ) distance = hero . getDistanceTo ( enemy ) i…" at bounding box center [567, 228] width 242 height 253
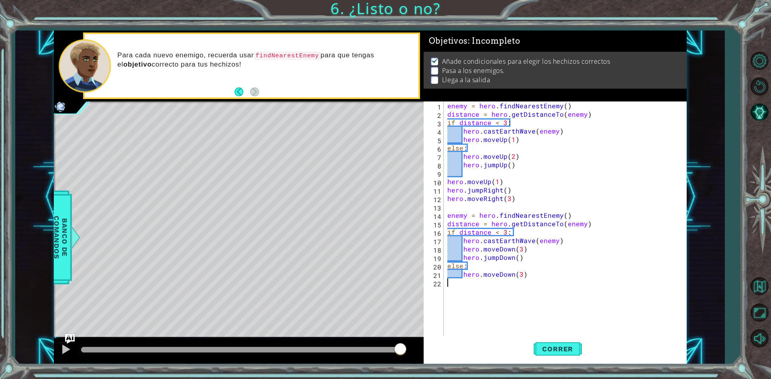
type textarea "hero.moveDown(3)"
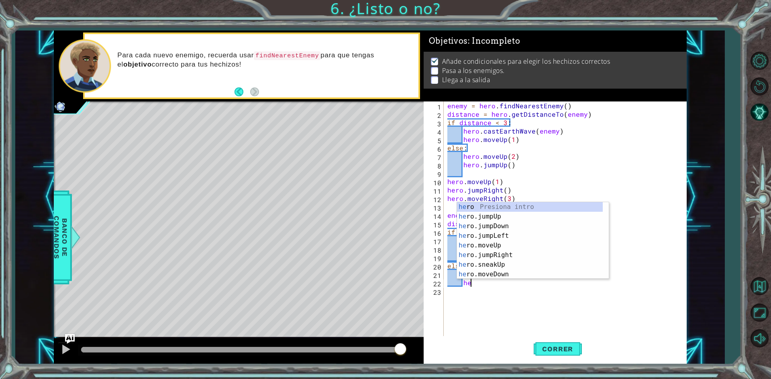
type textarea "hero"
click at [510, 228] on div "hero Presiona intro hero .jumpUp Presiona intro hero .jumpDown Presiona intro h…" at bounding box center [530, 250] width 146 height 96
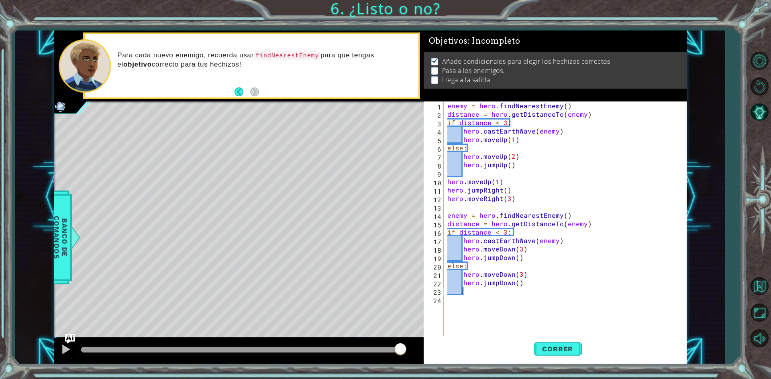
scroll to position [0, 0]
type textarea "h"
click at [550, 352] on span "Correr" at bounding box center [557, 349] width 47 height 8
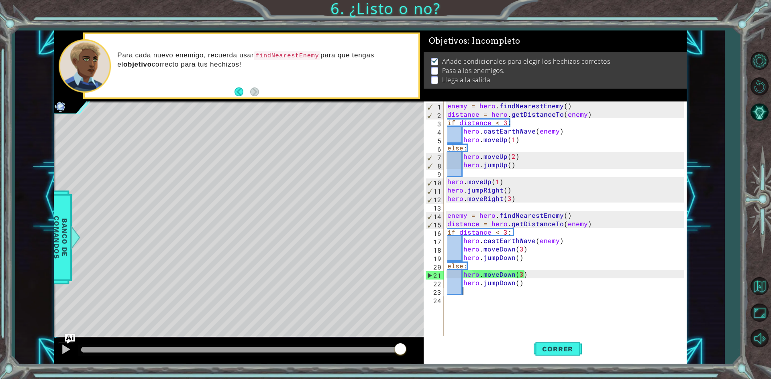
click at [512, 199] on div "enemy = hero . findNearestEnemy ( ) distance = hero . getDistanceTo ( enemy ) i…" at bounding box center [567, 228] width 242 height 253
type textarea "hero.moveRight(3)"
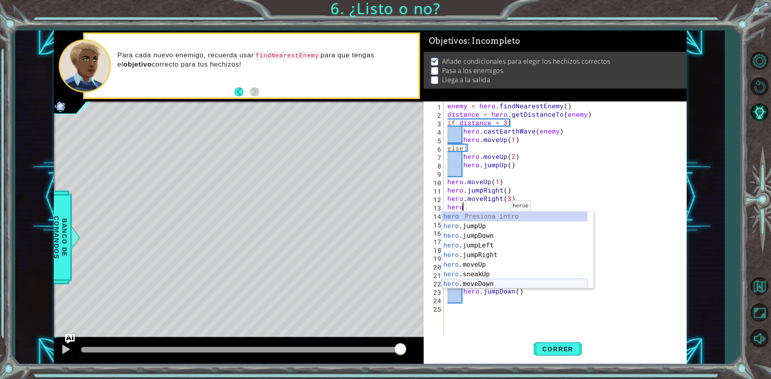
click at [492, 285] on div "hero Presiona intro hero .jumpUp Presiona intro hero .jumpDown Presiona intro h…" at bounding box center [515, 260] width 146 height 96
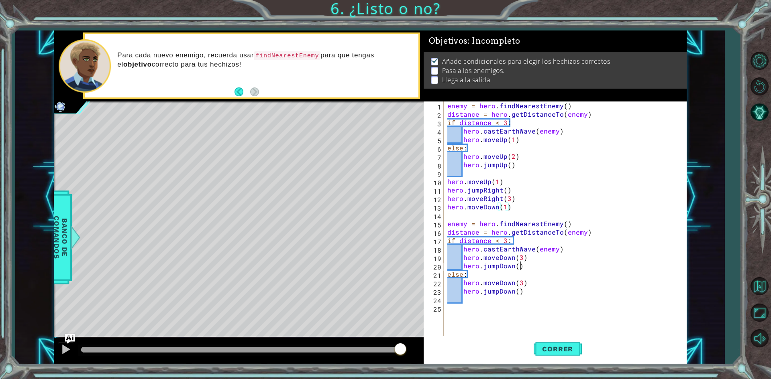
click at [541, 265] on div "enemy = hero . findNearestEnemy ( ) distance = hero . getDistanceTo ( enemy ) i…" at bounding box center [567, 228] width 242 height 253
click at [569, 353] on span "Correr" at bounding box center [557, 349] width 47 height 8
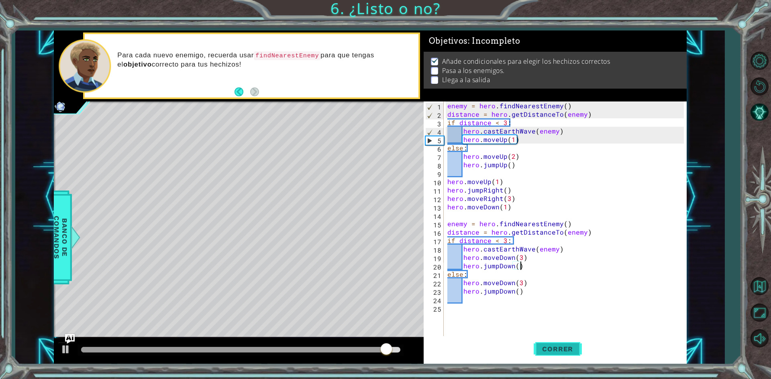
click at [565, 355] on button "Correr" at bounding box center [558, 349] width 48 height 26
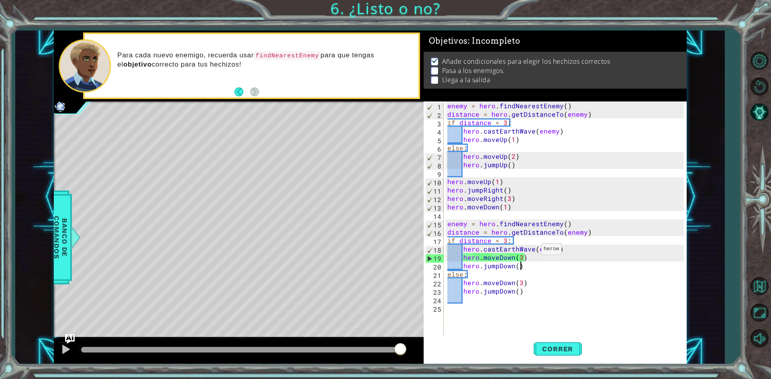
click at [532, 251] on div "enemy = hero . findNearestEnemy ( ) distance = hero . getDistanceTo ( enemy ) i…" at bounding box center [567, 228] width 242 height 253
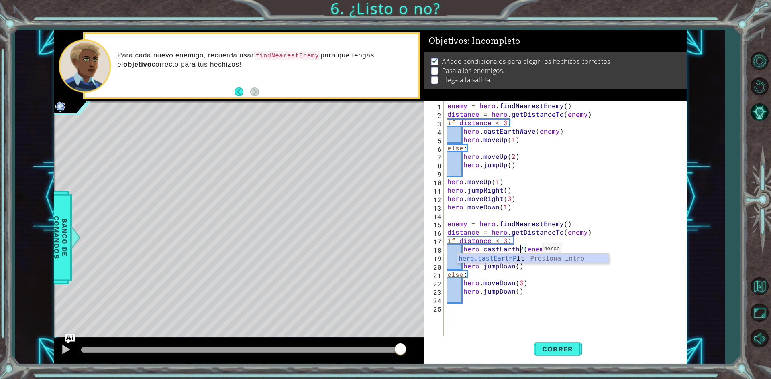
scroll to position [0, 5]
click at [541, 340] on button "Correr" at bounding box center [558, 349] width 48 height 26
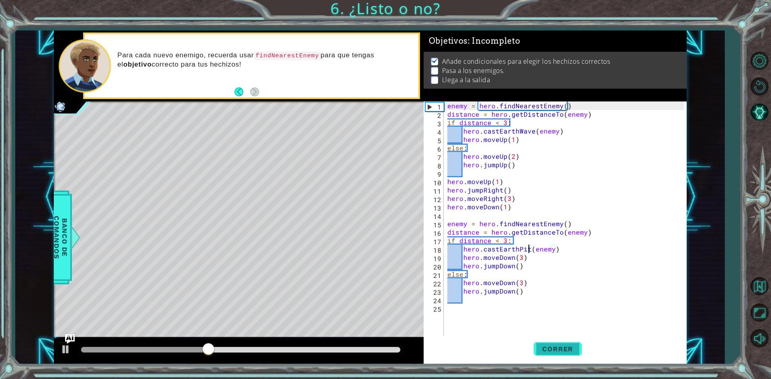
click at [559, 351] on span "Correr" at bounding box center [557, 349] width 47 height 8
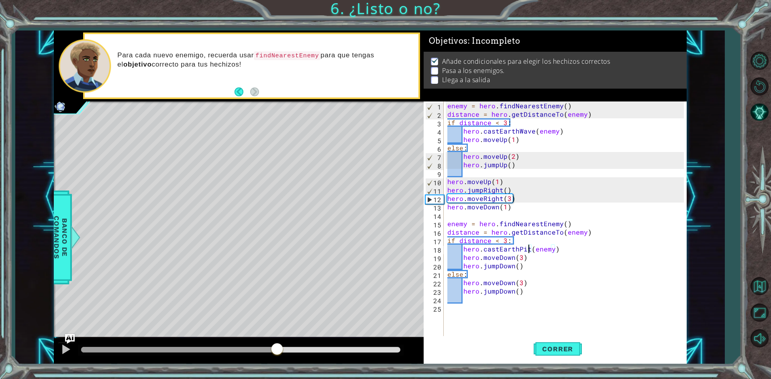
click at [277, 337] on div "methods hero use(thing) moveUp(steps) moveDown(steps) moveLeft(steps) moveRight…" at bounding box center [370, 198] width 633 height 334
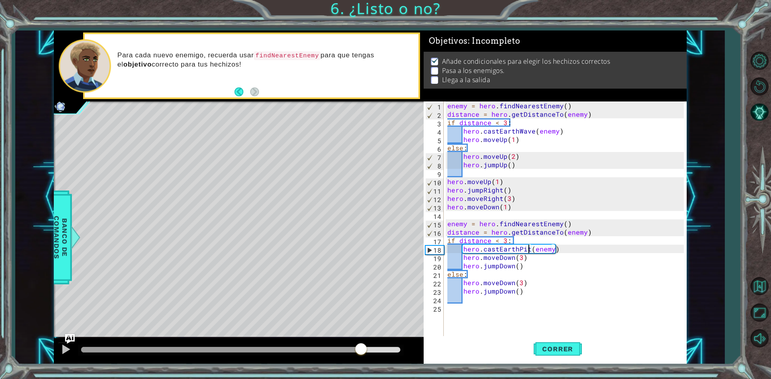
drag, startPoint x: 398, startPoint y: 349, endPoint x: 361, endPoint y: 366, distance: 40.6
click at [361, 366] on div "1 ההההההההההההההההההההההההההההההההההההההההההההההההההההההההההההההההההההההההההההה…" at bounding box center [385, 189] width 771 height 379
click at [62, 215] on span "Banco de comandos" at bounding box center [60, 237] width 21 height 83
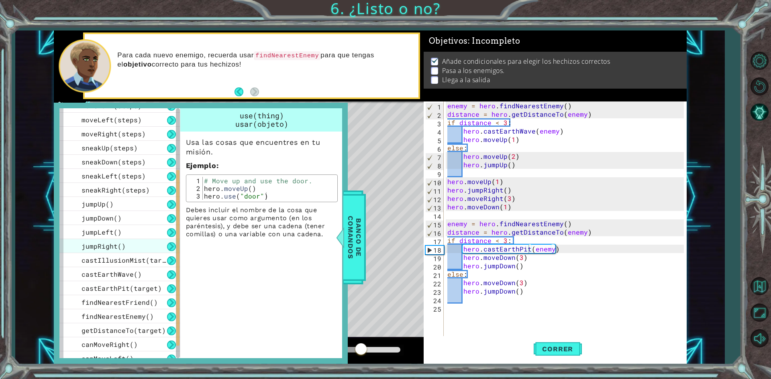
scroll to position [120, 0]
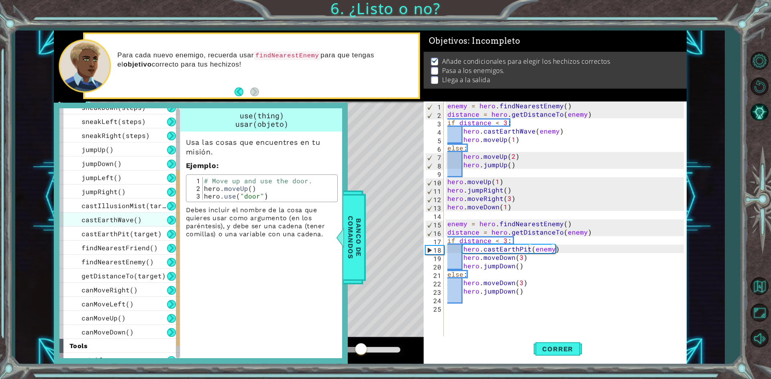
click at [139, 219] on div "castEarthWave()" at bounding box center [119, 220] width 120 height 14
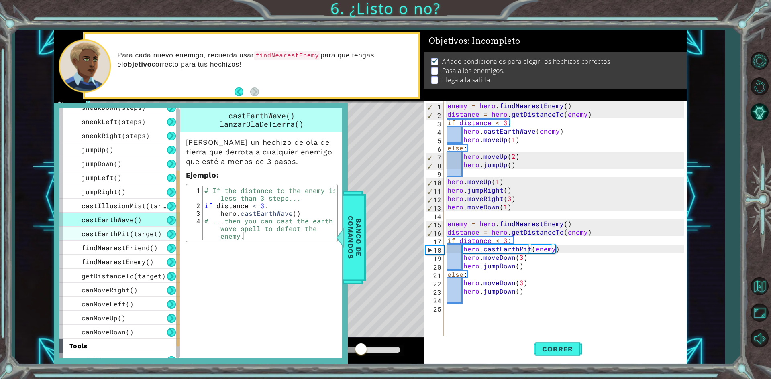
click at [139, 236] on span "castEarthPit(target)" at bounding box center [121, 234] width 80 height 8
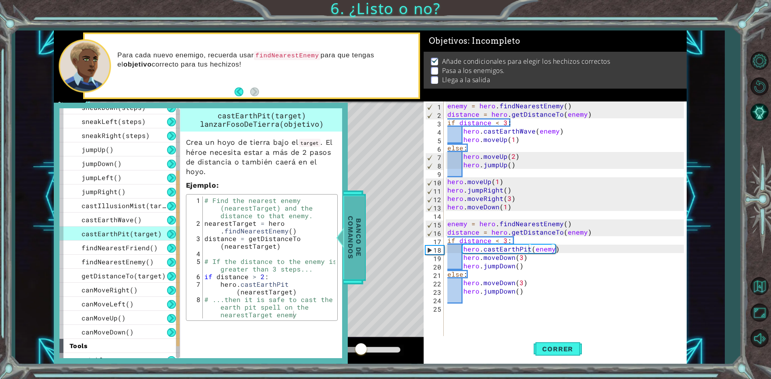
click at [344, 243] on div at bounding box center [340, 238] width 10 height 24
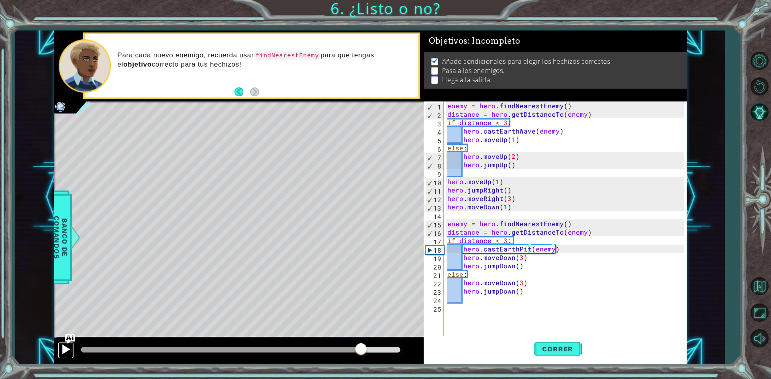
click at [70, 348] on div at bounding box center [66, 349] width 10 height 10
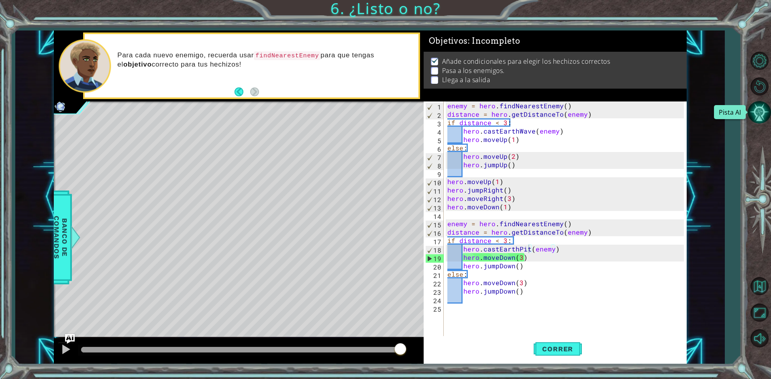
click at [756, 112] on button "Pista AI" at bounding box center [759, 112] width 23 height 23
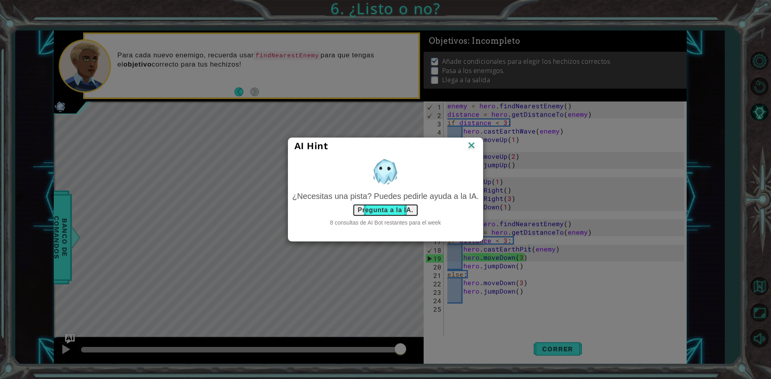
click at [400, 212] on button "Pregunta a la IA." at bounding box center [385, 210] width 66 height 13
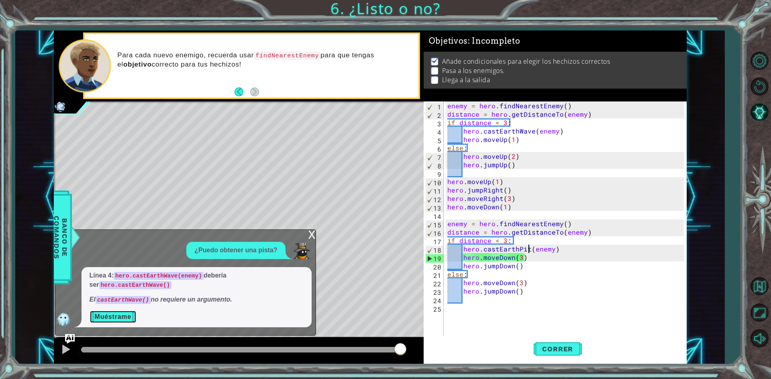
click at [122, 318] on button "Muéstrame" at bounding box center [113, 317] width 47 height 13
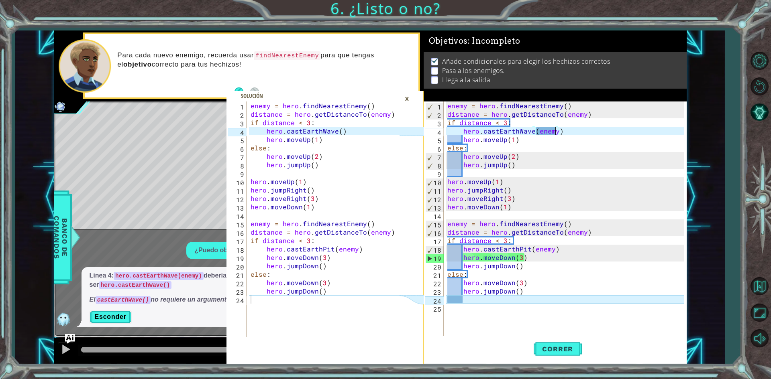
click at [555, 133] on div "enemy = hero . findNearestEnemy ( ) distance = hero . getDistanceTo ( enemy ) i…" at bounding box center [567, 228] width 242 height 253
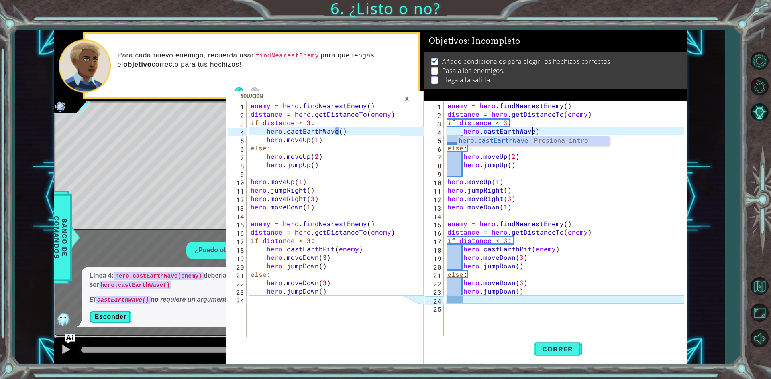
scroll to position [0, 5]
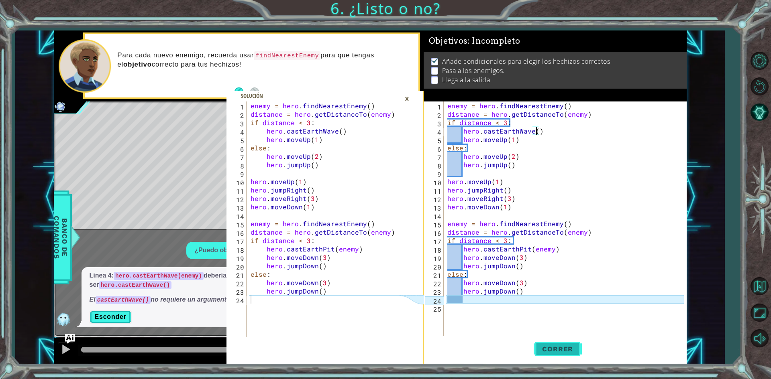
click at [556, 344] on button "Correr" at bounding box center [558, 349] width 48 height 26
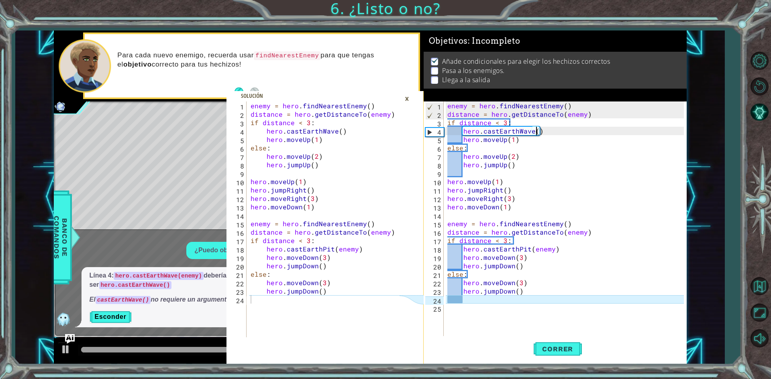
click at [409, 100] on div "×" at bounding box center [407, 99] width 12 height 14
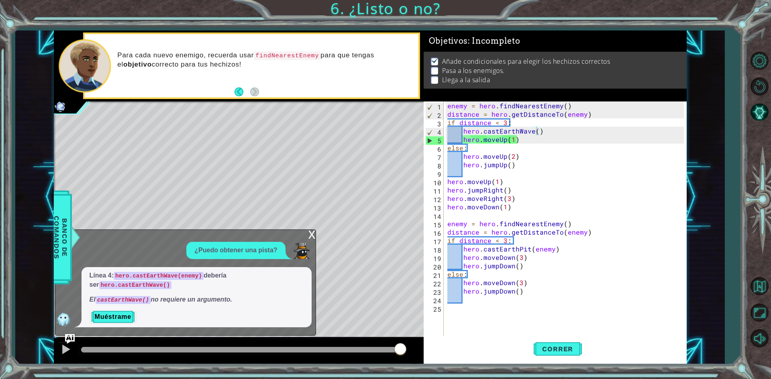
click at [308, 238] on div "x" at bounding box center [311, 234] width 7 height 8
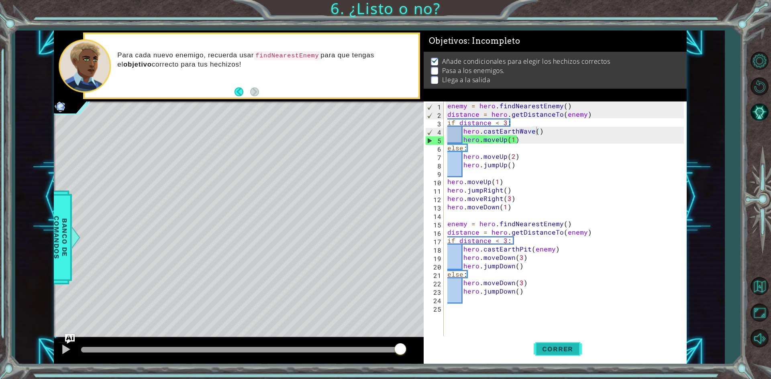
click at [550, 345] on span "Correr" at bounding box center [557, 349] width 47 height 8
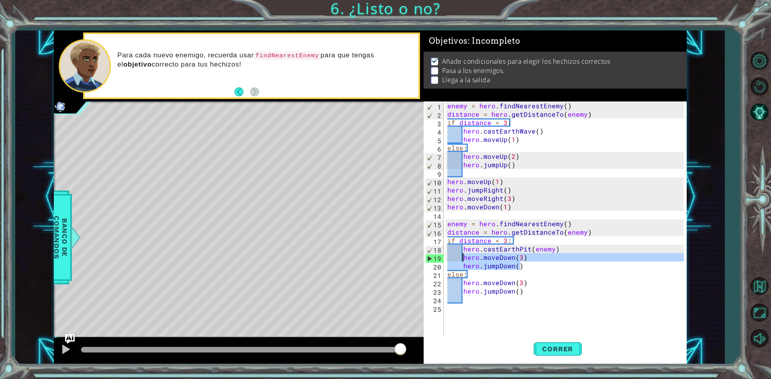
drag, startPoint x: 532, startPoint y: 269, endPoint x: 461, endPoint y: 259, distance: 72.2
click at [461, 259] on div "enemy = hero . findNearestEnemy ( ) distance = hero . getDistanceTo ( enemy ) i…" at bounding box center [567, 228] width 242 height 253
type textarea "hero.moveDown(3) hero.jumpDown()"
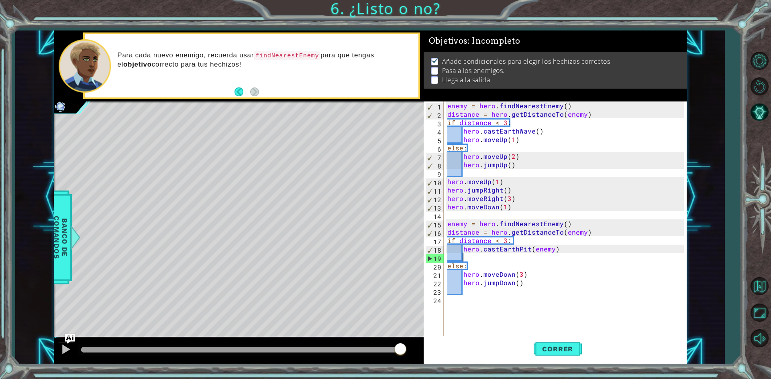
scroll to position [0, 0]
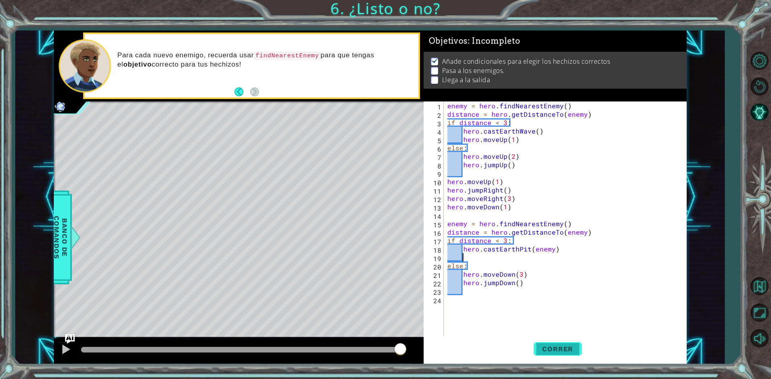
click at [548, 346] on span "Correr" at bounding box center [557, 349] width 47 height 8
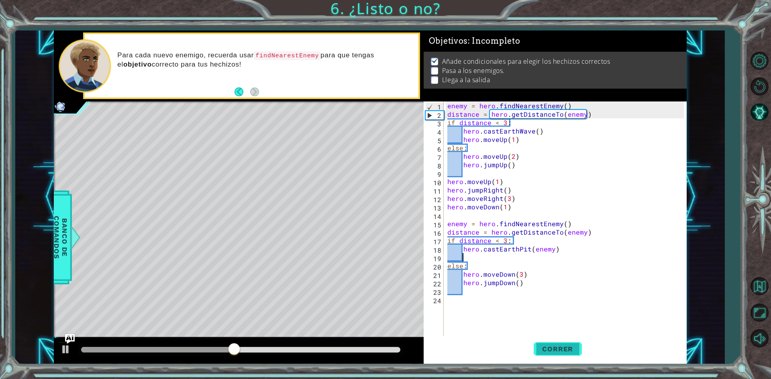
click at [568, 352] on span "Correr" at bounding box center [557, 349] width 47 height 8
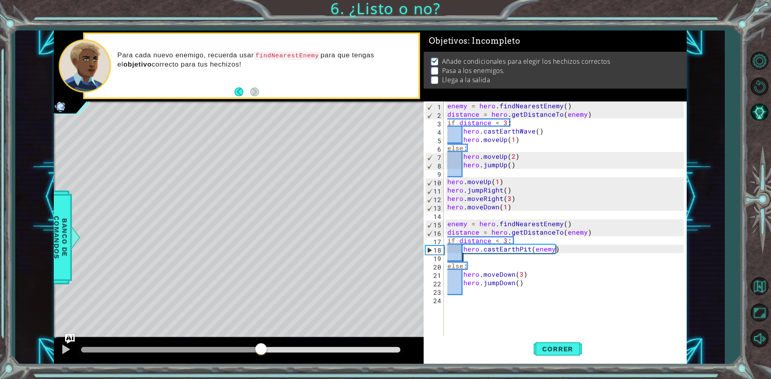
drag, startPoint x: 87, startPoint y: 348, endPoint x: 261, endPoint y: 359, distance: 174.2
click at [261, 359] on div at bounding box center [239, 351] width 370 height 26
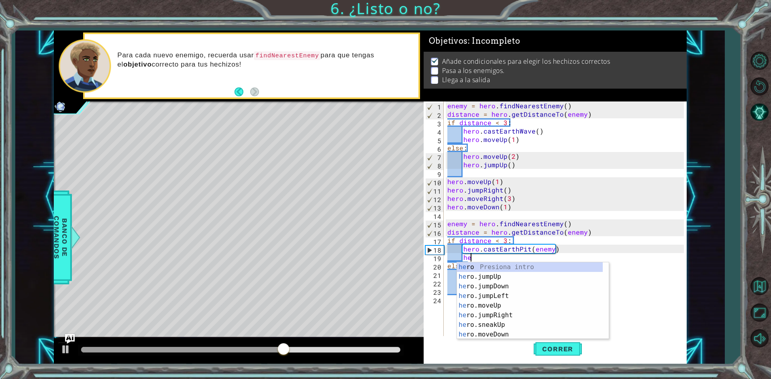
scroll to position [0, 1]
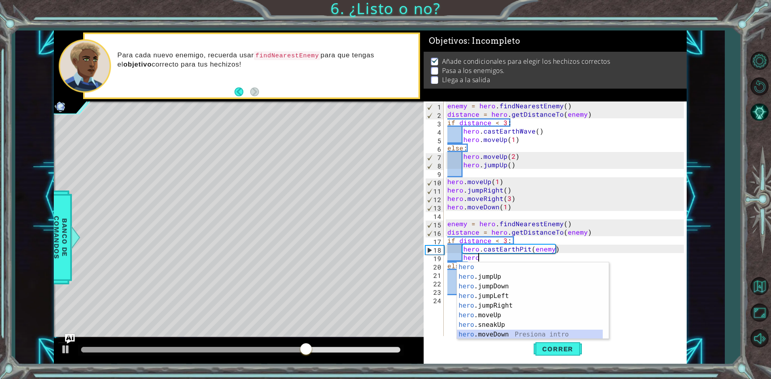
click at [494, 334] on div "hero Presiona intro hero .jumpUp Presiona intro hero .jumpDown Presiona intro h…" at bounding box center [530, 311] width 146 height 96
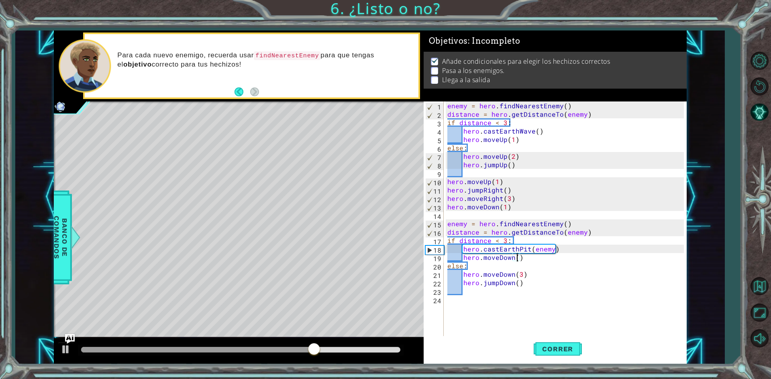
scroll to position [0, 4]
click at [546, 342] on button "Correr" at bounding box center [558, 349] width 48 height 26
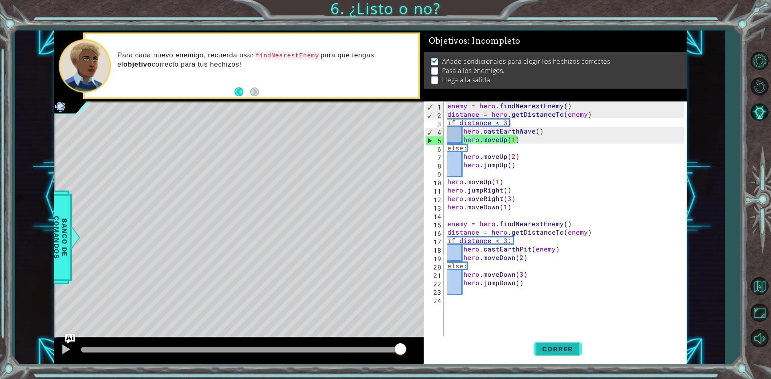
click at [544, 352] on span "Correr" at bounding box center [557, 349] width 47 height 8
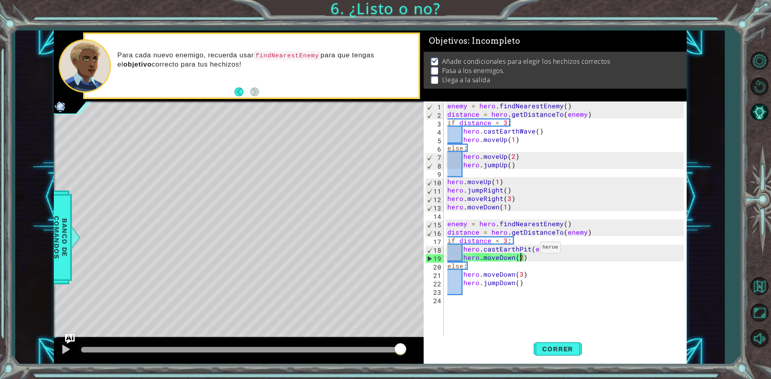
click at [529, 250] on div "enemy = hero . findNearestEnemy ( ) distance = hero . getDistanceTo ( enemy ) i…" at bounding box center [567, 228] width 242 height 253
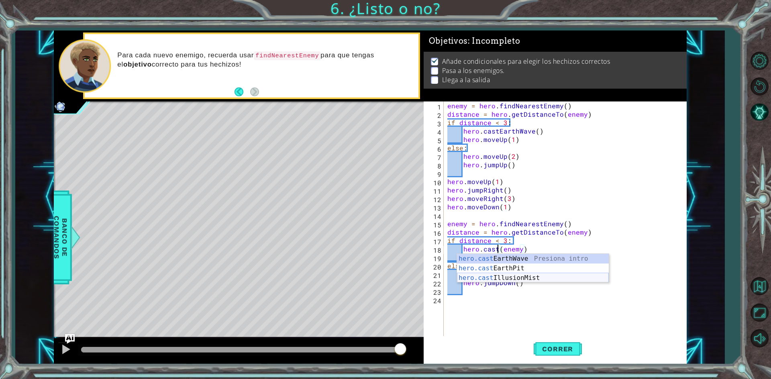
click at [529, 274] on div "hero.cast EarthWave Presiona intro hero.cast EarthPit Presiona intro hero.cast …" at bounding box center [533, 278] width 152 height 48
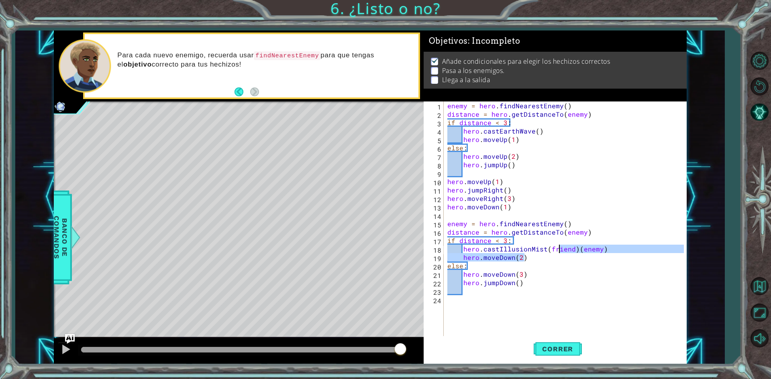
drag, startPoint x: 575, startPoint y: 254, endPoint x: 569, endPoint y: 247, distance: 8.8
click at [568, 247] on div "enemy = hero . findNearestEnemy ( ) distance = hero . getDistanceTo ( enemy ) i…" at bounding box center [567, 228] width 242 height 253
click at [576, 251] on div "enemy = hero . findNearestEnemy ( ) distance = hero . getDistanceTo ( enemy ) i…" at bounding box center [565, 220] width 238 height 236
drag, startPoint x: 574, startPoint y: 249, endPoint x: 544, endPoint y: 251, distance: 30.1
click at [544, 251] on div "enemy = hero . findNearestEnemy ( ) distance = hero . getDistanceTo ( enemy ) i…" at bounding box center [567, 228] width 242 height 253
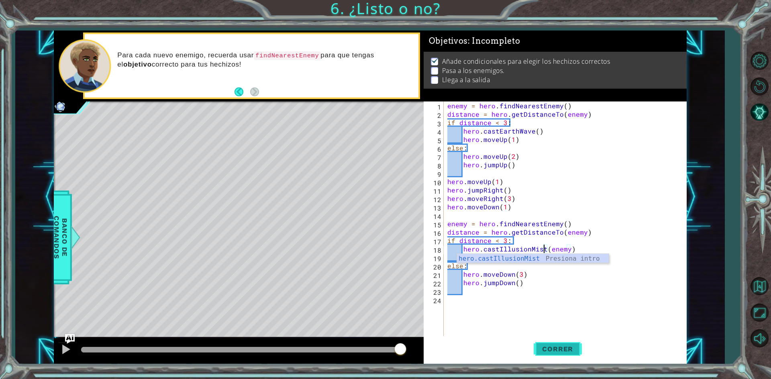
click at [562, 346] on span "Correr" at bounding box center [557, 349] width 47 height 8
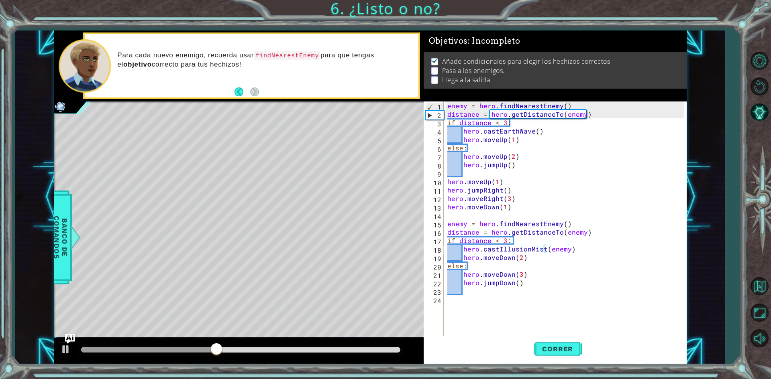
click at [582, 355] on div "Correr" at bounding box center [557, 349] width 263 height 26
click at [571, 349] on span "Correr" at bounding box center [557, 349] width 47 height 8
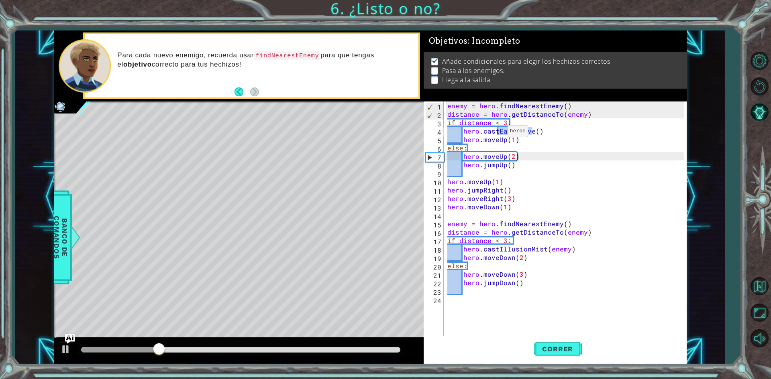
drag, startPoint x: 530, startPoint y: 132, endPoint x: 497, endPoint y: 133, distance: 32.9
click at [497, 133] on div "enemy = hero . findNearestEnemy ( ) distance = hero . getDistanceTo ( enemy ) i…" at bounding box center [567, 228] width 242 height 253
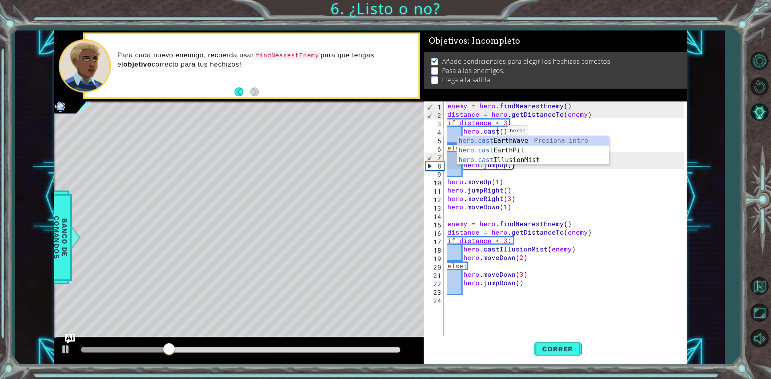
scroll to position [0, 3]
click at [509, 160] on div "hero.cast EarthWave Presiona intro hero.cast EarthPit Presiona intro hero.cast …" at bounding box center [533, 160] width 152 height 48
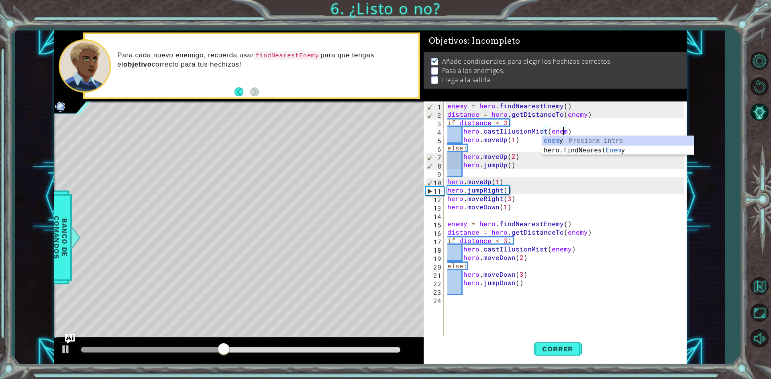
scroll to position [0, 7]
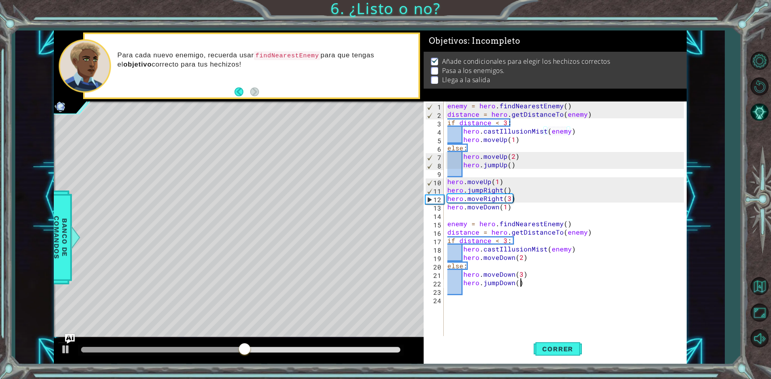
click at [561, 284] on div "enemy = hero . findNearestEnemy ( ) distance = hero . getDistanceTo ( enemy ) i…" at bounding box center [567, 228] width 242 height 253
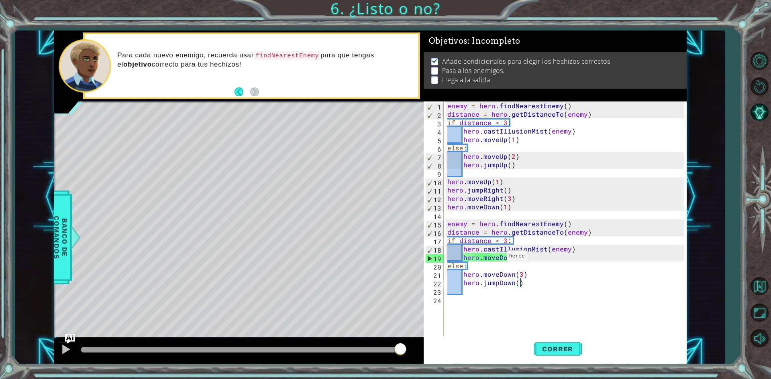
click at [497, 259] on div "enemy = hero . findNearestEnemy ( ) distance = hero . getDistanceTo ( enemy ) i…" at bounding box center [567, 228] width 242 height 253
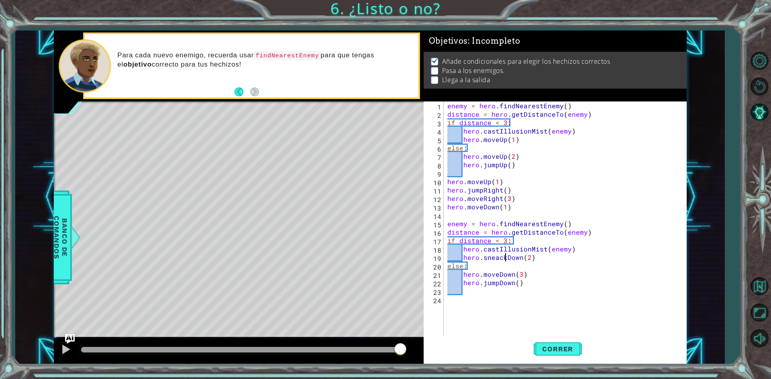
scroll to position [0, 4]
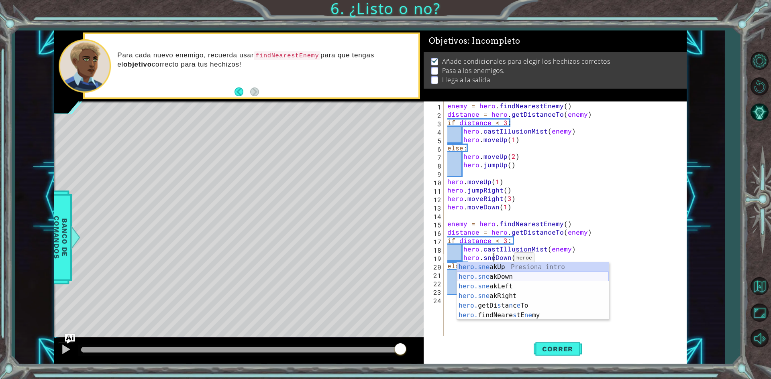
click at [513, 277] on div "hero.sne akUp Presiona intro hero.sne akDown Presiona intro hero.sne akLeft Pre…" at bounding box center [533, 301] width 152 height 77
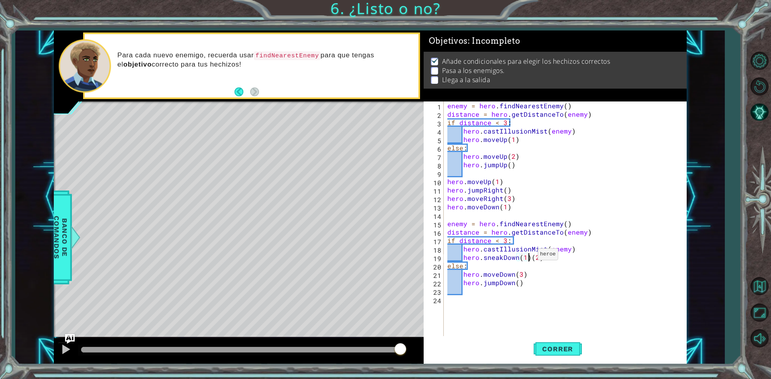
click at [528, 257] on div "enemy = hero . findNearestEnemy ( ) distance = hero . getDistanceTo ( enemy ) i…" at bounding box center [567, 228] width 242 height 253
type textarea "hero.sneakDown(2)"
click at [564, 340] on button "Correr" at bounding box center [558, 349] width 48 height 26
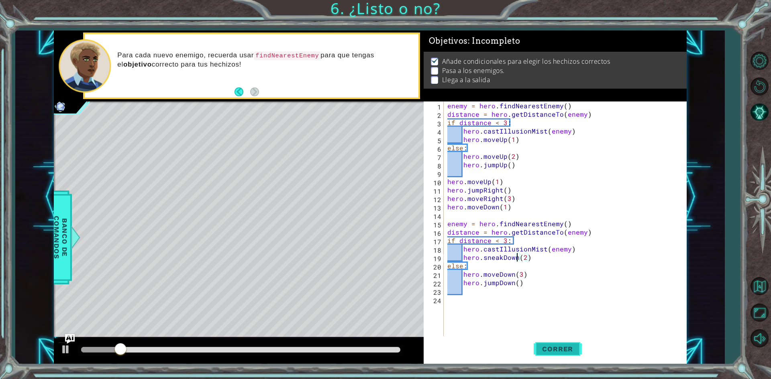
click at [564, 340] on button "Correr" at bounding box center [558, 349] width 48 height 26
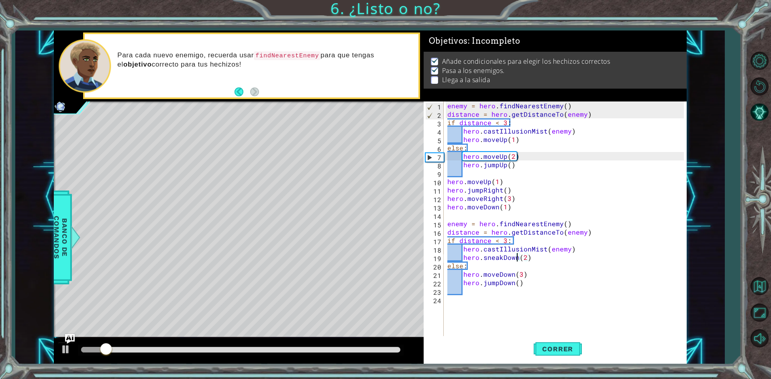
click at [512, 294] on div "enemy = hero . findNearestEnemy ( ) distance = hero . getDistanceTo ( enemy ) i…" at bounding box center [567, 228] width 242 height 253
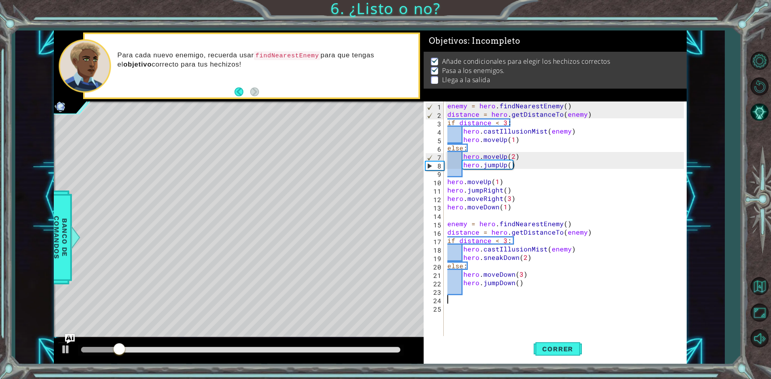
scroll to position [0, 0]
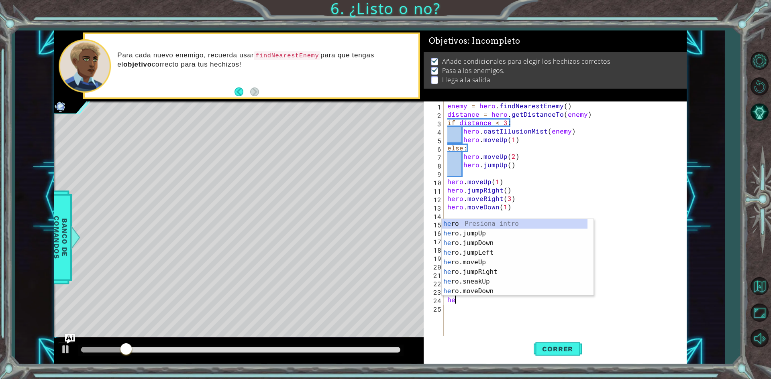
type textarea "hero"
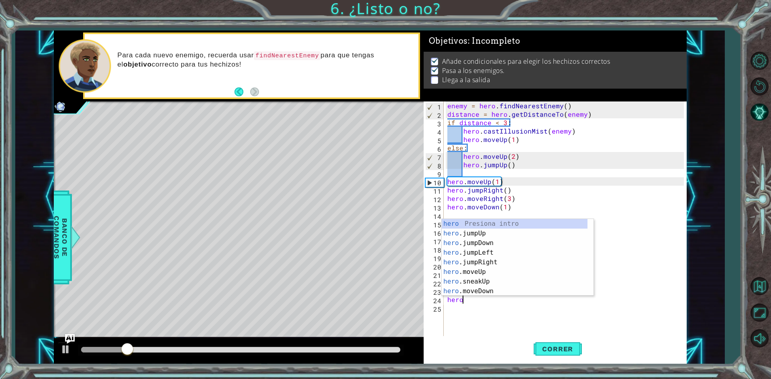
scroll to position [0, 0]
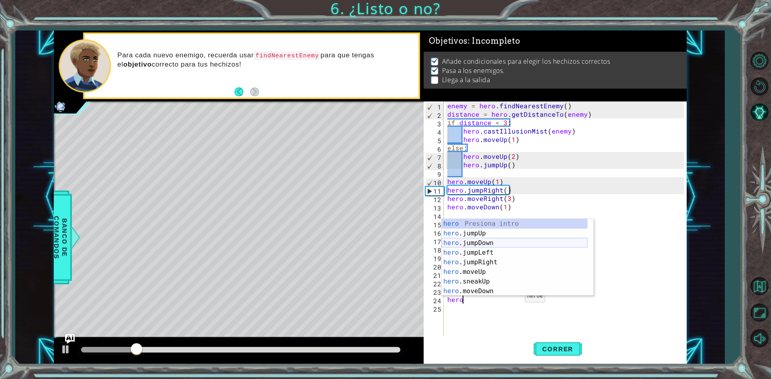
click at [511, 246] on div "hero Presiona intro hero .jumpUp Presiona intro hero .jumpDown Presiona intro h…" at bounding box center [515, 267] width 146 height 96
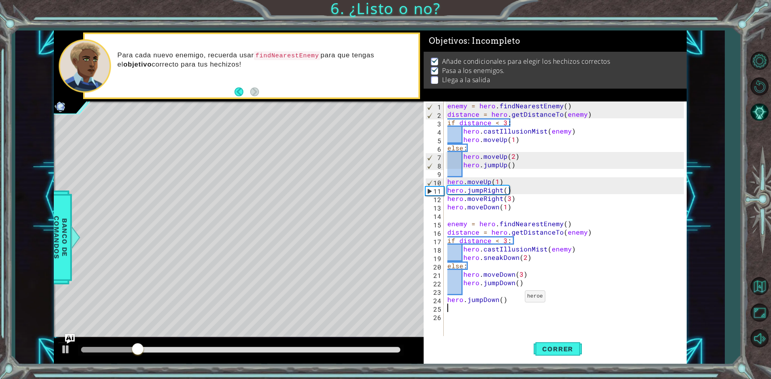
scroll to position [0, 0]
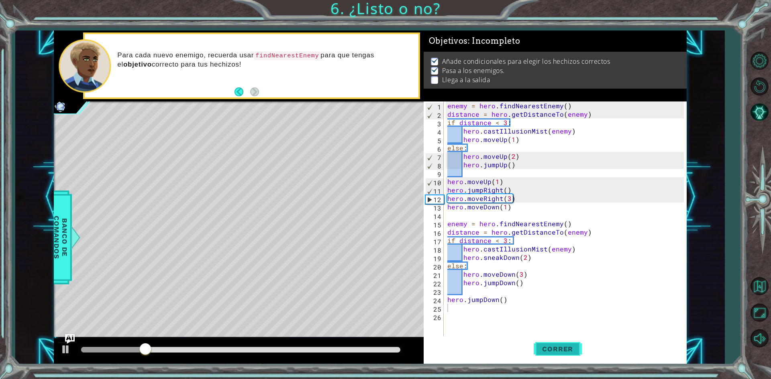
click at [570, 344] on button "Correr" at bounding box center [558, 349] width 48 height 26
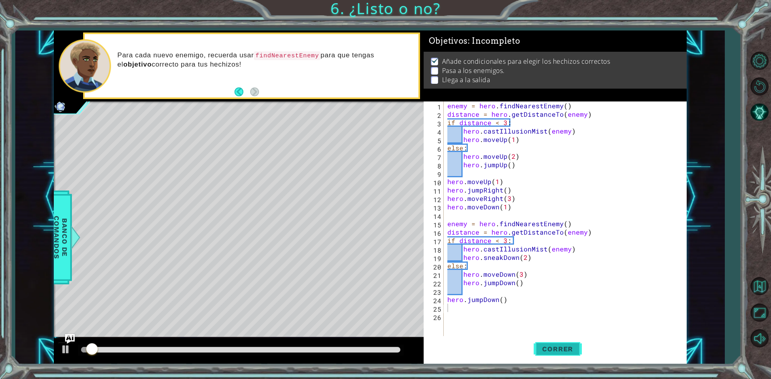
click at [570, 344] on button "Correr" at bounding box center [558, 349] width 48 height 26
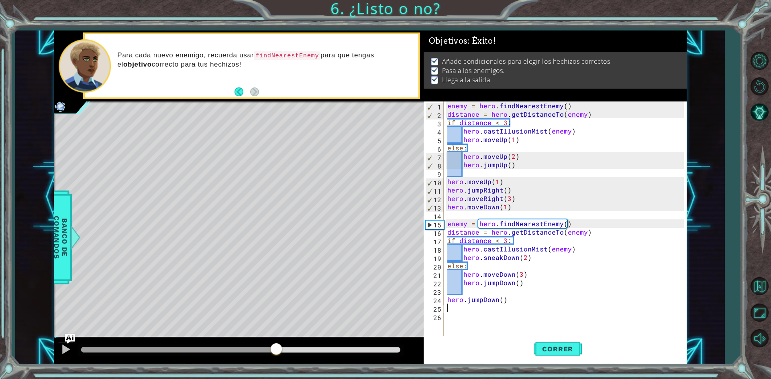
drag, startPoint x: 134, startPoint y: 350, endPoint x: 276, endPoint y: 354, distance: 142.2
click at [276, 354] on div at bounding box center [276, 350] width 14 height 14
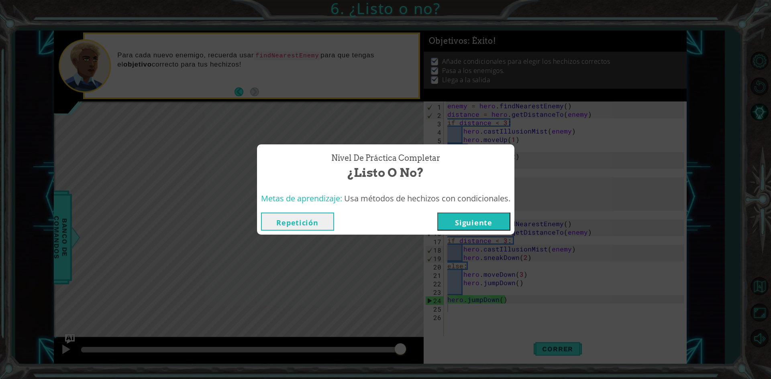
click at [487, 226] on button "Siguiente" at bounding box center [473, 222] width 73 height 18
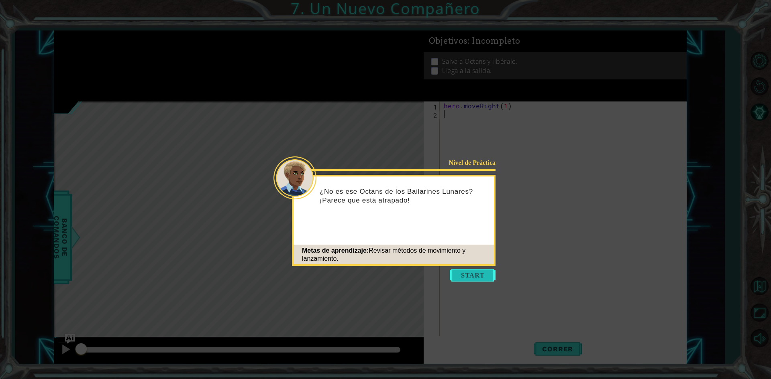
click at [467, 279] on button "Start" at bounding box center [473, 275] width 46 height 13
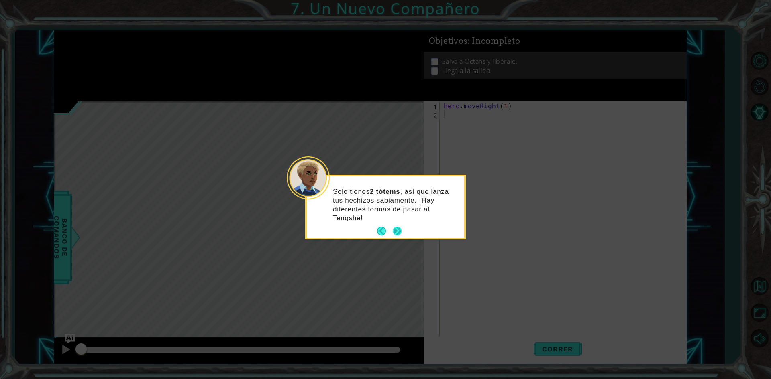
click at [393, 220] on p "Solo tienes 2 tótems , así que [PERSON_NAME] tus hechizos sabiamente. ¡Hay dife…" at bounding box center [396, 204] width 126 height 35
click at [397, 232] on button "Next" at bounding box center [397, 231] width 9 height 9
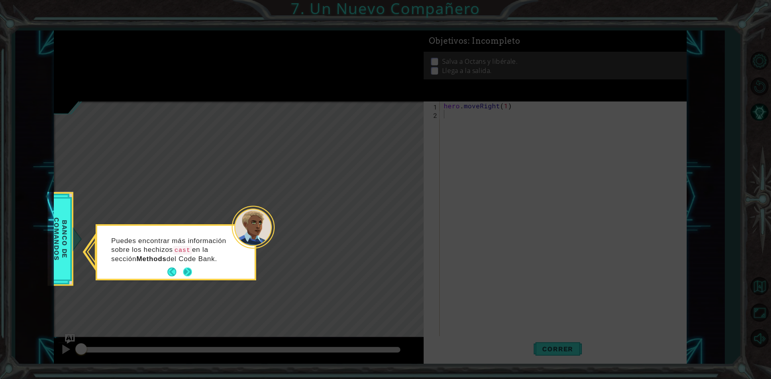
click at [190, 271] on button "Next" at bounding box center [187, 272] width 12 height 12
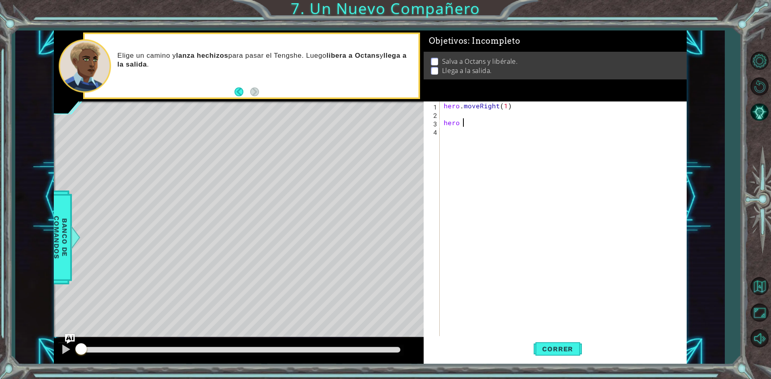
scroll to position [0, 1]
type textarea "hero = fi"
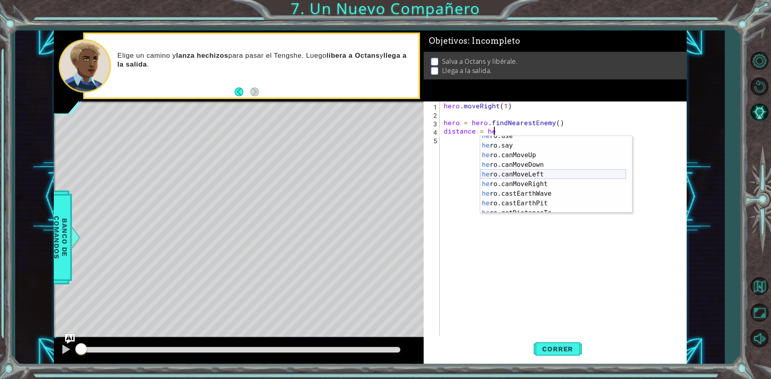
scroll to position [154, 0]
click at [550, 181] on div "he ro.canMoveLeft Presiona intro he ro.canMoveRight Presiona intro he ro.castEa…" at bounding box center [553, 184] width 146 height 96
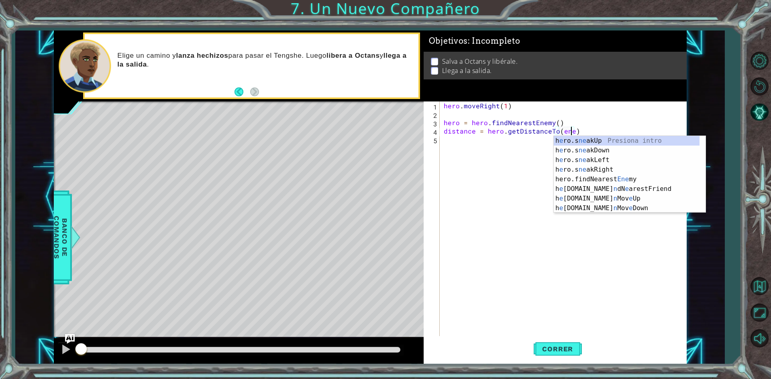
scroll to position [0, 8]
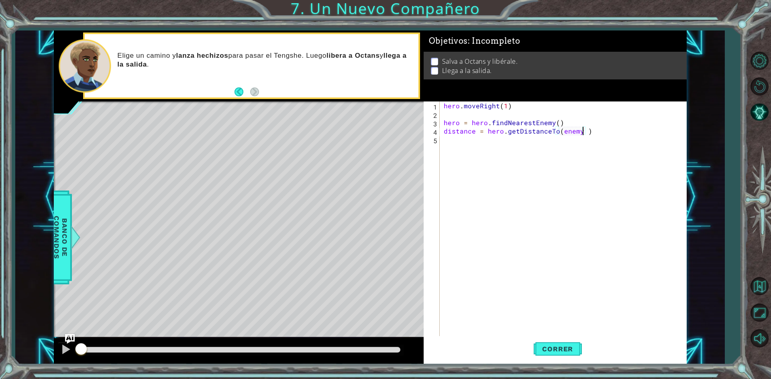
type textarea "distance = hero.getDistanceTo(enemy)"
click at [485, 138] on div "hero . moveRight ( 1 ) hero = hero . findNearestEnemy ( ) distance = hero . get…" at bounding box center [565, 228] width 246 height 253
type textarea "if distance < 3:"
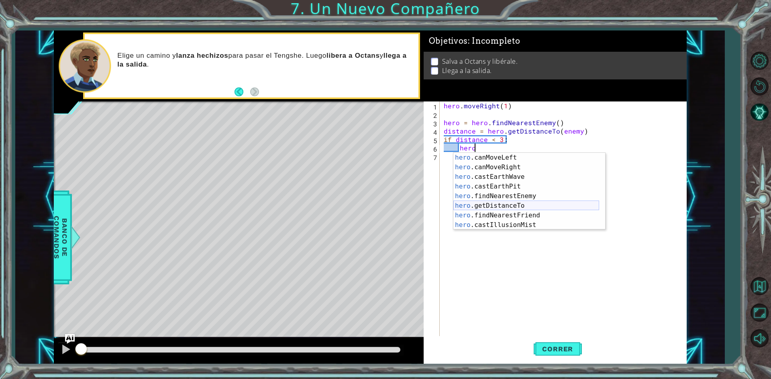
scroll to position [164, 0]
click at [543, 224] on div "hero .canMoveLeft Presiona intro hero .canMoveRight Presiona intro hero .castEa…" at bounding box center [526, 201] width 146 height 96
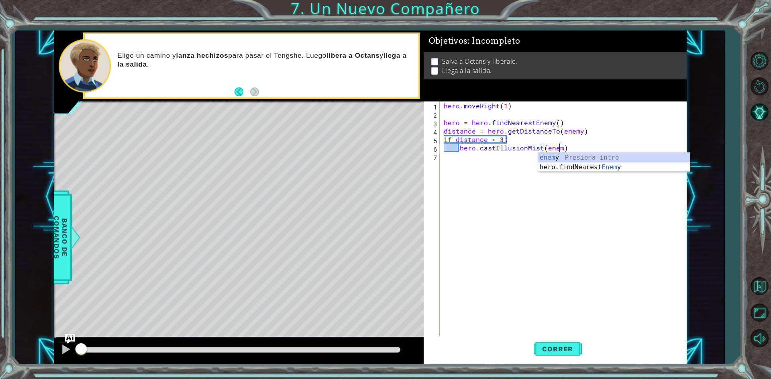
scroll to position [0, 7]
click at [575, 143] on div "hero . moveRight ( 1 ) hero = hero . findNearestEnemy ( ) distance = hero . get…" at bounding box center [565, 228] width 246 height 253
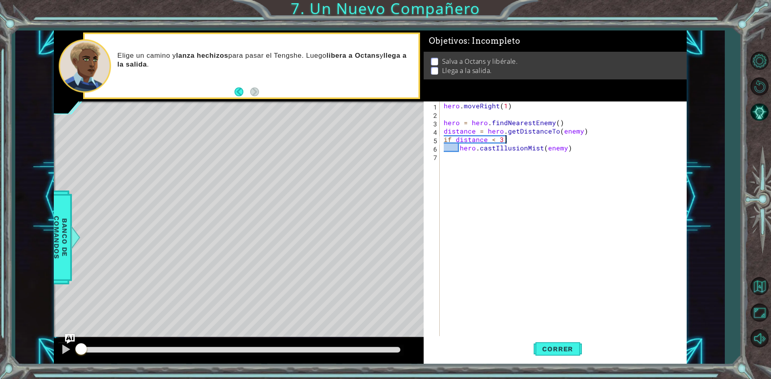
scroll to position [0, 4]
click at [574, 151] on div "hero . moveRight ( 1 ) hero = hero . findNearestEnemy ( ) distance = hero . get…" at bounding box center [565, 228] width 246 height 253
type textarea "hero.castIllusionMist(enemy)"
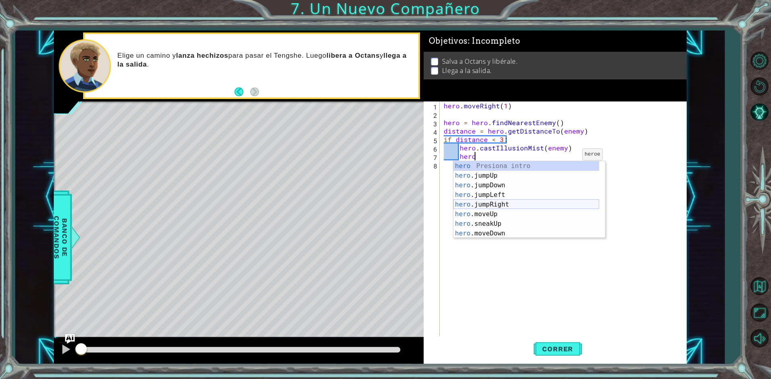
scroll to position [48, 0]
click at [511, 231] on div "hero .moveUp Presiona intro hero .sneakUp Presiona intro hero .moveDown Presion…" at bounding box center [526, 209] width 146 height 96
type textarea "hero.sneakRight(1)"
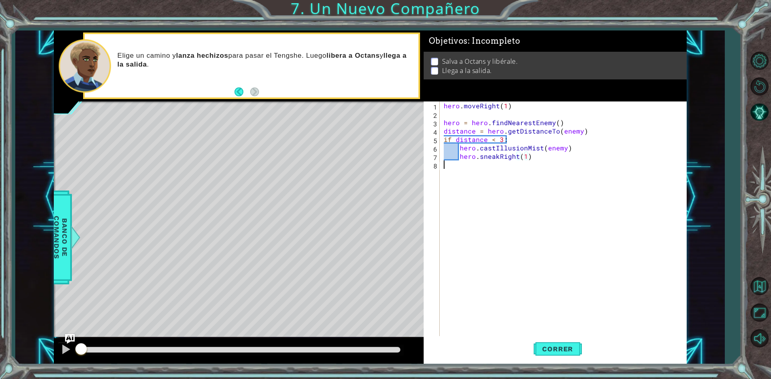
click at [529, 173] on div "hero . moveRight ( 1 ) hero = hero . findNearestEnemy ( ) distance = hero . get…" at bounding box center [565, 228] width 246 height 253
type textarea "else:"
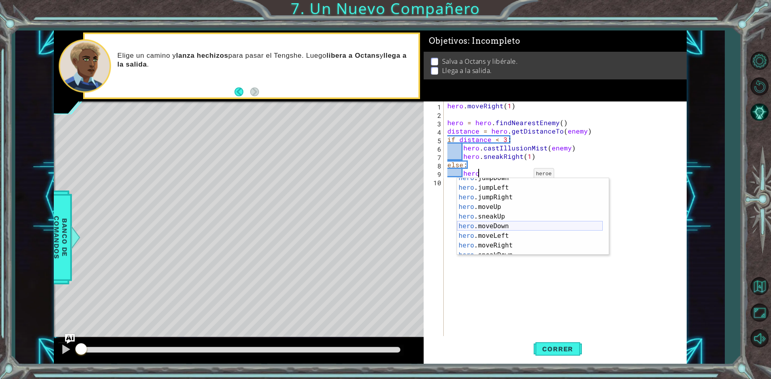
scroll to position [72, 0]
click at [523, 201] on div "hero .moveDown Presiona intro hero .moveLeft Presiona intro hero .moveRight Pre…" at bounding box center [530, 221] width 146 height 96
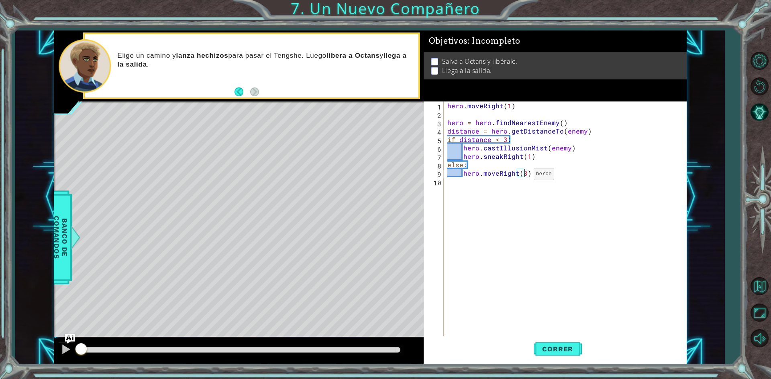
scroll to position [0, 4]
click at [576, 353] on span "Correr" at bounding box center [557, 349] width 47 height 8
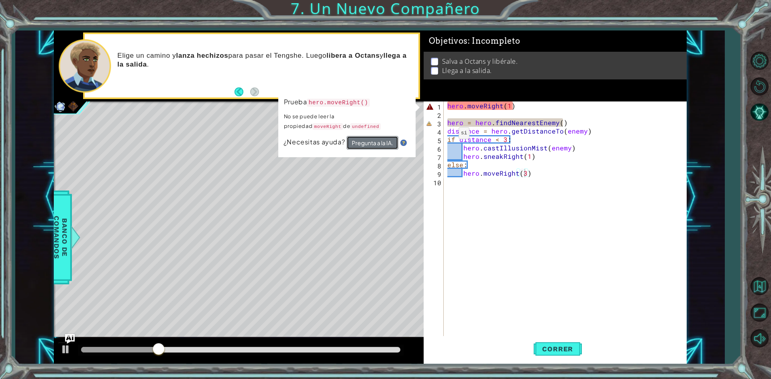
click at [362, 141] on button "Pregunta a la IA." at bounding box center [372, 143] width 52 height 14
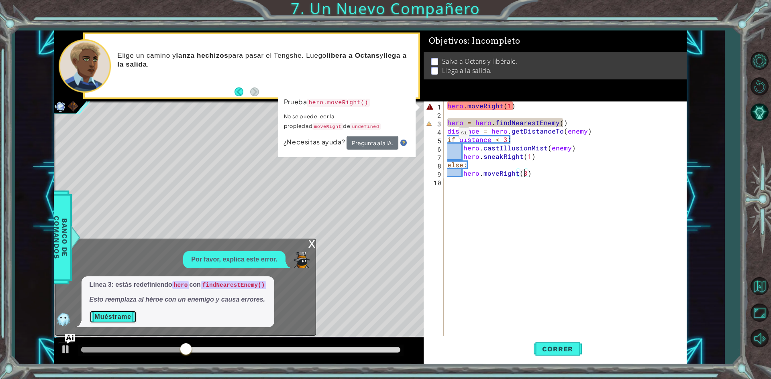
click at [116, 318] on button "Muéstrame" at bounding box center [113, 317] width 47 height 13
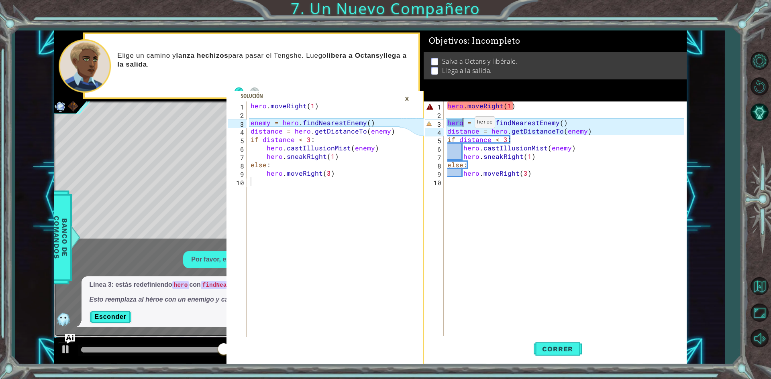
click at [464, 124] on div "hero . moveRight ( 1 ) hero = hero . findNearestEnemy ( ) distance = hero . get…" at bounding box center [567, 228] width 242 height 253
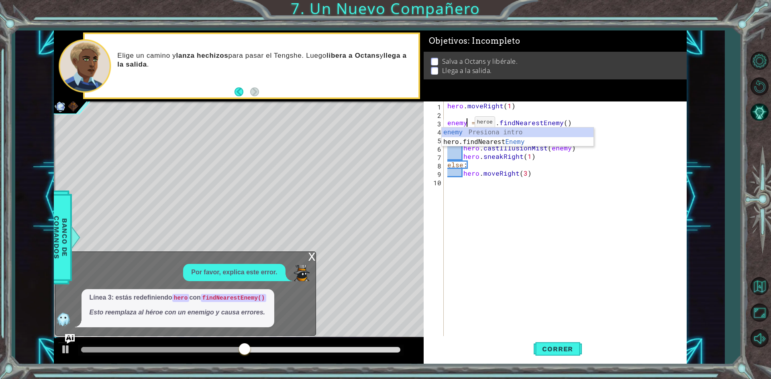
scroll to position [0, 1]
click at [308, 258] on div "x Por favor, explica este error. Línea 3: estás redefiniendo hero con findNeare…" at bounding box center [185, 294] width 261 height 85
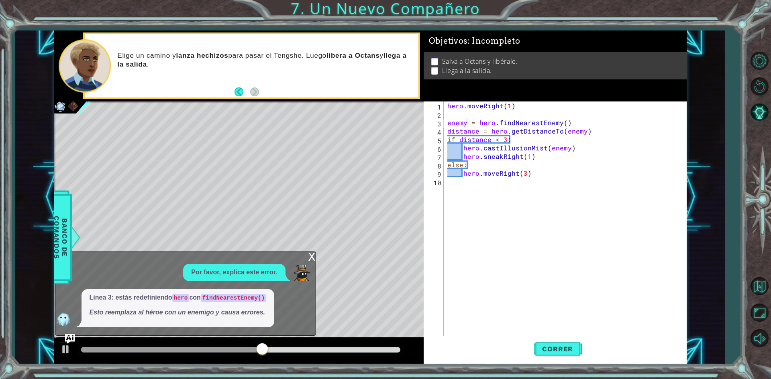
click at [314, 255] on div "x" at bounding box center [311, 256] width 7 height 8
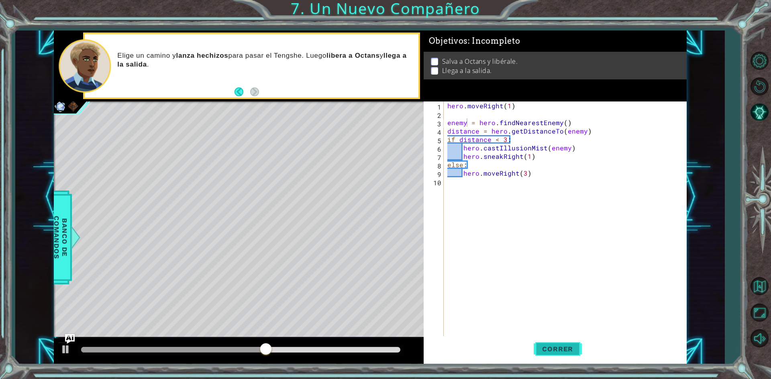
click at [563, 353] on span "Correr" at bounding box center [557, 349] width 47 height 8
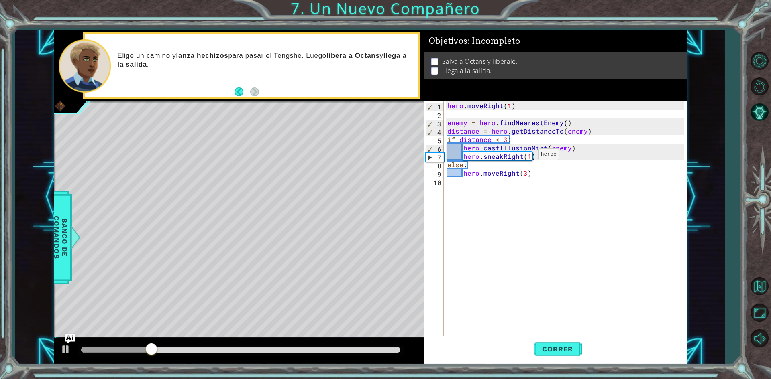
click at [528, 157] on div "hero . moveRight ( 1 ) enemy = hero . findNearestEnemy ( ) distance = hero . ge…" at bounding box center [567, 228] width 242 height 253
type textarea "hero.sneakRight(2)"
click at [568, 346] on span "Correr" at bounding box center [557, 349] width 47 height 8
click at [515, 191] on div "hero . moveRight ( 1 ) enemy = hero . findNearestEnemy ( ) distance = hero . ge…" at bounding box center [567, 228] width 242 height 253
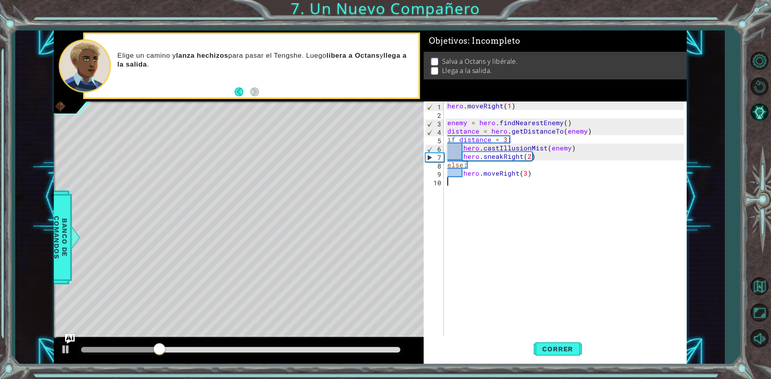
scroll to position [0, 0]
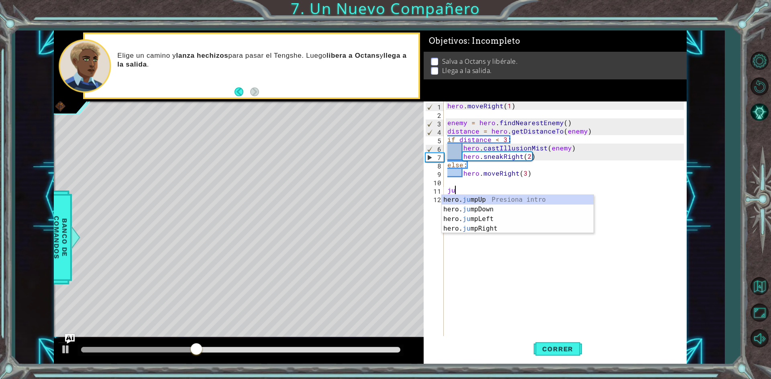
type textarea "j"
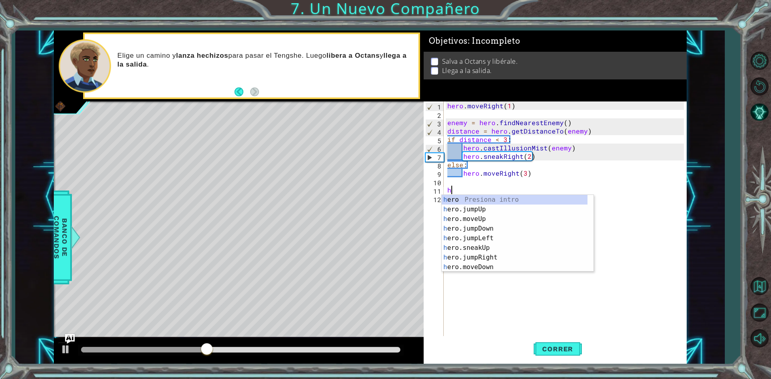
type textarea "hero"
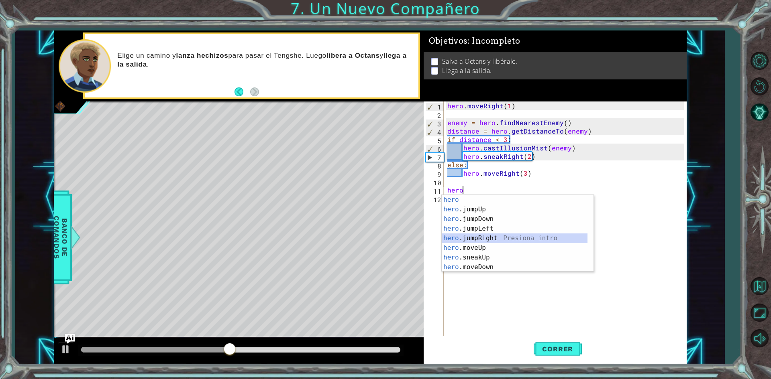
click at [501, 236] on div "hero Presiona intro hero .jumpUp Presiona intro hero .jumpDown Presiona intro h…" at bounding box center [515, 243] width 146 height 96
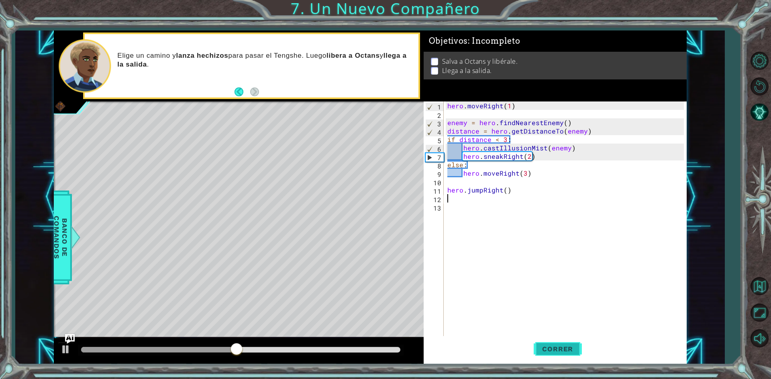
click at [566, 352] on span "Correr" at bounding box center [557, 349] width 47 height 8
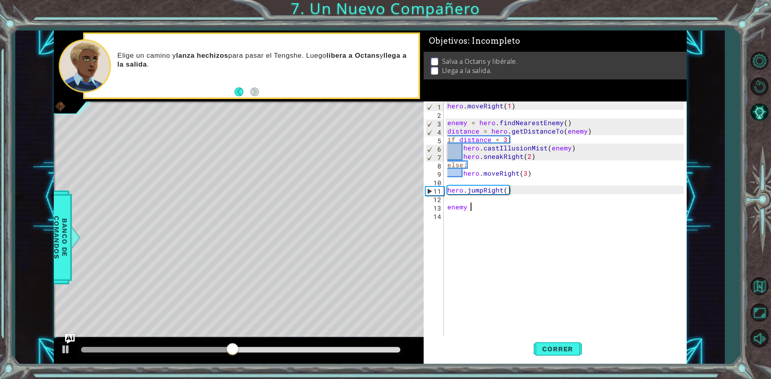
scroll to position [0, 1]
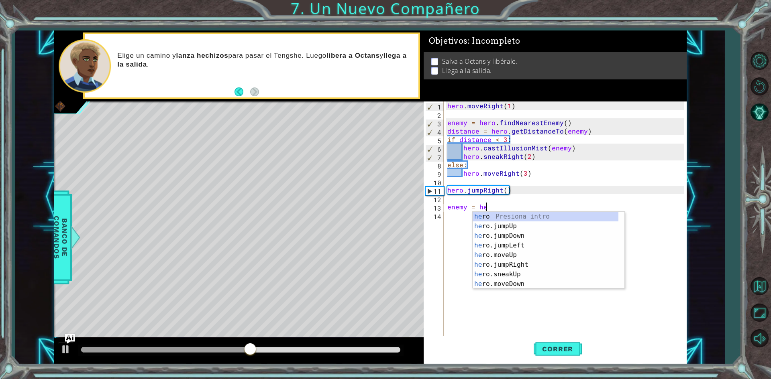
type textarea "enemy = hero"
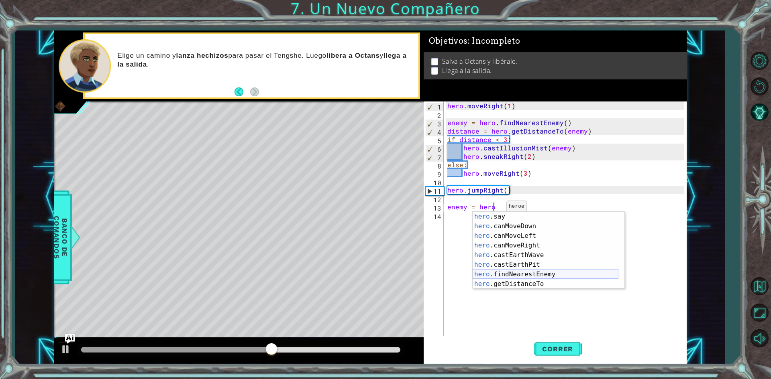
click at [532, 274] on div "hero .say Presiona intro hero .canMoveDown Presiona intro hero .canMoveLeft Pre…" at bounding box center [546, 260] width 146 height 96
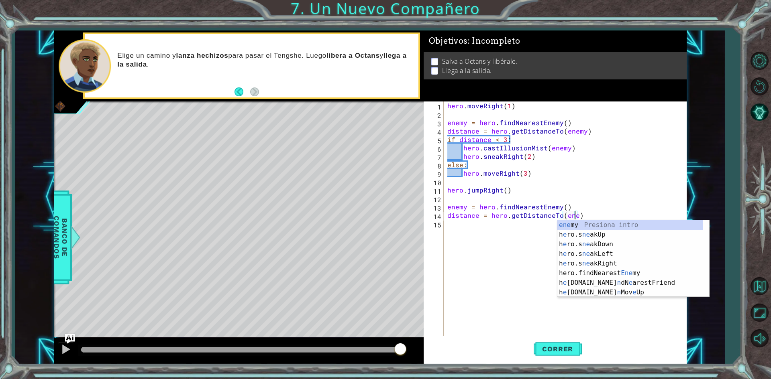
scroll to position [0, 8]
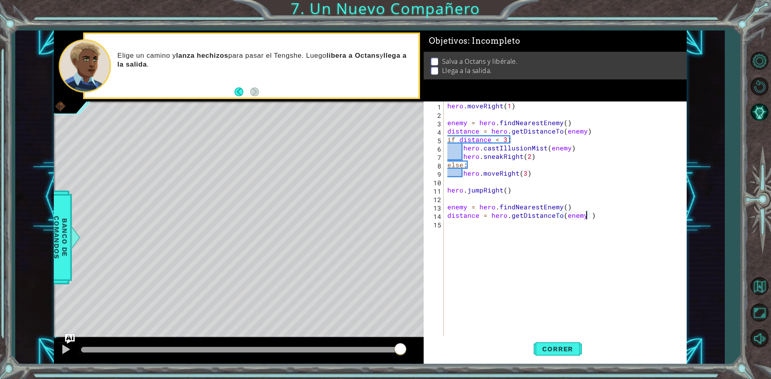
type textarea "distance = hero.getDistanceTo(enemy)"
click at [538, 240] on div "hero . moveRight ( 1 ) enemy = hero . findNearestEnemy ( ) distance = hero . ge…" at bounding box center [567, 228] width 242 height 253
type textarea "if distance < 3:"
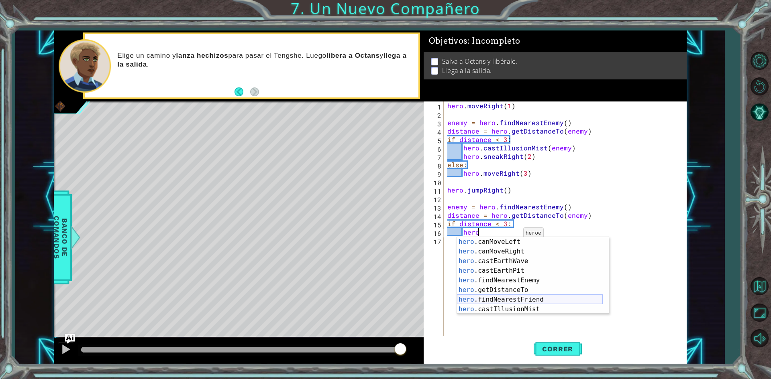
scroll to position [164, 0]
click at [524, 312] on div "hero .canMoveLeft Presiona intro hero .canMoveRight Presiona intro hero .castEa…" at bounding box center [530, 285] width 146 height 96
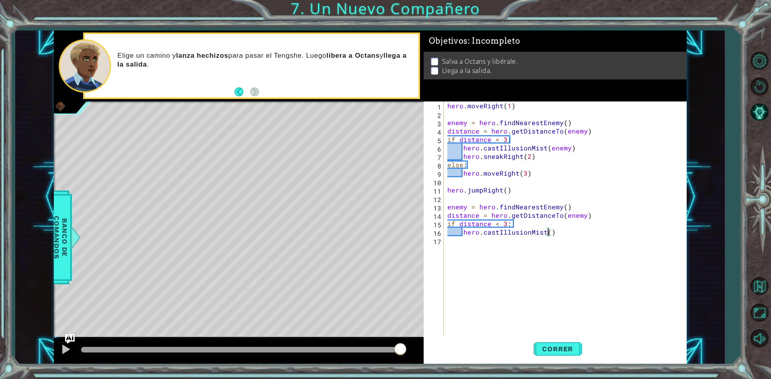
scroll to position [0, 0]
type textarea "hero.castIllusionMist(enemy)"
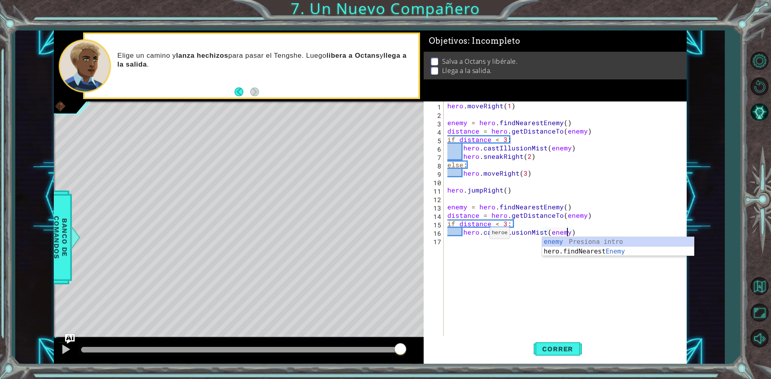
click at [480, 235] on div "hero . moveRight ( 1 ) enemy = hero . findNearestEnemy ( ) distance = hero . ge…" at bounding box center [567, 228] width 242 height 253
click at [583, 239] on div "hero . moveRight ( 1 ) enemy = hero . findNearestEnemy ( ) distance = hero . ge…" at bounding box center [567, 228] width 242 height 253
click at [585, 233] on div "hero . moveRight ( 1 ) enemy = hero . findNearestEnemy ( ) distance = hero . ge…" at bounding box center [567, 228] width 242 height 253
type textarea "hero.castIllusionMist(enemy)"
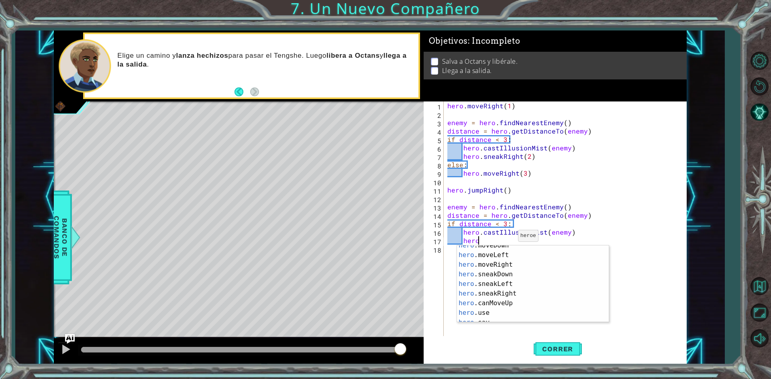
scroll to position [0, 2]
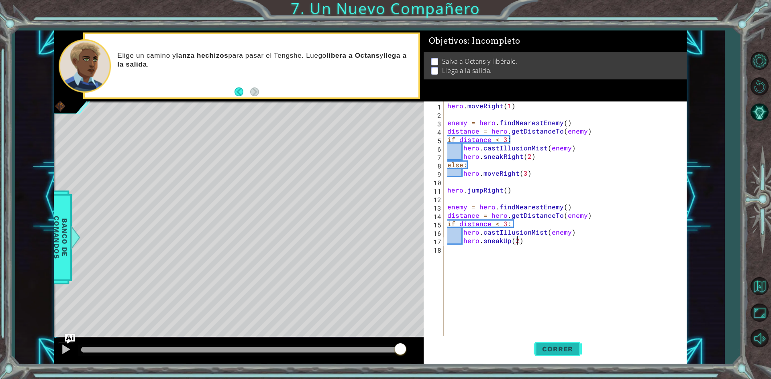
type textarea "hero.sneakUp(2)"
click at [561, 344] on button "Correr" at bounding box center [558, 349] width 48 height 26
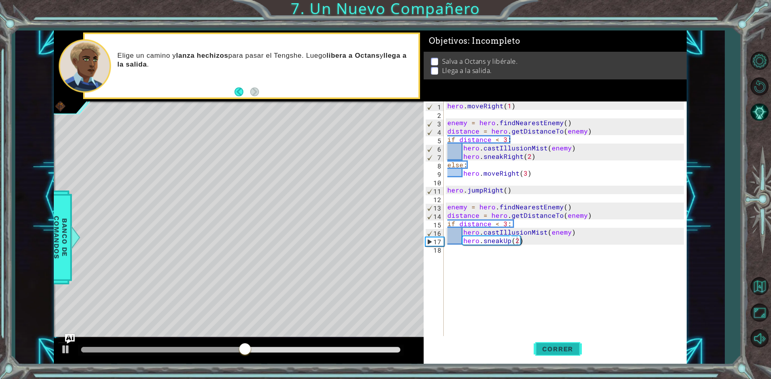
click at [557, 340] on button "Correr" at bounding box center [558, 349] width 48 height 26
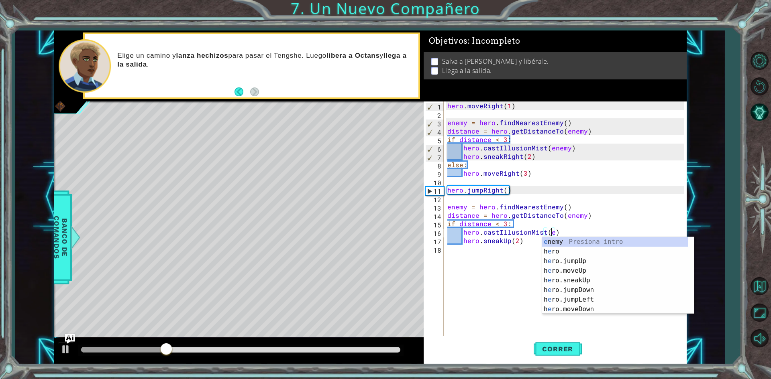
scroll to position [0, 4]
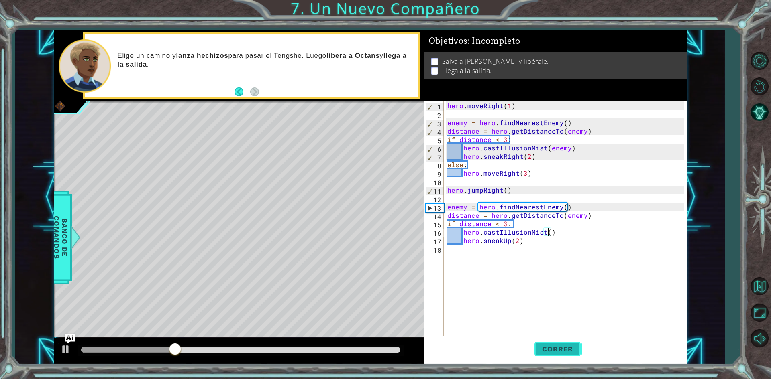
click at [550, 342] on button "Correr" at bounding box center [558, 349] width 48 height 26
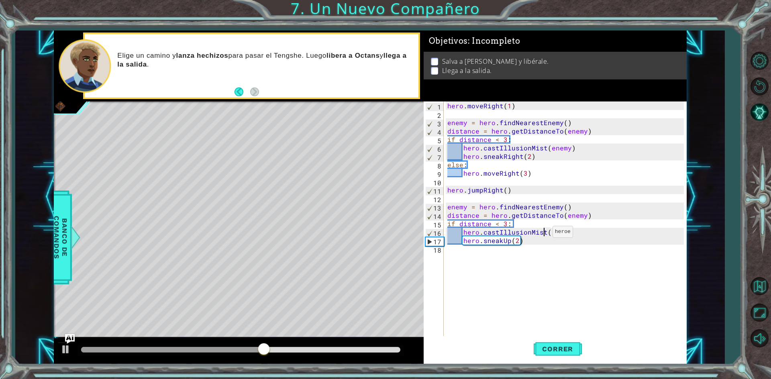
click at [542, 234] on div "hero . moveRight ( 1 ) enemy = hero . findNearestEnemy ( ) distance = hero . ge…" at bounding box center [567, 228] width 242 height 253
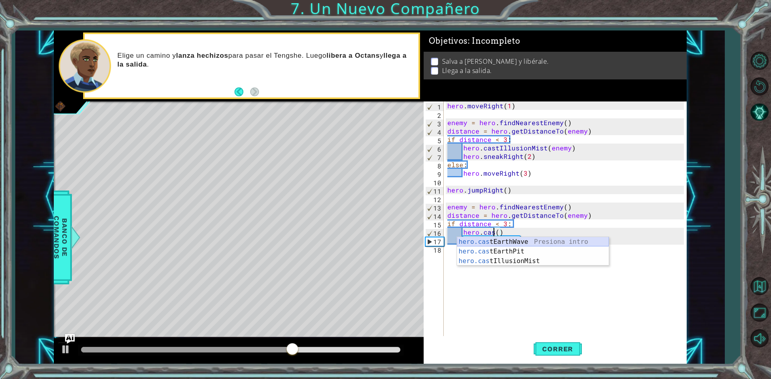
click at [514, 242] on div "hero.cas tEarthWave Presiona intro hero.cas tEarthPit Presiona intro hero.cas t…" at bounding box center [533, 261] width 152 height 48
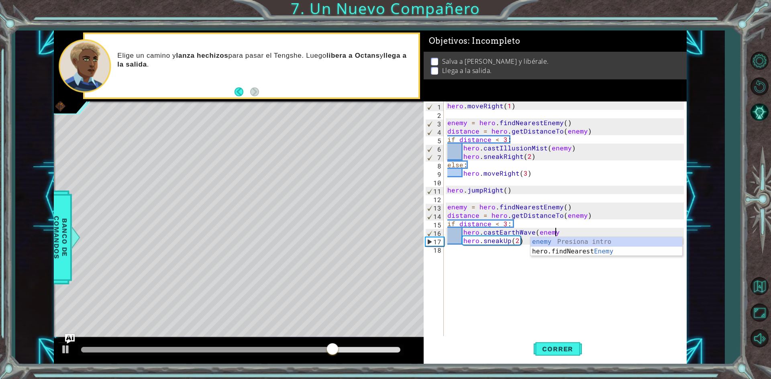
scroll to position [0, 6]
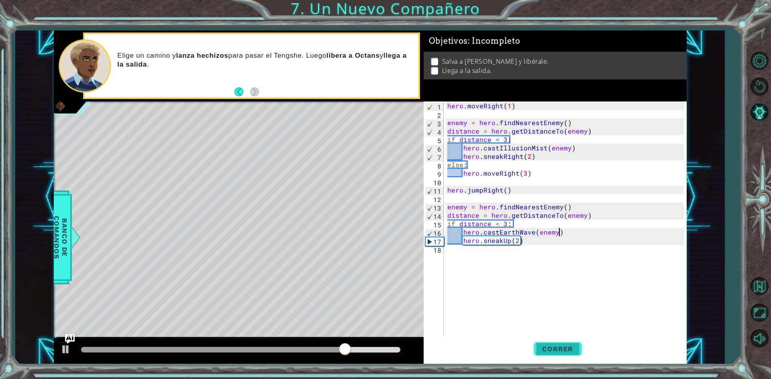
type textarea "hero.castEarthWave(enemy)"
click at [562, 352] on span "Correr" at bounding box center [557, 349] width 47 height 8
drag, startPoint x: 91, startPoint y: 345, endPoint x: 223, endPoint y: 349, distance: 132.1
click at [223, 349] on div at bounding box center [216, 350] width 14 height 14
click at [521, 252] on div "hero . moveRight ( 1 ) enemy = hero . findNearestEnemy ( ) distance = hero . ge…" at bounding box center [567, 228] width 242 height 253
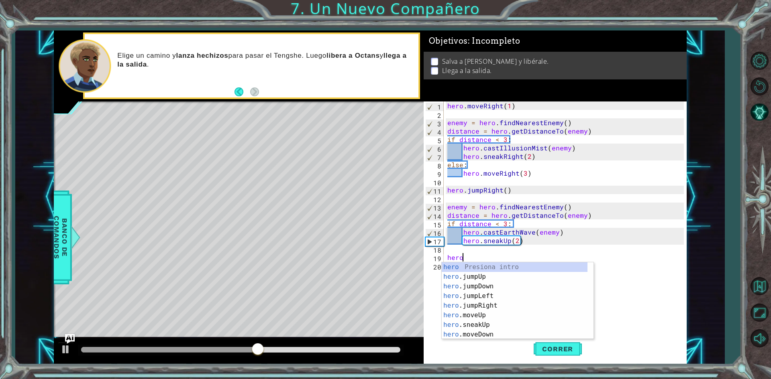
scroll to position [0, 0]
click at [510, 316] on div "hero Presiona intro hero .jumpUp Presiona intro hero .jumpDown Presiona intro h…" at bounding box center [515, 311] width 146 height 96
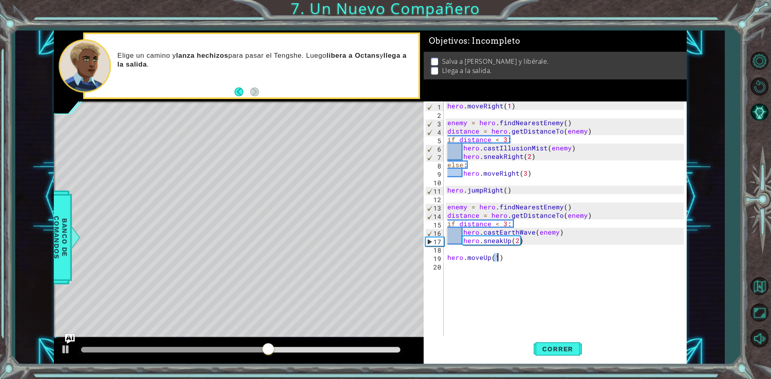
type textarea "hero.moveUp(1)"
click at [499, 265] on div "hero . moveRight ( 1 ) enemy = hero . findNearestEnemy ( ) distance = hero . ge…" at bounding box center [567, 228] width 242 height 253
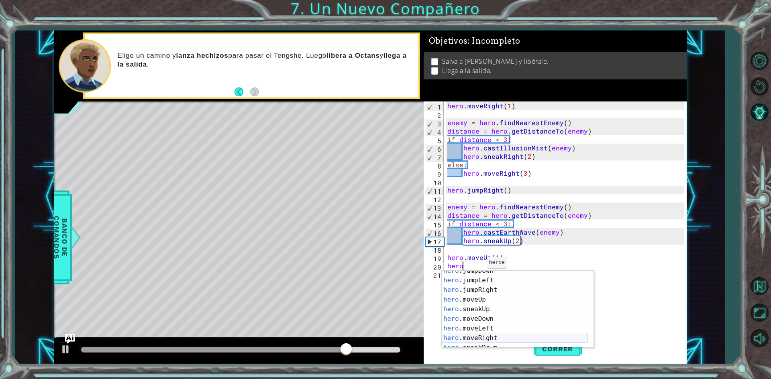
scroll to position [120, 0]
click at [483, 290] on div "hero .sneakRight Presiona intro hero .canMoveUp Presiona intro hero .use Presio…" at bounding box center [515, 314] width 146 height 96
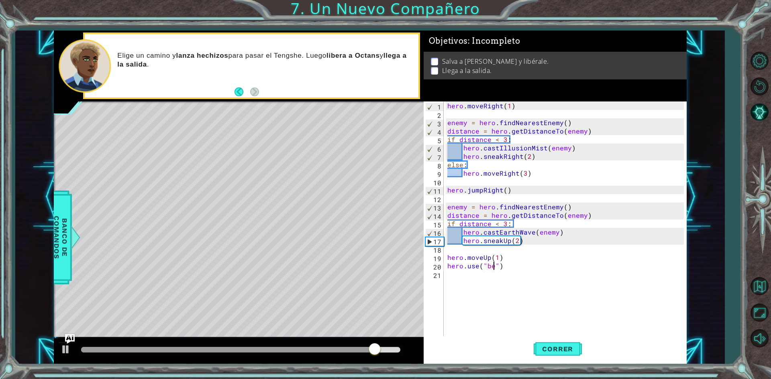
type textarea "hero.use("bell")"
click at [493, 268] on div "hero . moveRight ( 1 ) enemy = hero . findNearestEnemy ( ) distance = hero . ge…" at bounding box center [567, 228] width 242 height 253
click at [489, 275] on div "hero . moveRight ( 1 ) enemy = hero . findNearestEnemy ( ) distance = hero . ge…" at bounding box center [567, 228] width 242 height 253
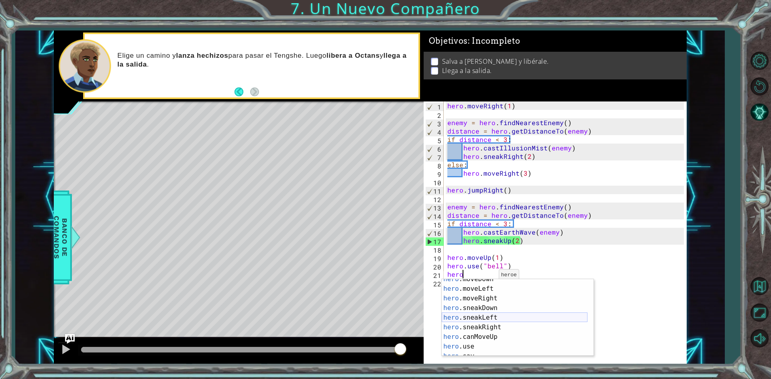
scroll to position [72, 0]
click at [498, 295] on div "hero .moveDown Presiona intro hero .moveLeft Presiona intro hero .moveRight Pre…" at bounding box center [515, 323] width 146 height 96
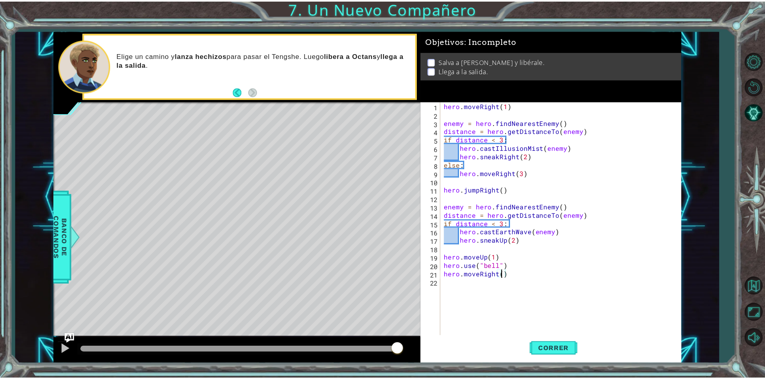
scroll to position [0, 4]
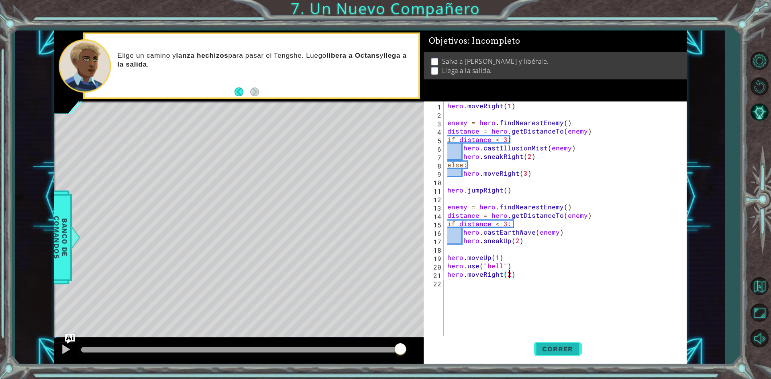
type textarea "hero.moveRight(2)"
click at [575, 356] on button "Correr" at bounding box center [558, 349] width 48 height 26
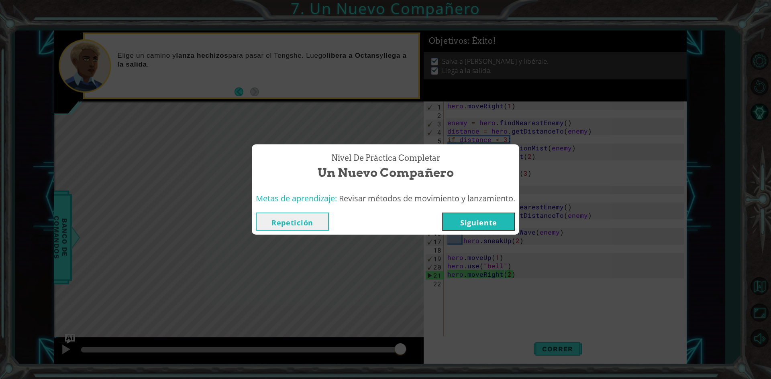
click at [456, 215] on button "Siguiente" at bounding box center [478, 222] width 73 height 18
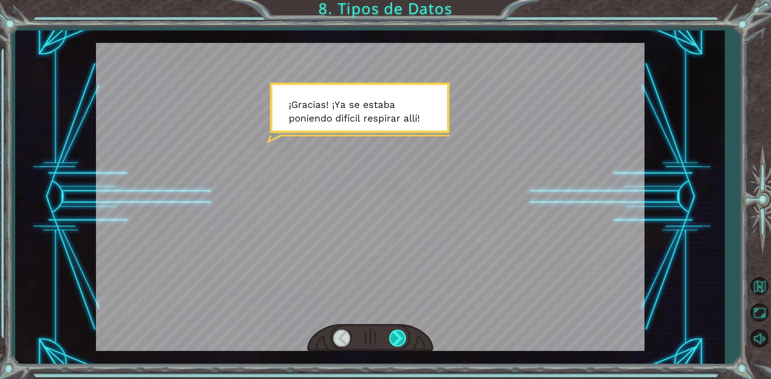
click at [401, 336] on div at bounding box center [398, 338] width 18 height 16
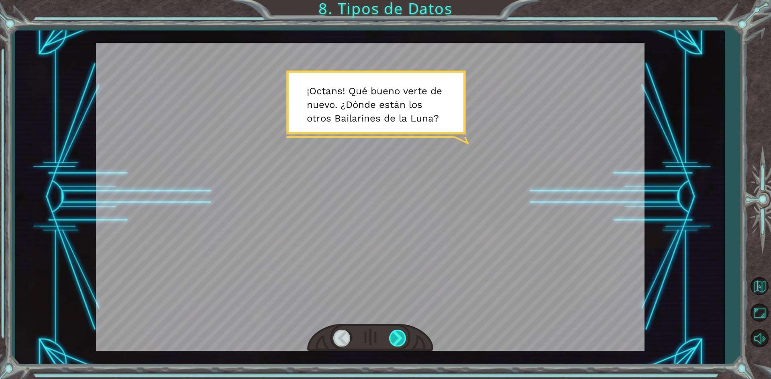
click at [401, 336] on div at bounding box center [398, 338] width 18 height 16
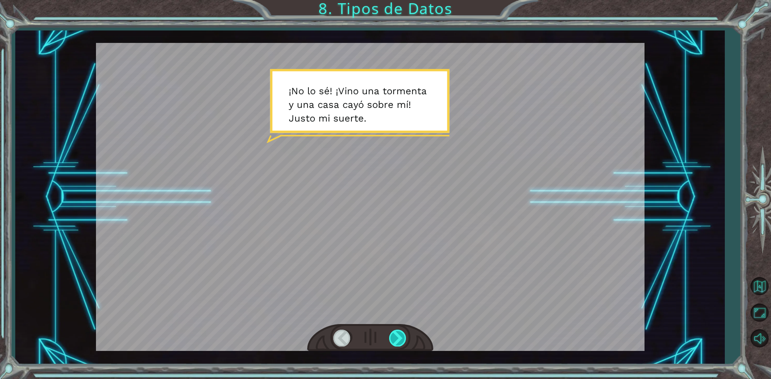
click at [401, 336] on div at bounding box center [398, 338] width 18 height 16
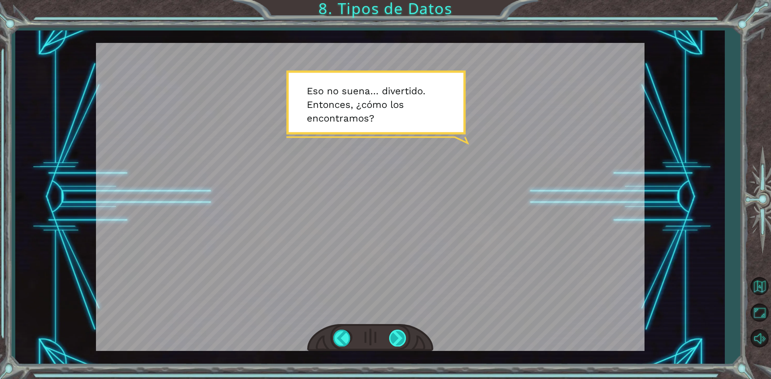
click at [401, 336] on div at bounding box center [398, 338] width 18 height 16
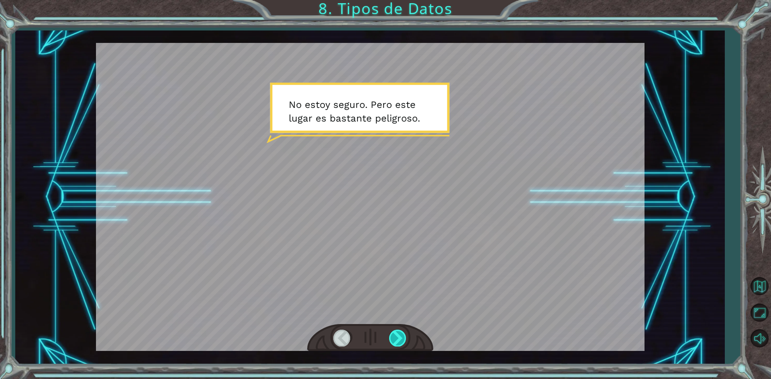
click at [401, 336] on div at bounding box center [398, 338] width 18 height 16
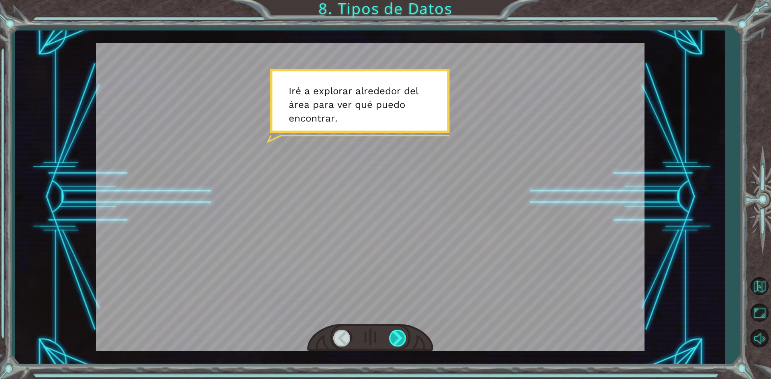
click at [401, 336] on div at bounding box center [398, 338] width 18 height 16
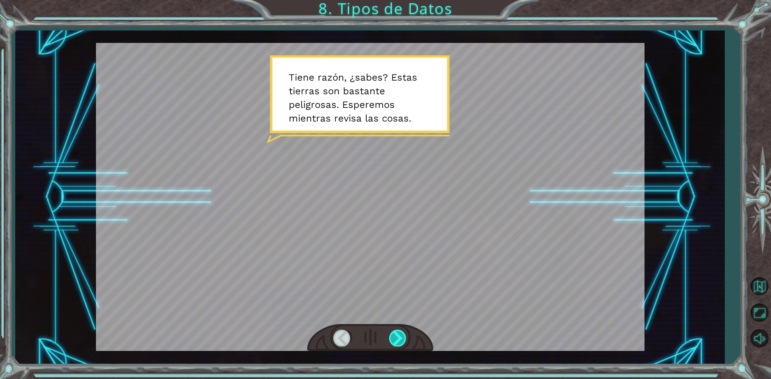
click at [401, 336] on div at bounding box center [398, 338] width 18 height 16
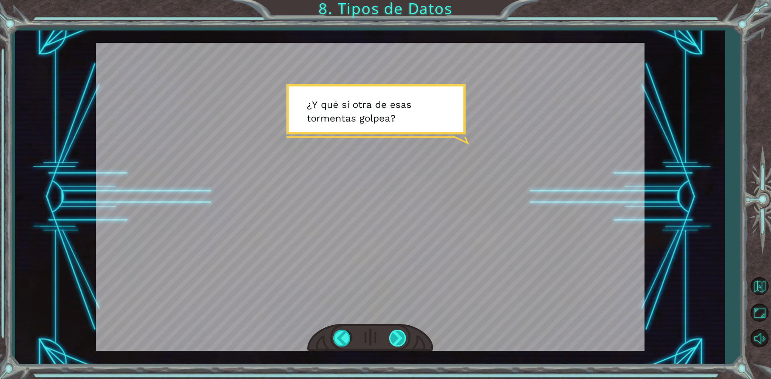
click at [401, 336] on div at bounding box center [398, 338] width 18 height 16
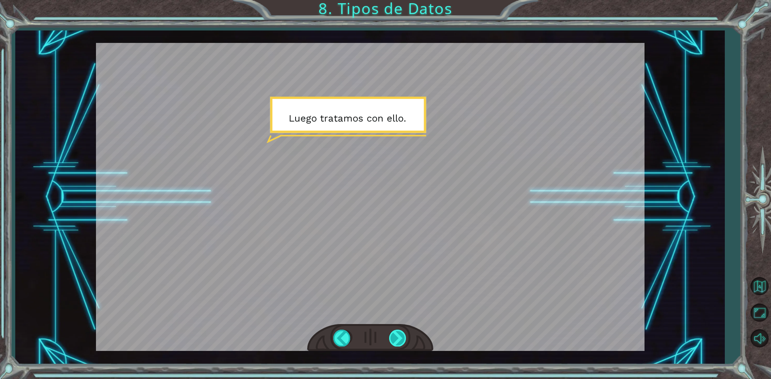
click at [401, 336] on div at bounding box center [398, 338] width 18 height 16
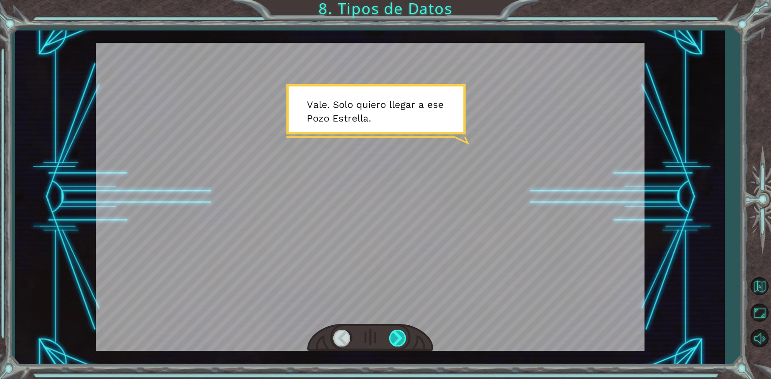
click at [401, 336] on div at bounding box center [398, 338] width 18 height 16
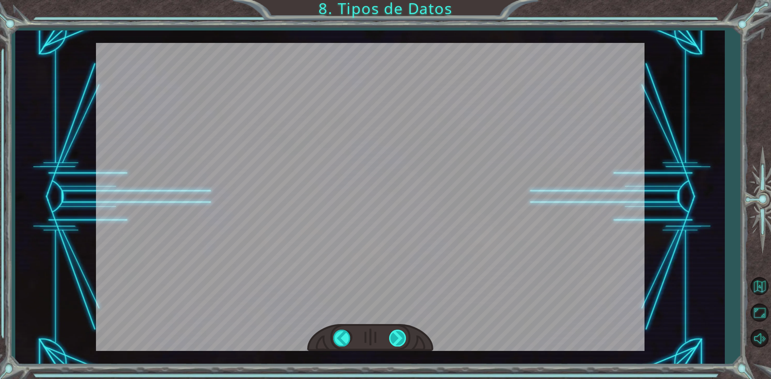
click at [403, 336] on div at bounding box center [398, 338] width 18 height 16
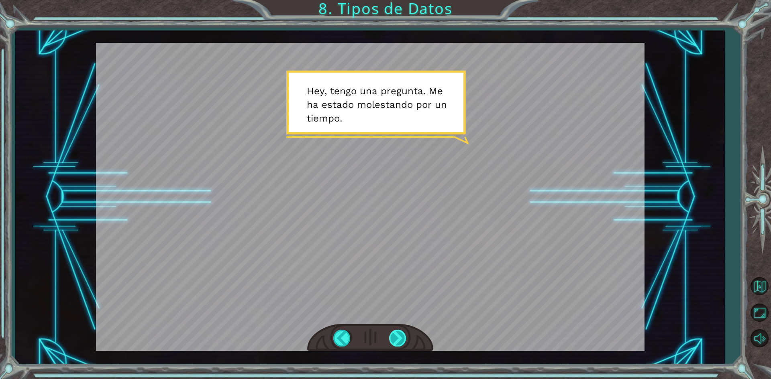
click at [403, 336] on div at bounding box center [398, 338] width 18 height 16
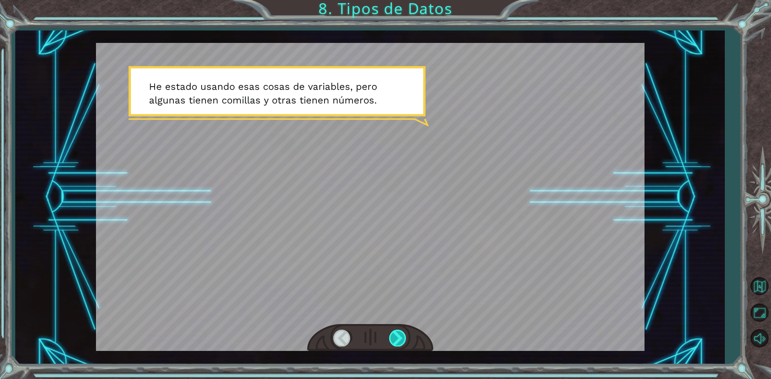
click at [403, 336] on div at bounding box center [398, 338] width 18 height 16
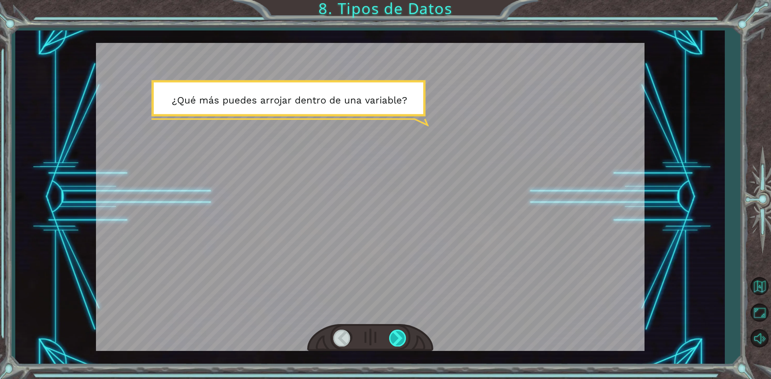
click at [403, 336] on div at bounding box center [398, 338] width 18 height 16
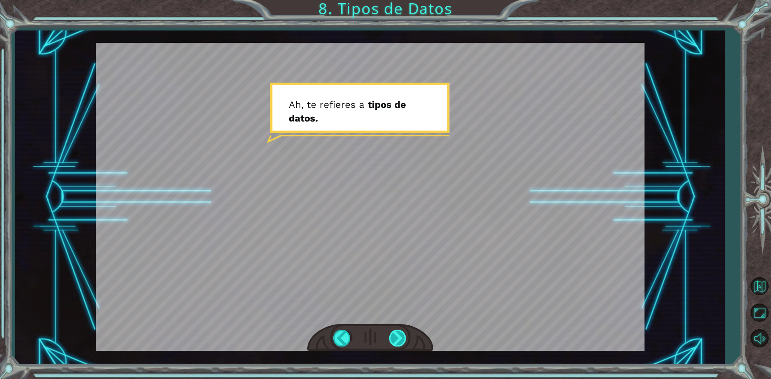
click at [403, 336] on div at bounding box center [398, 338] width 18 height 16
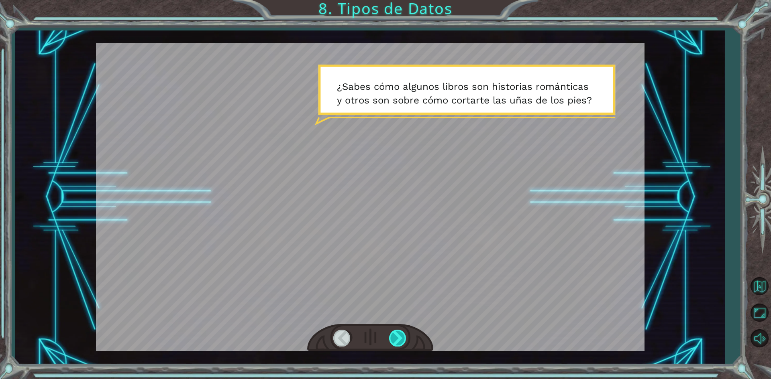
click at [403, 336] on div at bounding box center [398, 338] width 18 height 16
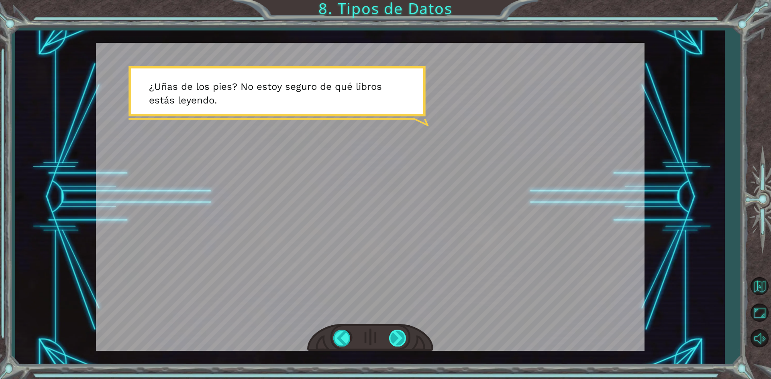
click at [403, 336] on div at bounding box center [398, 338] width 18 height 16
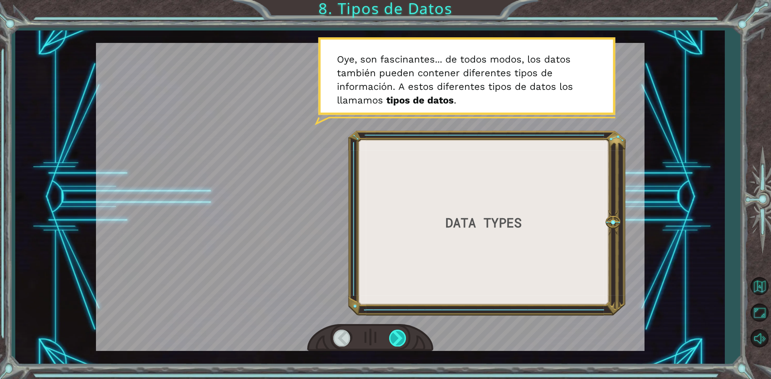
click at [403, 336] on div at bounding box center [398, 338] width 18 height 16
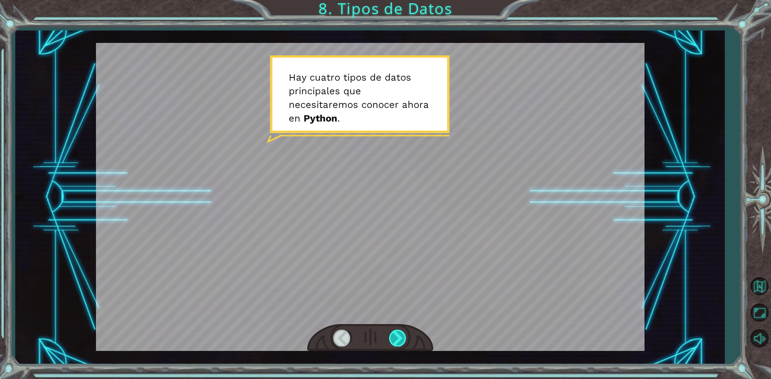
click at [403, 336] on div at bounding box center [398, 338] width 18 height 16
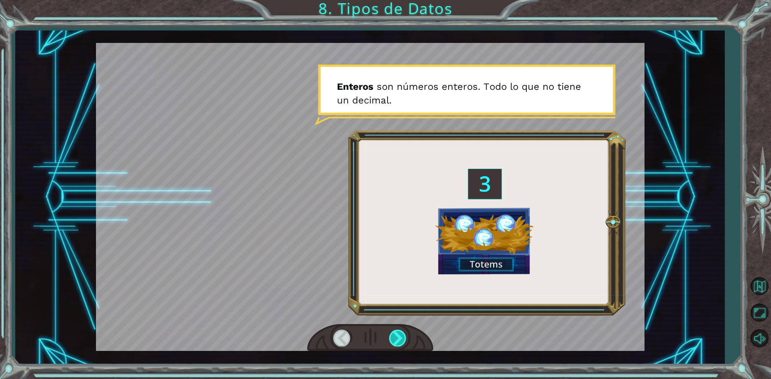
click at [403, 336] on div at bounding box center [398, 338] width 18 height 16
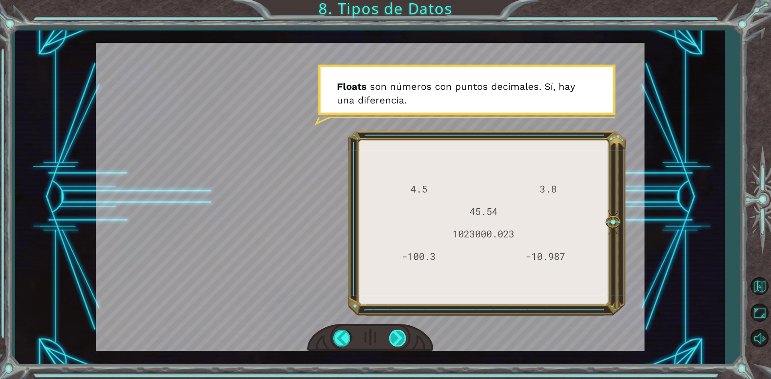
click at [403, 336] on div at bounding box center [398, 338] width 18 height 16
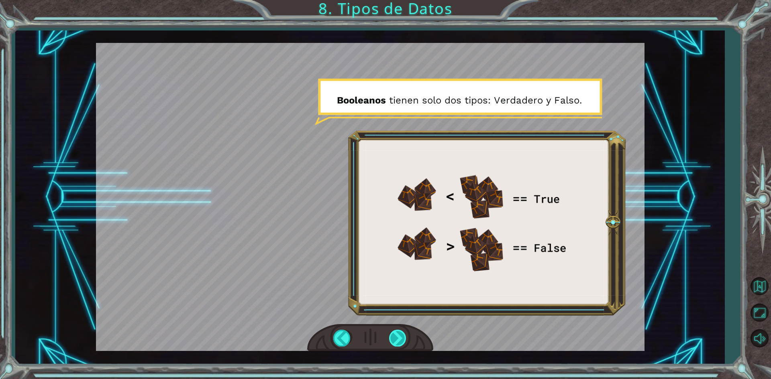
click at [403, 336] on div at bounding box center [398, 338] width 18 height 16
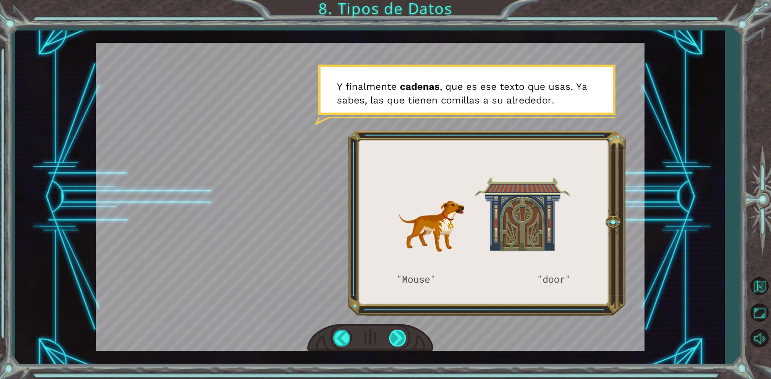
click at [403, 336] on div at bounding box center [398, 338] width 18 height 16
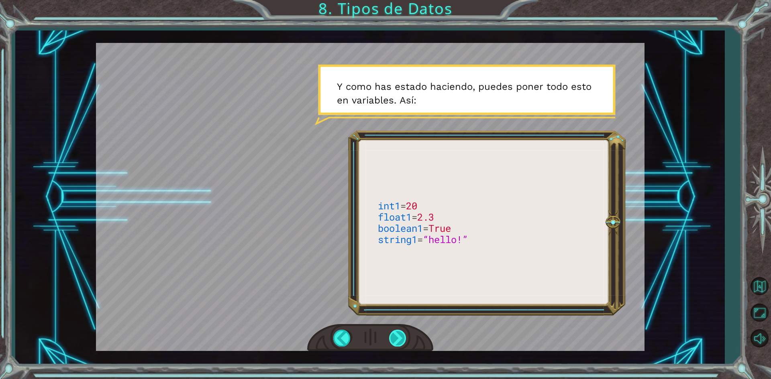
click at [403, 336] on div at bounding box center [398, 338] width 18 height 16
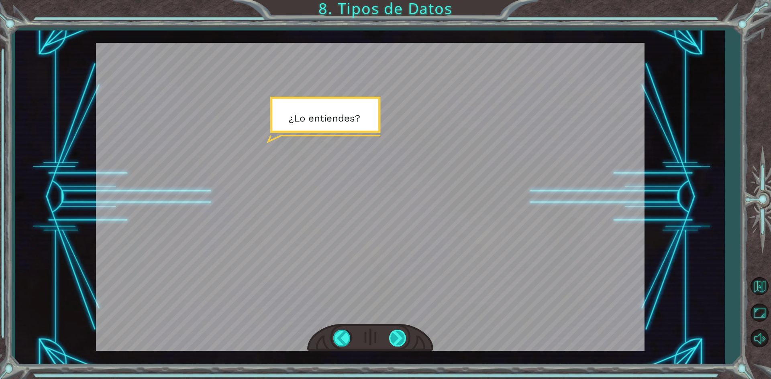
click at [403, 336] on div at bounding box center [398, 338] width 18 height 16
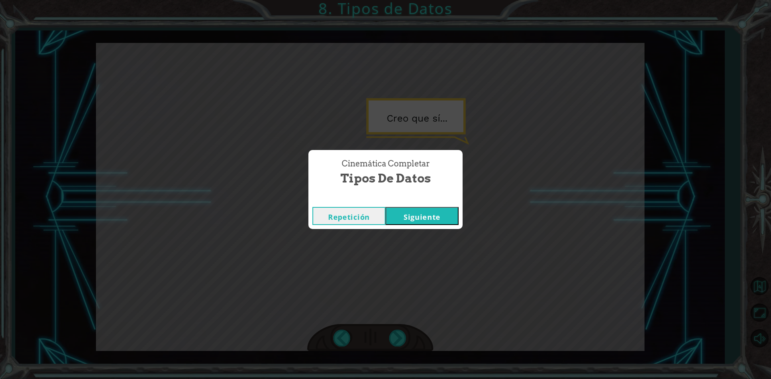
click at [420, 218] on button "Siguiente" at bounding box center [421, 216] width 73 height 18
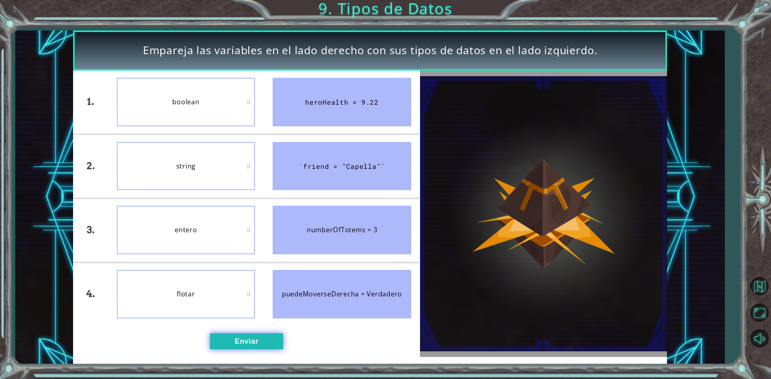
click at [273, 347] on button "Enviar" at bounding box center [246, 342] width 73 height 16
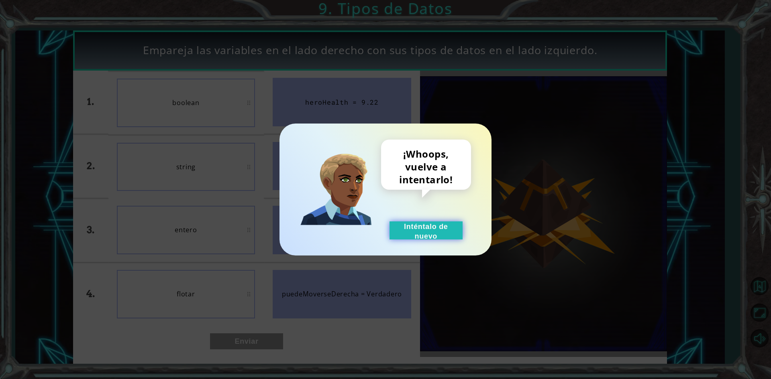
click at [407, 239] on button "Inténtalo de nuevo" at bounding box center [425, 231] width 73 height 18
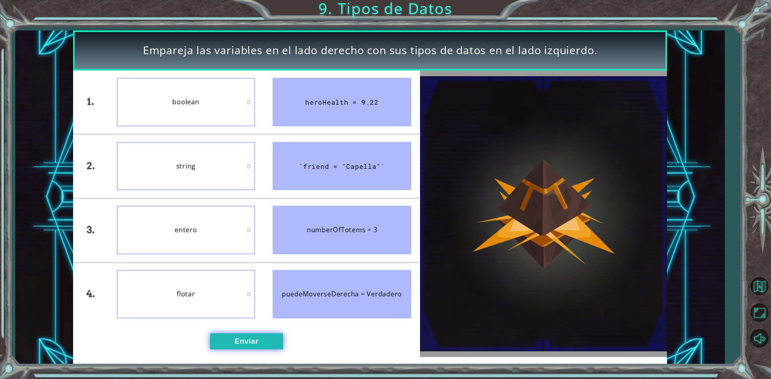
click at [232, 342] on button "Enviar" at bounding box center [246, 342] width 73 height 16
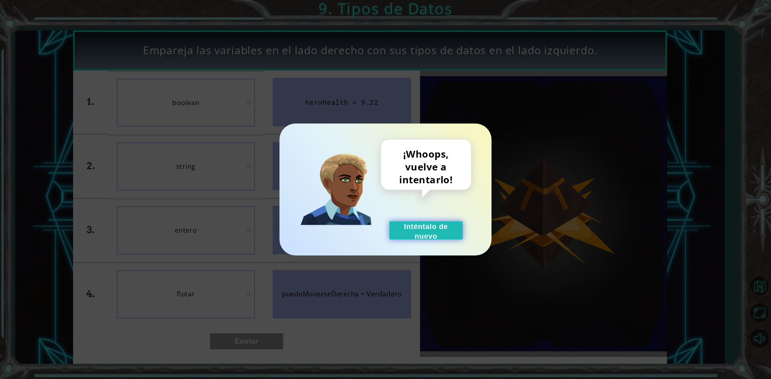
click at [435, 234] on button "Inténtalo de nuevo" at bounding box center [425, 231] width 73 height 18
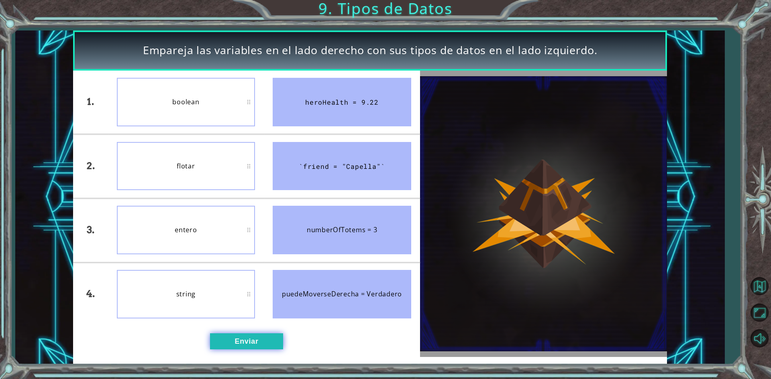
click at [238, 340] on button "Enviar" at bounding box center [246, 342] width 73 height 16
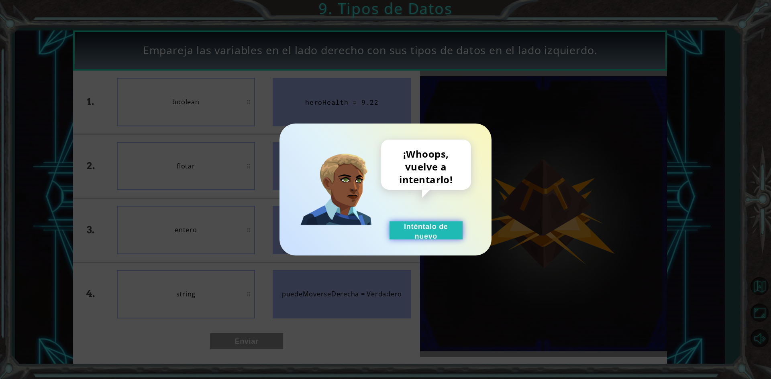
click at [419, 235] on button "Inténtalo de nuevo" at bounding box center [425, 231] width 73 height 18
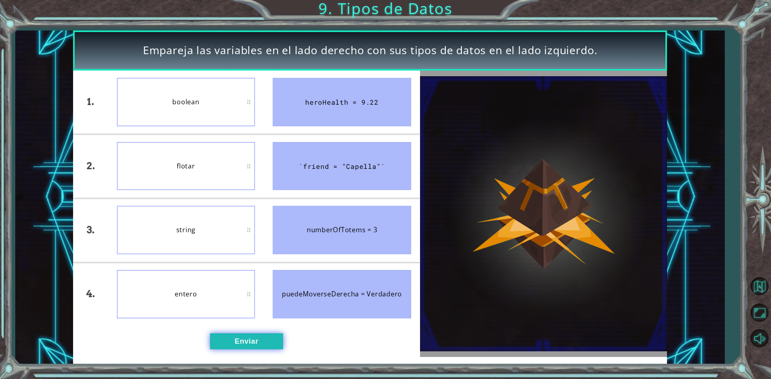
click at [230, 342] on button "Enviar" at bounding box center [246, 342] width 73 height 16
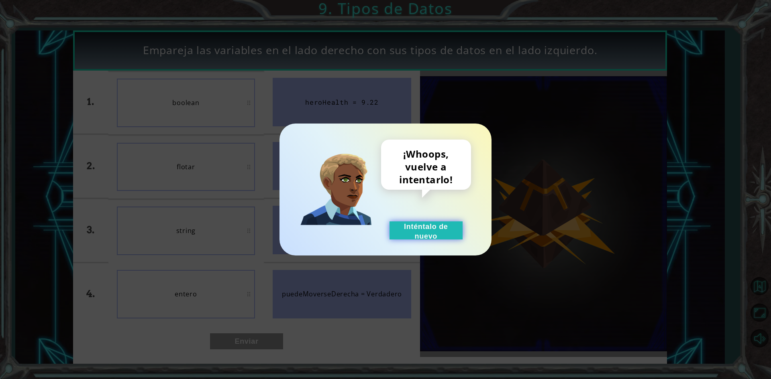
click at [418, 229] on button "Inténtalo de nuevo" at bounding box center [425, 231] width 73 height 18
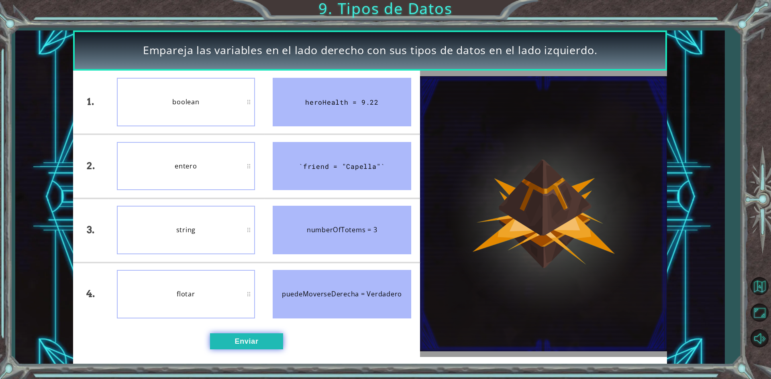
click at [251, 346] on button "Enviar" at bounding box center [246, 342] width 73 height 16
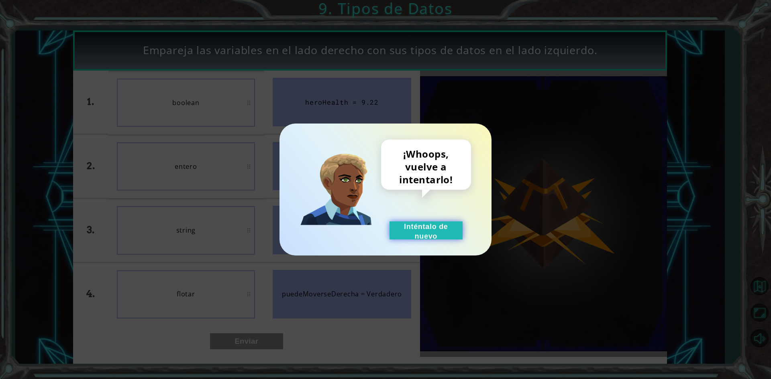
click at [398, 228] on button "Inténtalo de nuevo" at bounding box center [425, 231] width 73 height 18
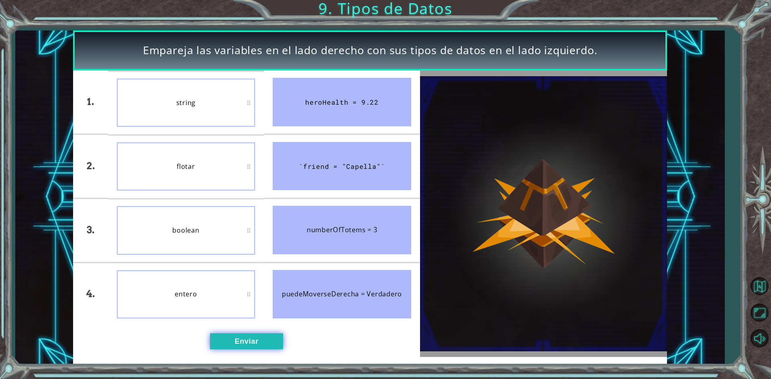
click at [274, 342] on button "Enviar" at bounding box center [246, 342] width 73 height 16
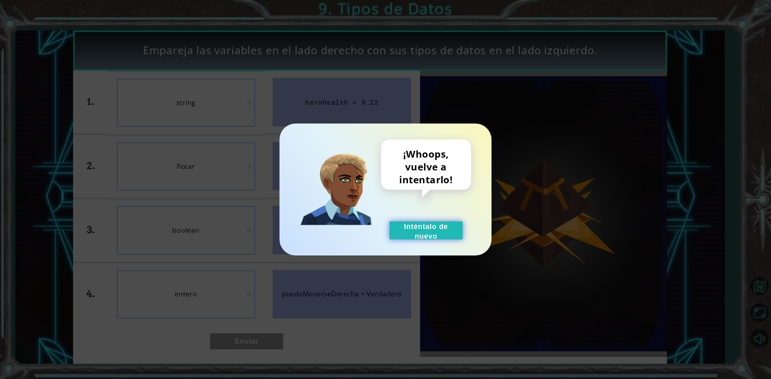
click at [422, 234] on button "Inténtalo de nuevo" at bounding box center [425, 231] width 73 height 18
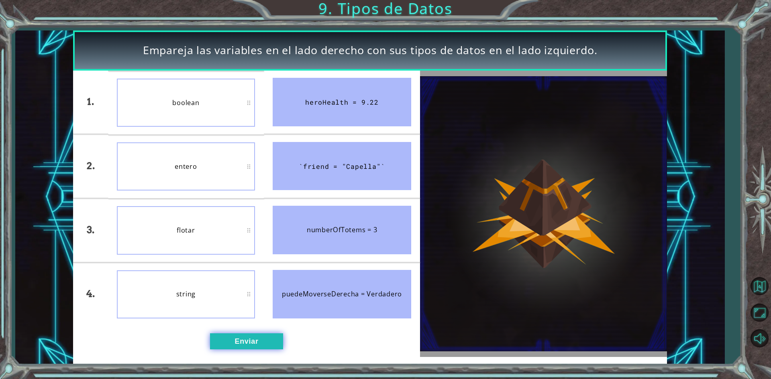
click at [279, 345] on button "Enviar" at bounding box center [246, 342] width 73 height 16
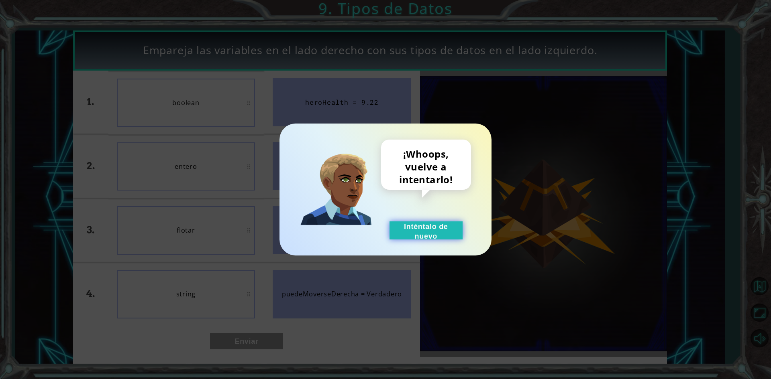
click at [413, 235] on button "Inténtalo de nuevo" at bounding box center [425, 231] width 73 height 18
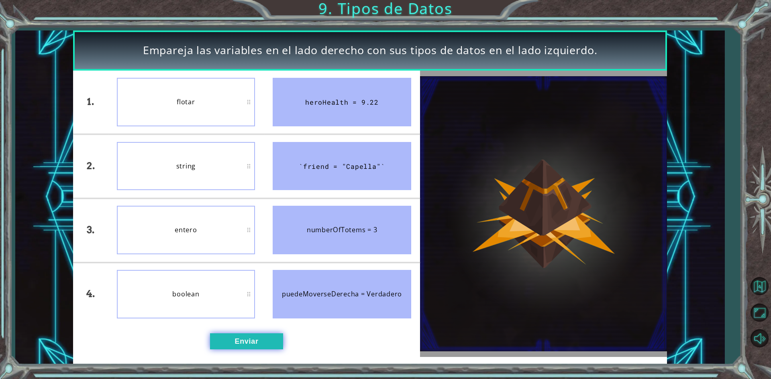
click at [234, 334] on button "Enviar" at bounding box center [246, 342] width 73 height 16
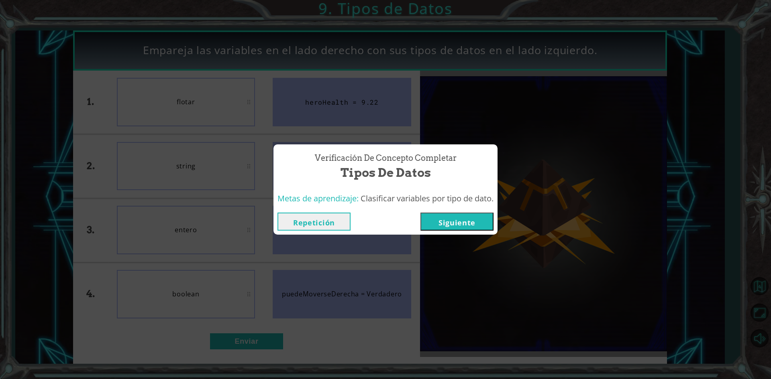
click at [428, 217] on button "Siguiente" at bounding box center [456, 222] width 73 height 18
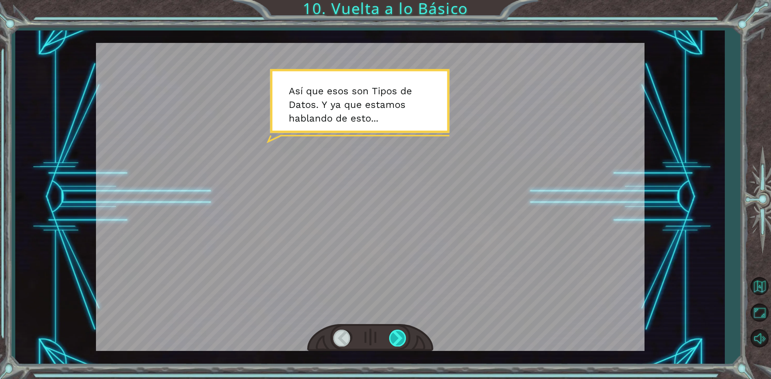
click at [392, 335] on div at bounding box center [398, 338] width 18 height 16
click at [397, 336] on div at bounding box center [398, 338] width 18 height 16
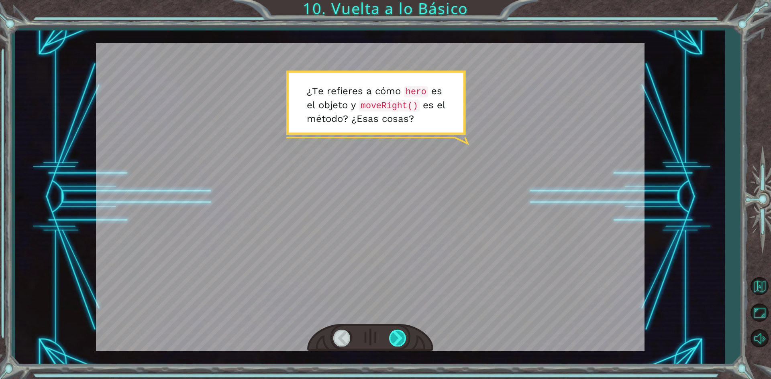
click at [397, 336] on div at bounding box center [398, 338] width 18 height 16
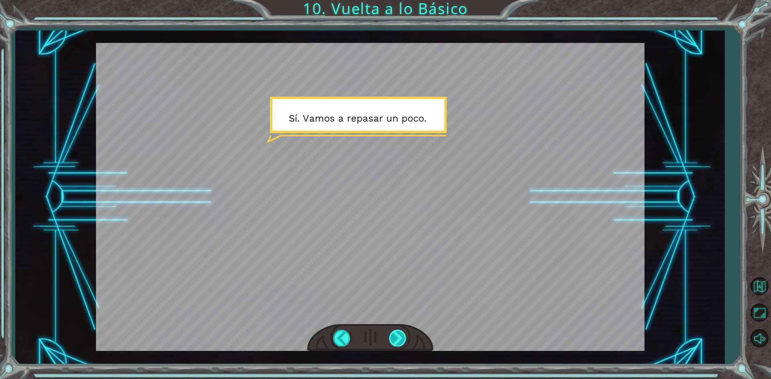
click at [397, 336] on div at bounding box center [398, 338] width 18 height 16
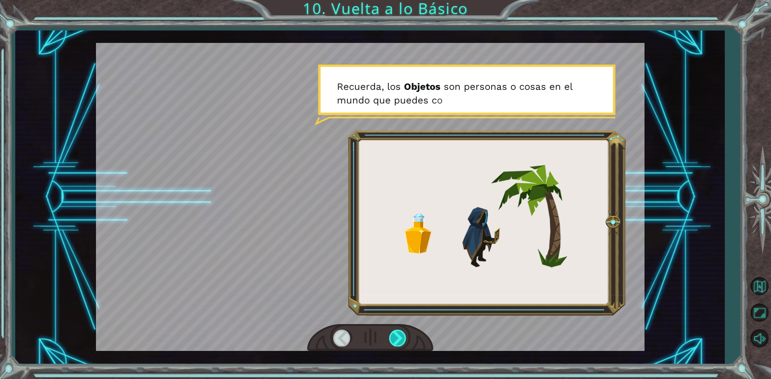
click at [397, 336] on div at bounding box center [398, 338] width 18 height 16
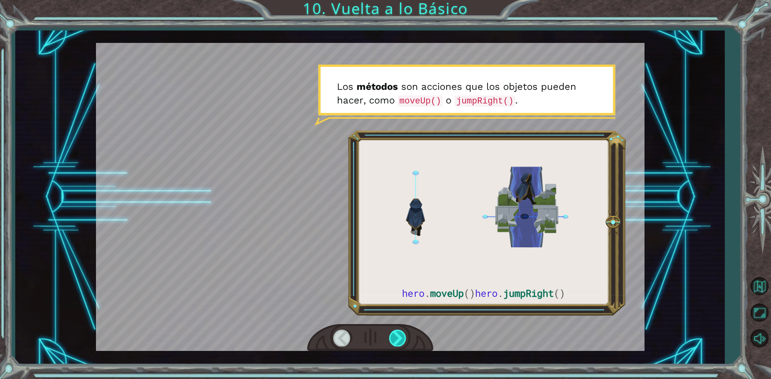
click at [397, 336] on div at bounding box center [398, 338] width 18 height 16
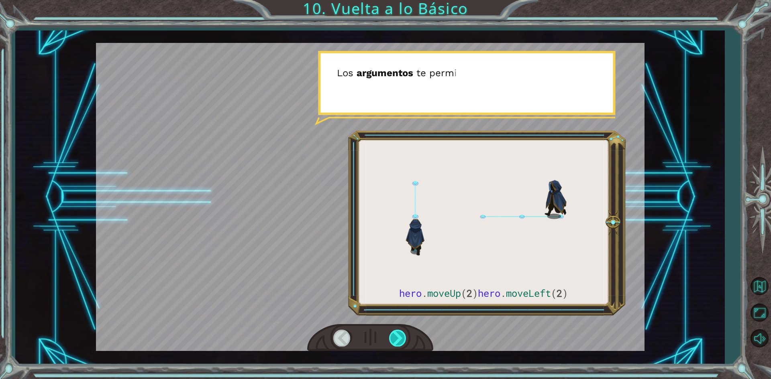
click at [397, 336] on div at bounding box center [398, 338] width 18 height 16
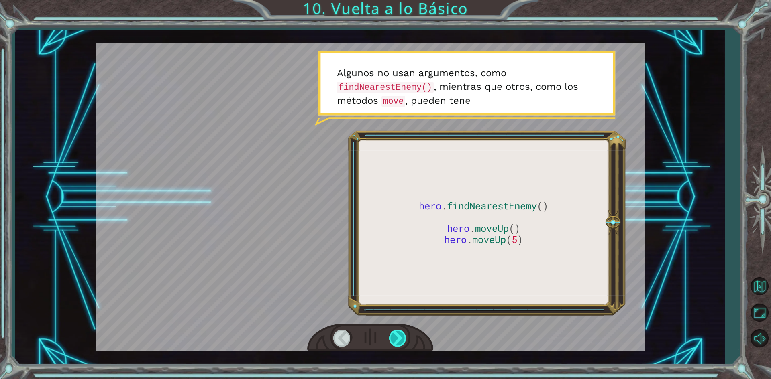
click at [397, 336] on div at bounding box center [398, 338] width 18 height 16
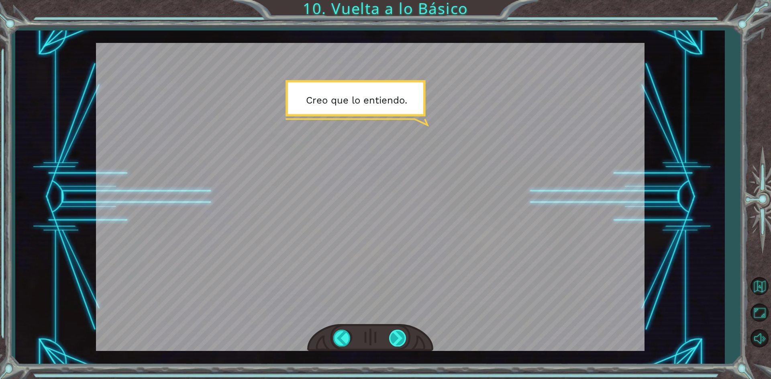
click at [397, 336] on div at bounding box center [398, 338] width 18 height 16
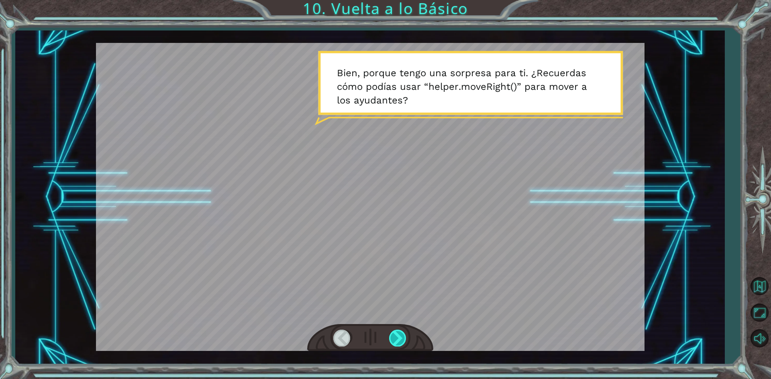
click at [397, 336] on div at bounding box center [398, 338] width 18 height 16
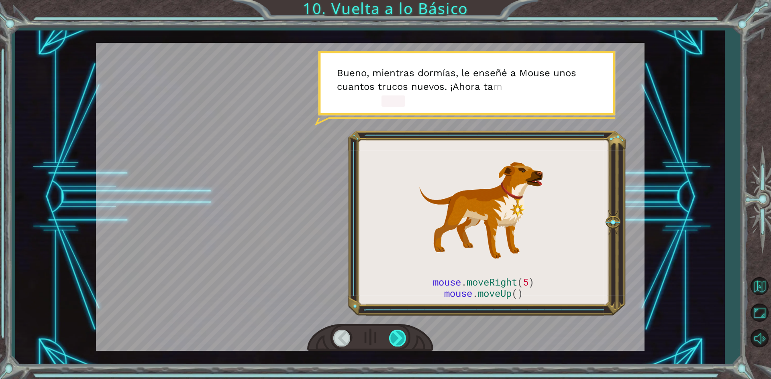
click at [397, 336] on div at bounding box center [398, 338] width 18 height 16
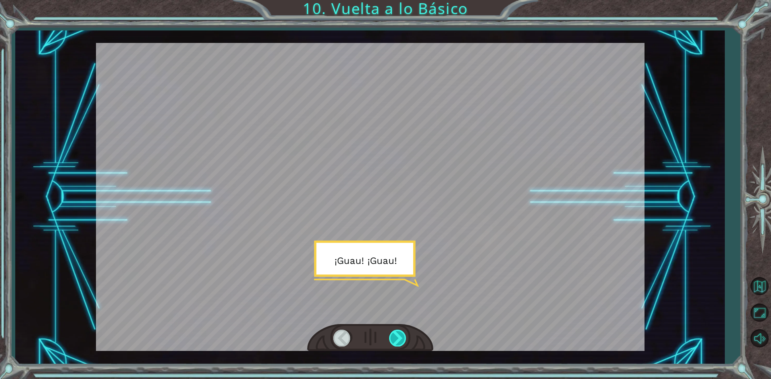
click at [397, 336] on div at bounding box center [398, 338] width 18 height 16
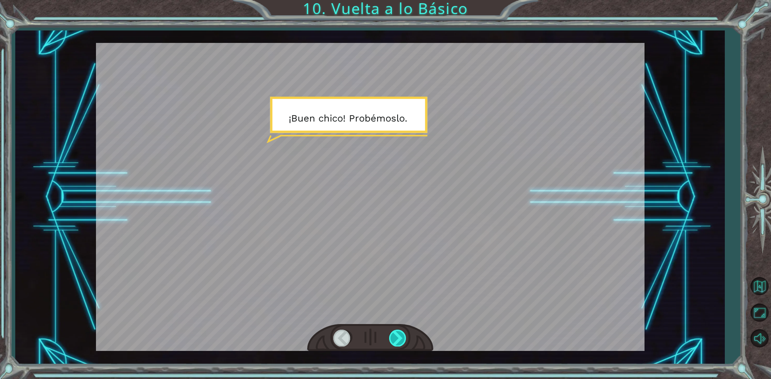
click at [397, 336] on div at bounding box center [398, 338] width 18 height 16
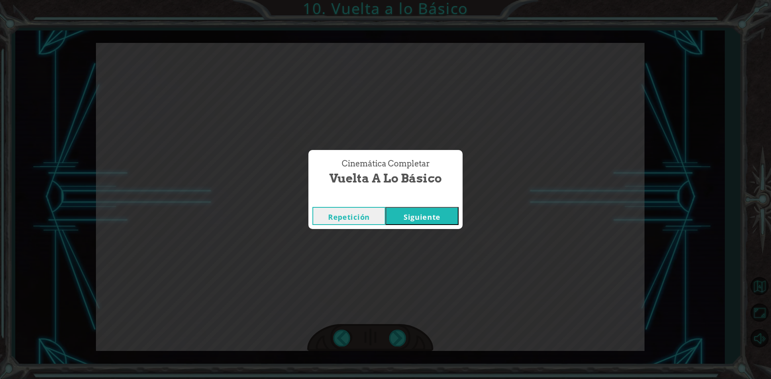
click at [448, 220] on button "Siguiente" at bounding box center [421, 216] width 73 height 18
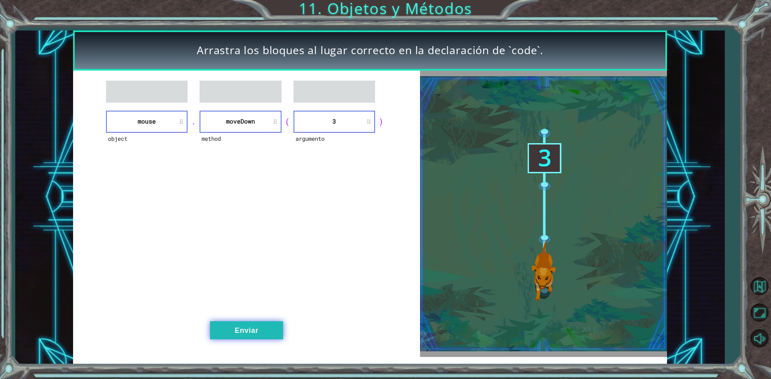
click at [249, 337] on button "Enviar" at bounding box center [246, 331] width 73 height 18
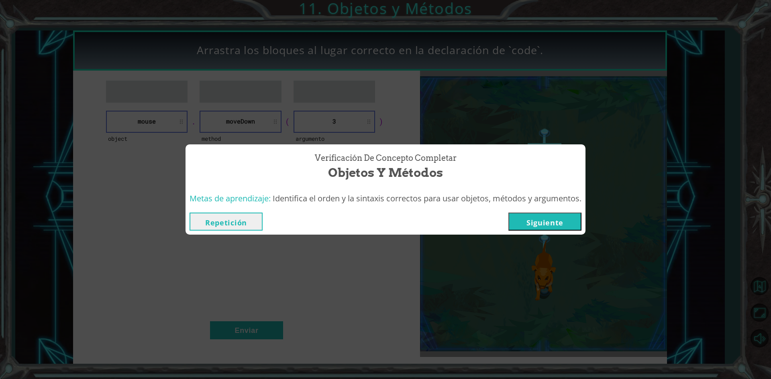
click at [519, 218] on button "Siguiente" at bounding box center [544, 222] width 73 height 18
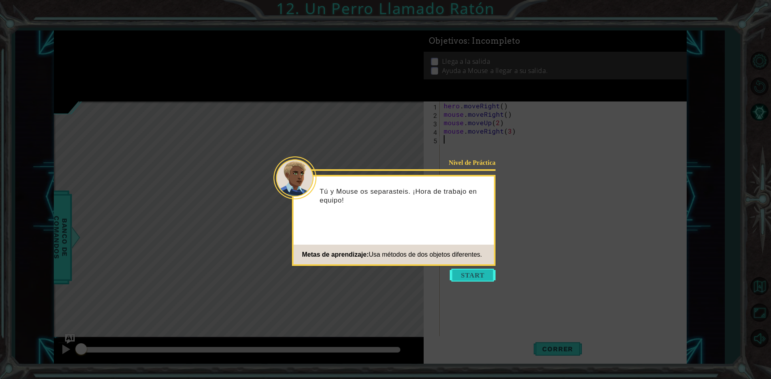
click at [466, 277] on button "Start" at bounding box center [473, 275] width 46 height 13
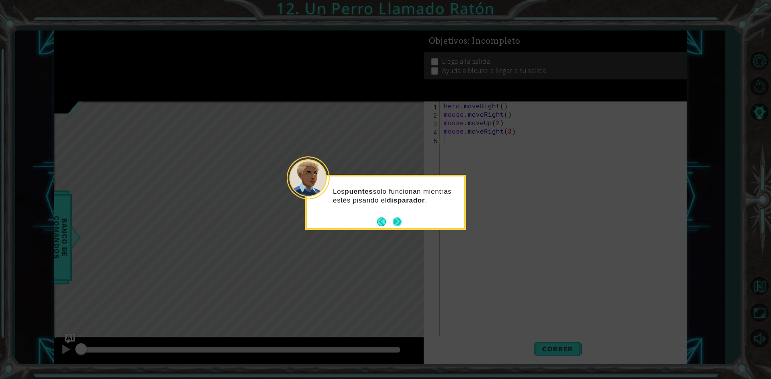
click at [397, 218] on button "Next" at bounding box center [397, 222] width 14 height 14
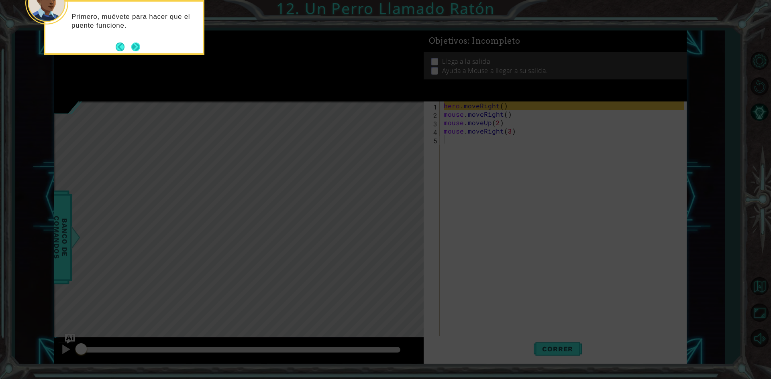
click at [138, 47] on button "Next" at bounding box center [135, 47] width 9 height 9
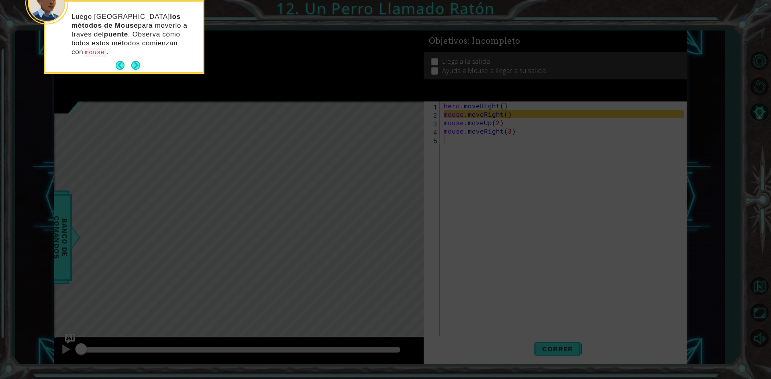
click at [141, 63] on div "Luego usa los métodos de Mouse para moverlo a través del puente . Observa cómo …" at bounding box center [123, 38] width 157 height 67
click at [139, 61] on button "Next" at bounding box center [135, 65] width 9 height 9
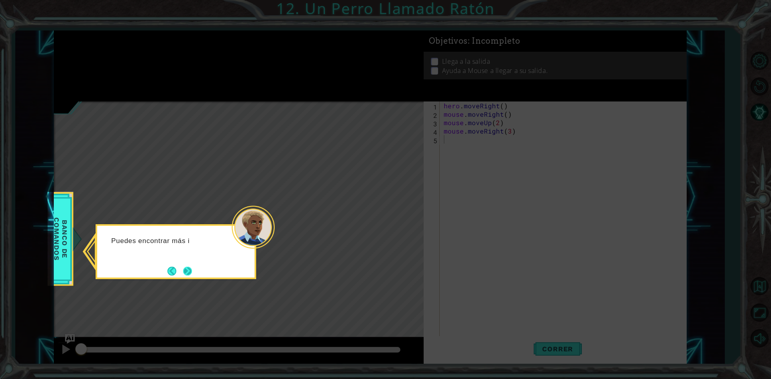
click at [188, 271] on button "Next" at bounding box center [187, 271] width 9 height 9
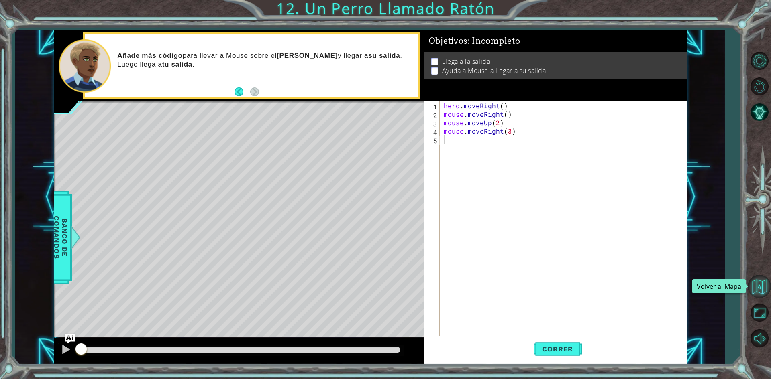
click at [755, 283] on button "Volver al Mapa" at bounding box center [759, 286] width 23 height 23
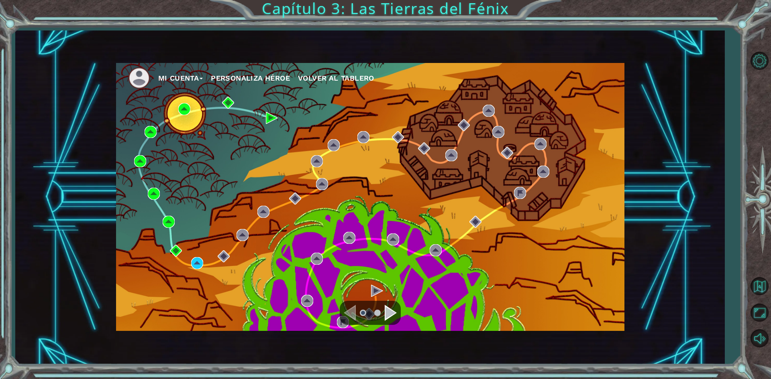
click at [192, 75] on button "Mi Cuenta" at bounding box center [180, 78] width 45 height 12
click at [201, 104] on button "Cerrar Sesión" at bounding box center [188, 107] width 49 height 9
